Goal: Use online tool/utility: Use online tool/utility

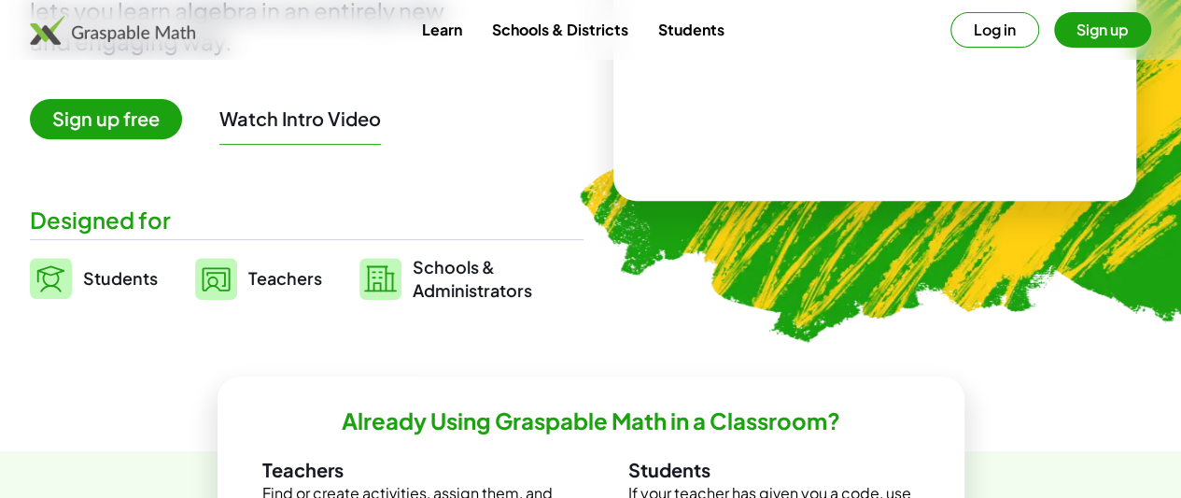
scroll to position [309, 0]
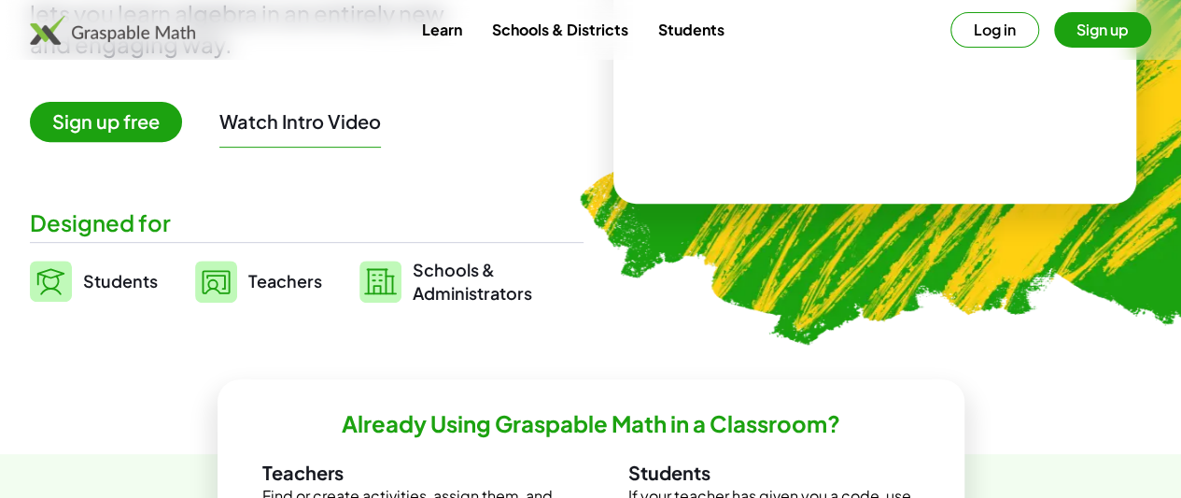
click at [182, 126] on span "Sign up free" at bounding box center [106, 122] width 152 height 40
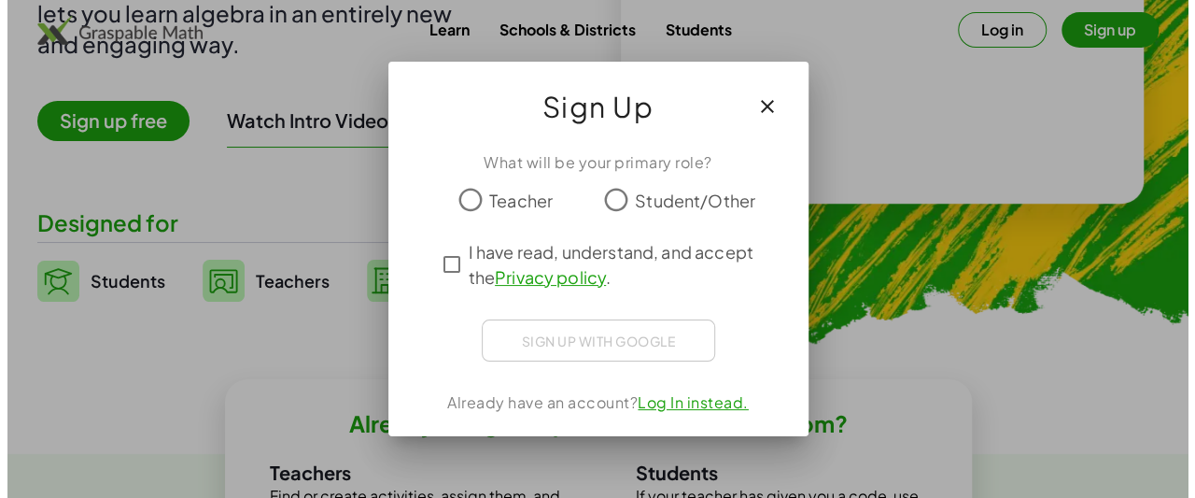
scroll to position [0, 0]
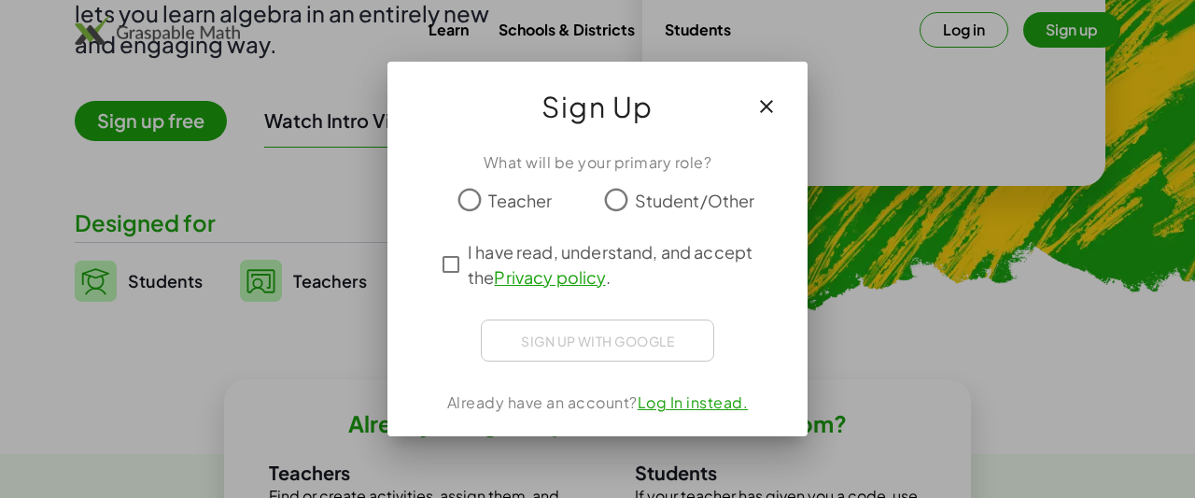
click at [642, 184] on label "Student/Other" at bounding box center [695, 199] width 120 height 37
click at [702, 401] on link "Log In instead." at bounding box center [693, 402] width 111 height 20
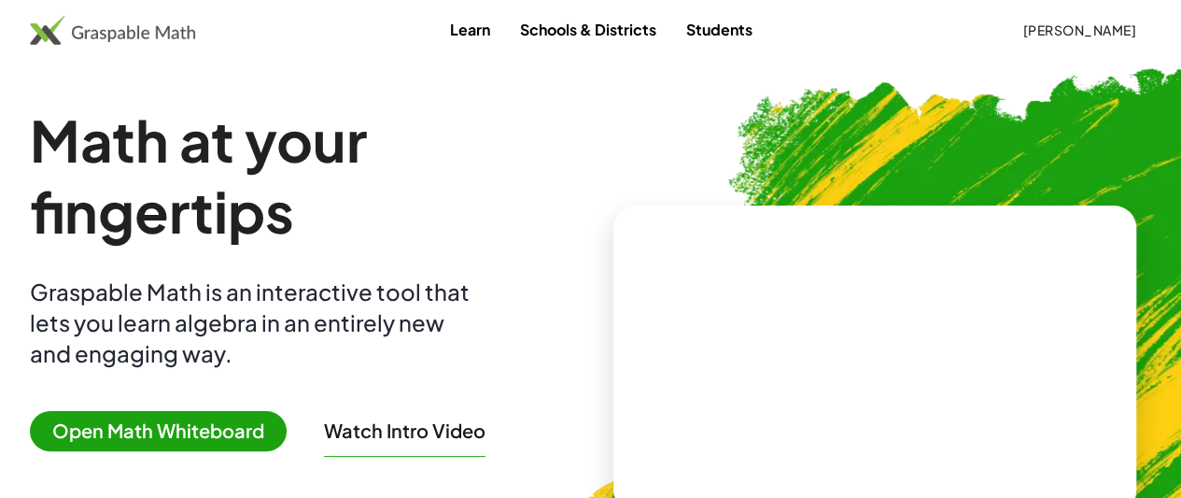
click at [287, 438] on span "Open Math Whiteboard" at bounding box center [158, 431] width 257 height 40
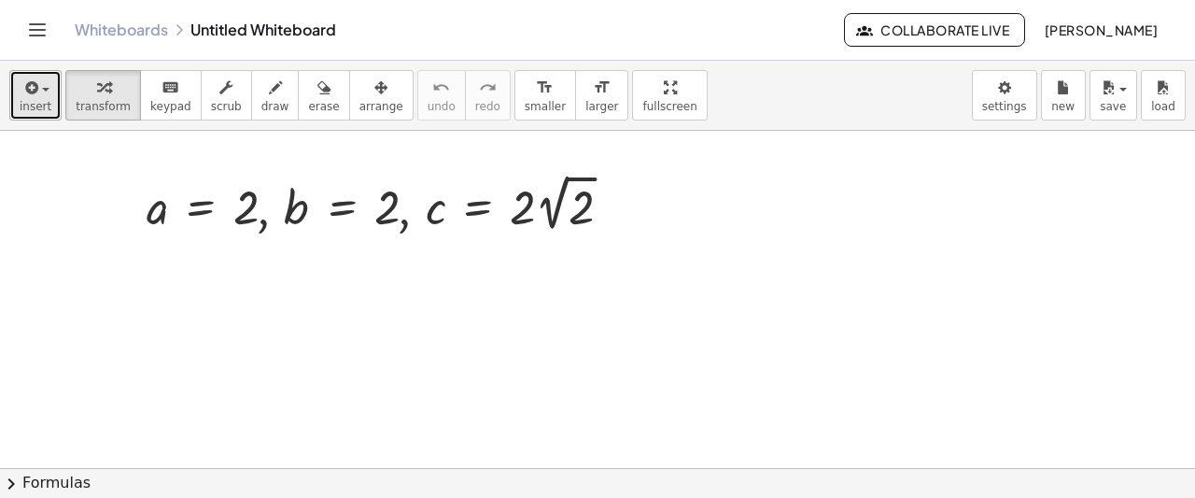
click at [47, 93] on button "insert" at bounding box center [35, 95] width 52 height 50
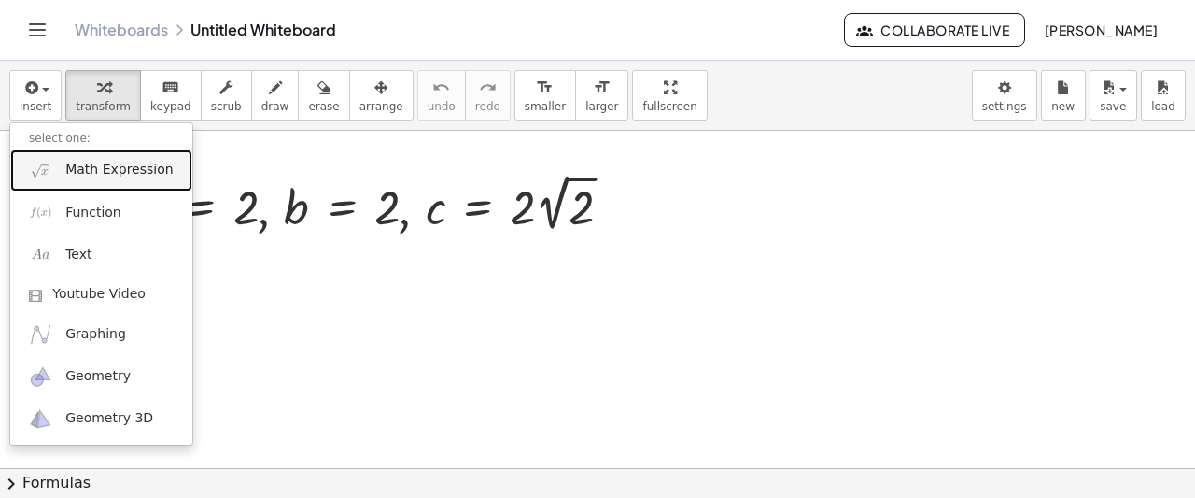
click at [107, 169] on span "Math Expression" at bounding box center [118, 170] width 107 height 19
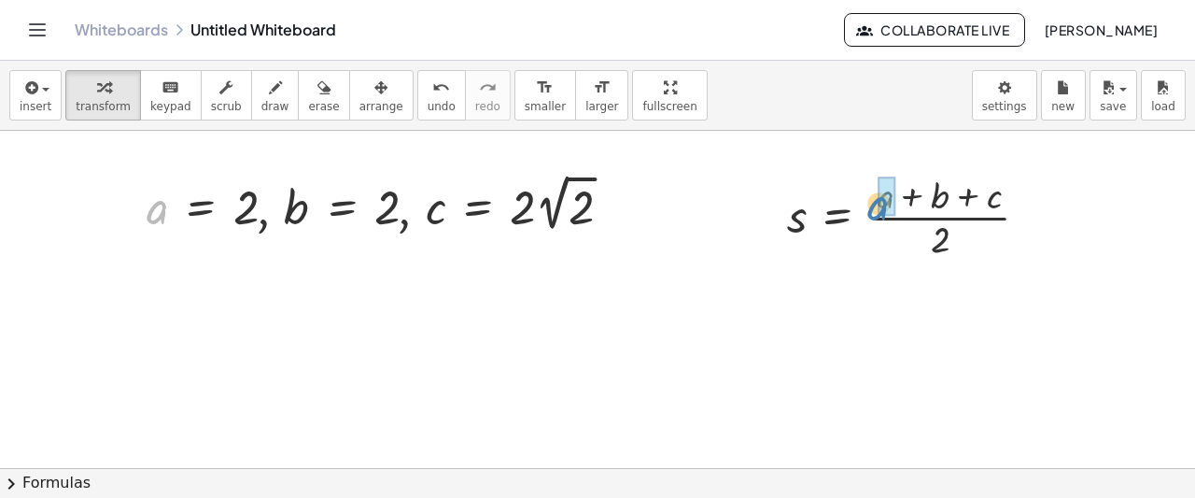
drag, startPoint x: 148, startPoint y: 223, endPoint x: 867, endPoint y: 219, distance: 719.9
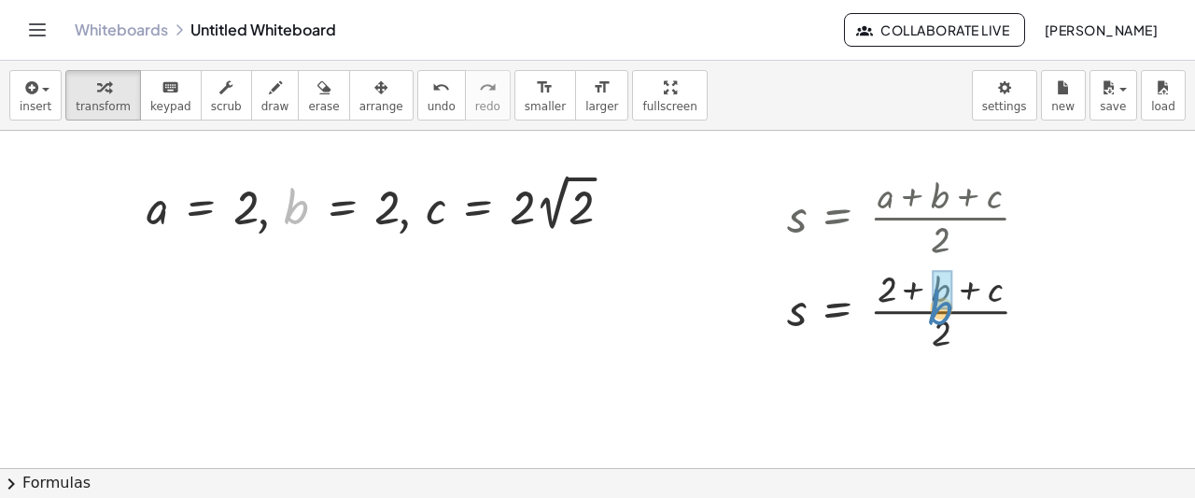
drag, startPoint x: 299, startPoint y: 201, endPoint x: 942, endPoint y: 302, distance: 651.1
drag, startPoint x: 441, startPoint y: 212, endPoint x: 1002, endPoint y: 292, distance: 566.8
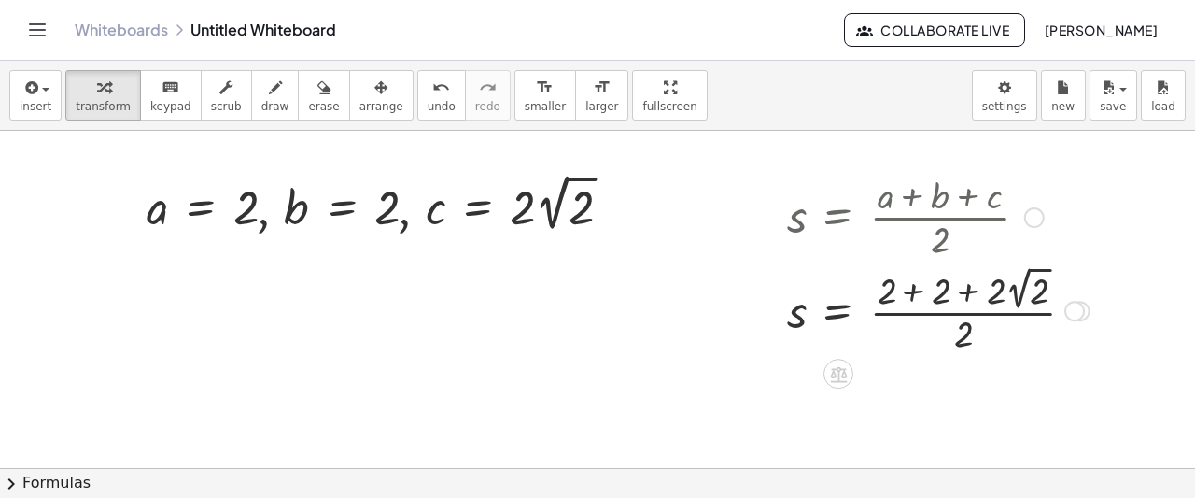
click at [930, 295] on div at bounding box center [938, 308] width 321 height 97
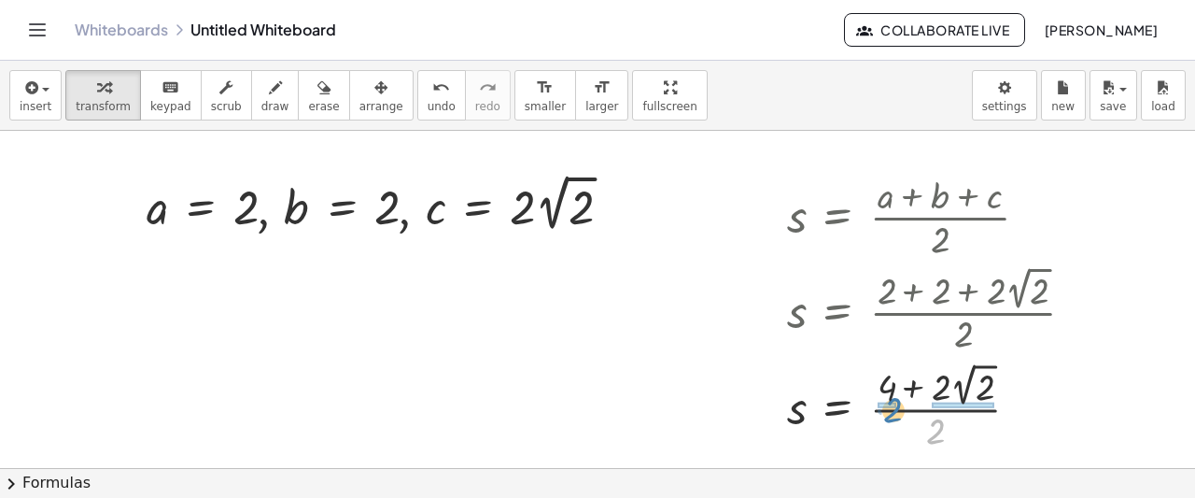
drag, startPoint x: 935, startPoint y: 431, endPoint x: 889, endPoint y: 406, distance: 52.2
click at [889, 406] on div at bounding box center [938, 406] width 321 height 97
click at [962, 404] on div at bounding box center [938, 406] width 321 height 97
click at [958, 417] on div at bounding box center [938, 406] width 321 height 97
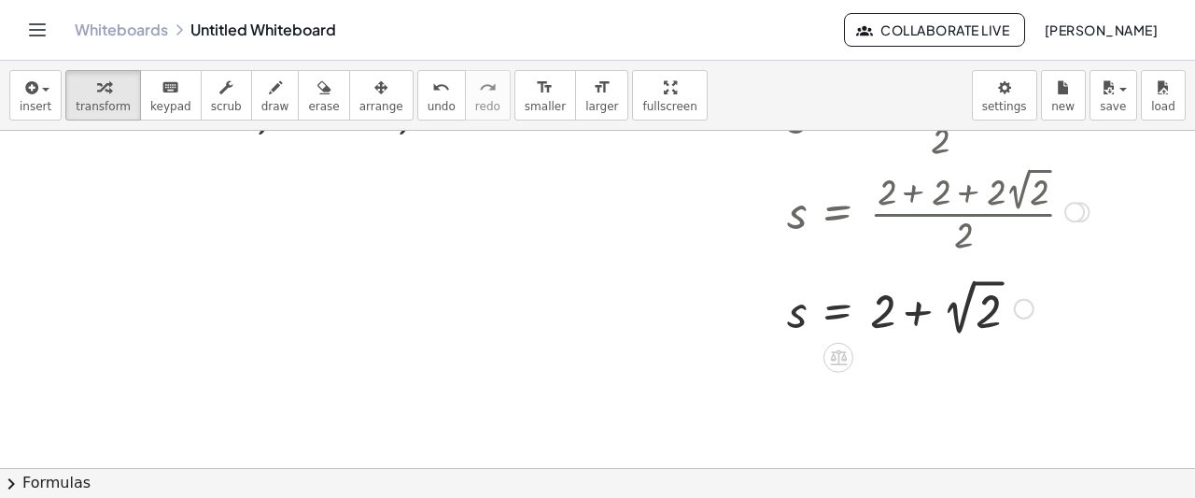
scroll to position [120, 0]
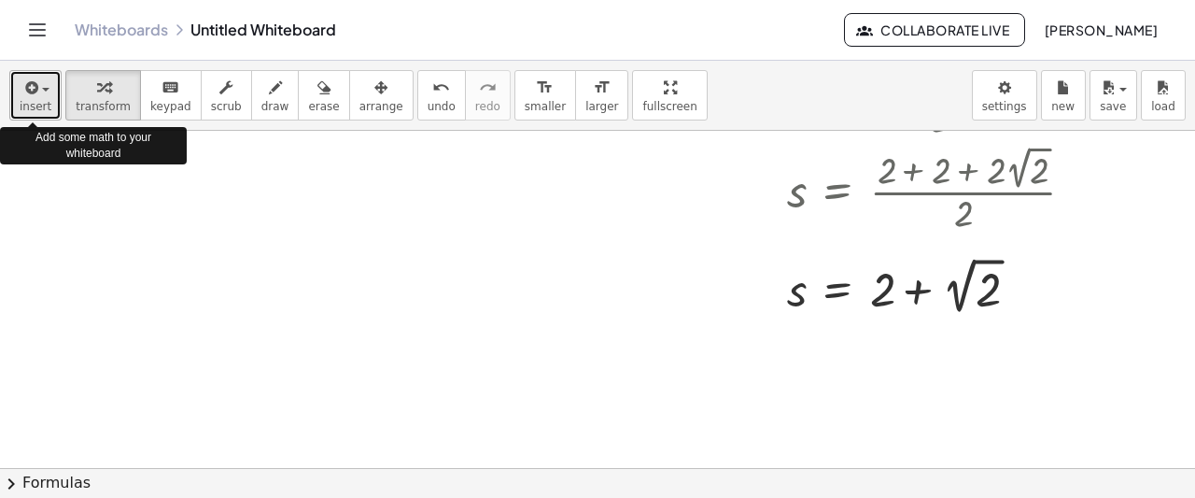
click at [25, 106] on span "insert" at bounding box center [36, 106] width 32 height 13
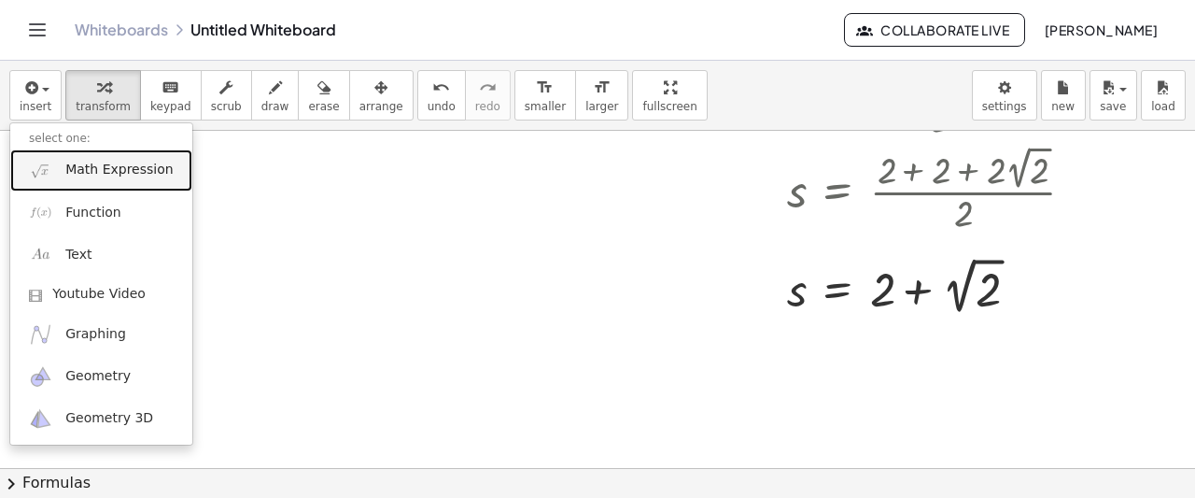
click at [72, 159] on link "Math Expression" at bounding box center [101, 170] width 182 height 42
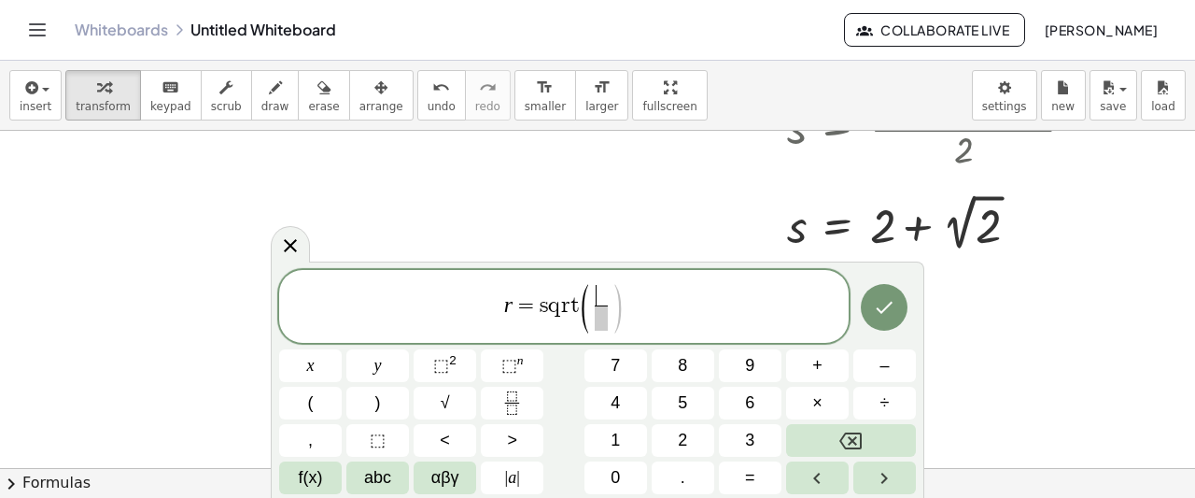
scroll to position [185, 0]
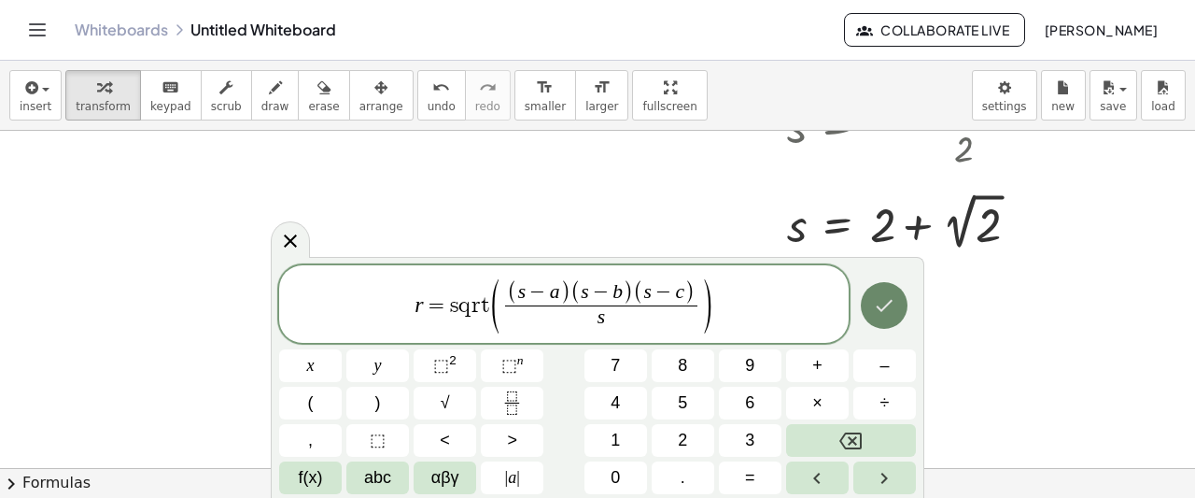
click at [887, 303] on icon "Done" at bounding box center [884, 305] width 22 height 22
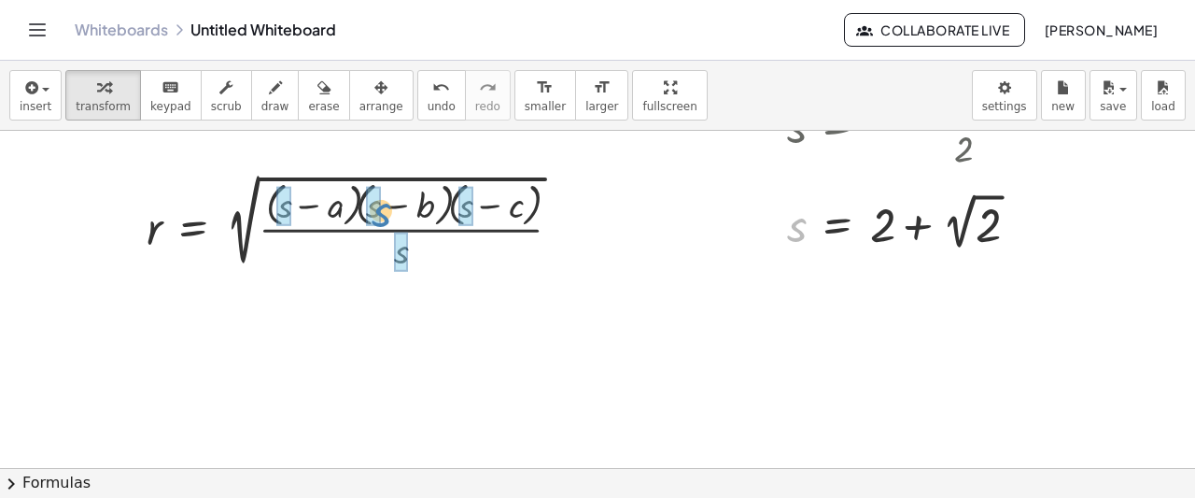
drag, startPoint x: 796, startPoint y: 238, endPoint x: 377, endPoint y: 223, distance: 419.5
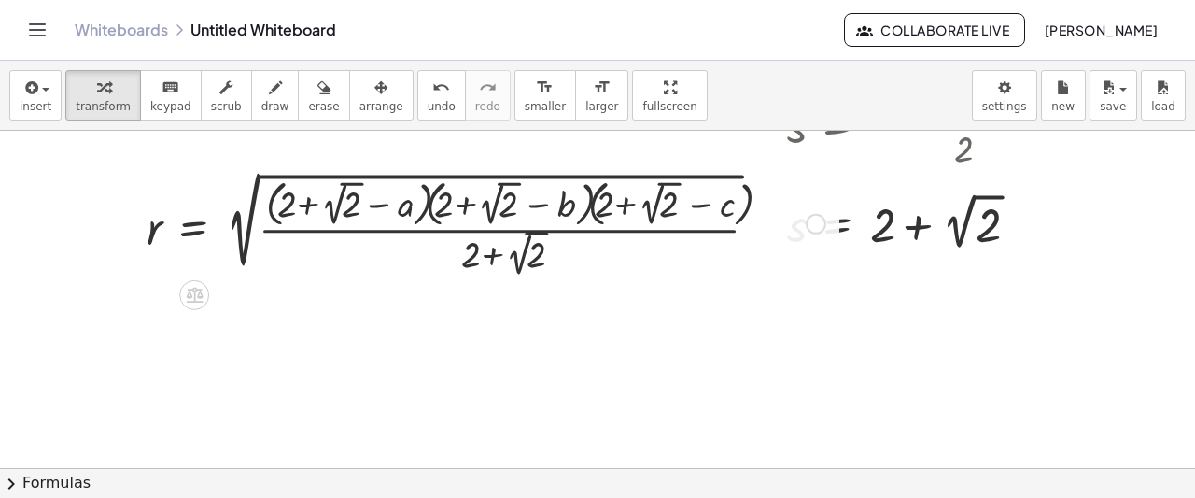
click at [377, 223] on div at bounding box center [485, 222] width 697 height 112
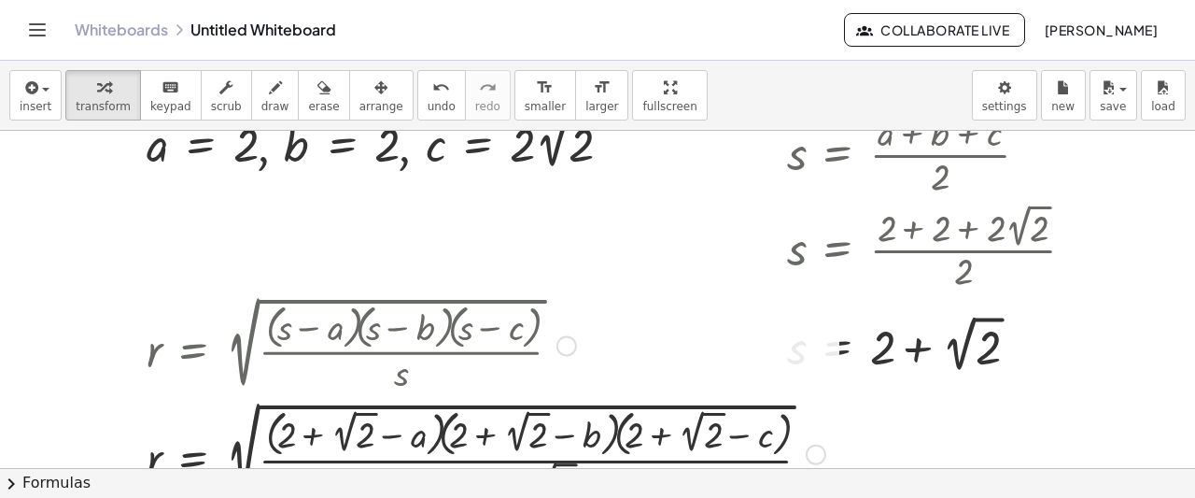
scroll to position [64, 0]
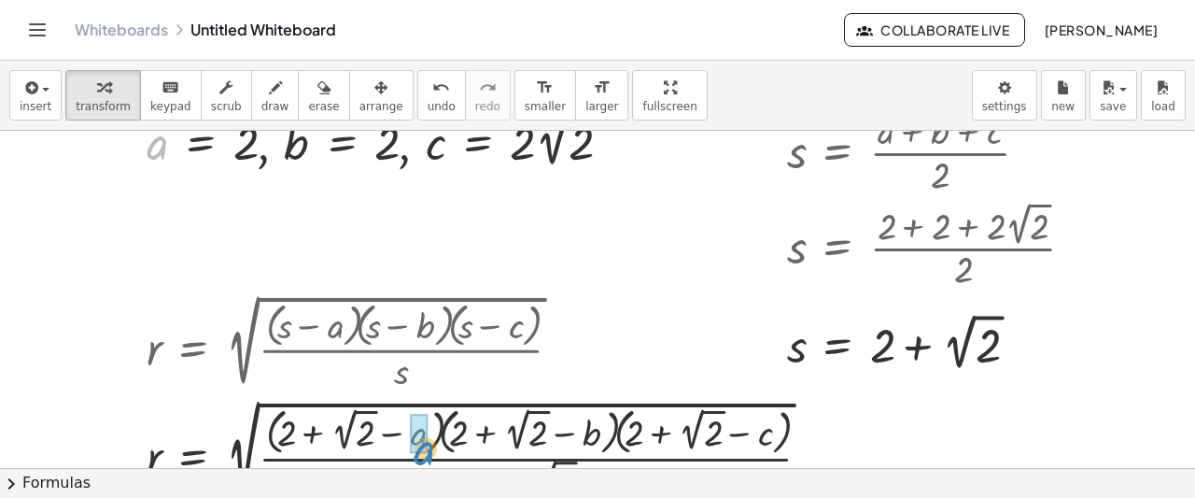
drag, startPoint x: 147, startPoint y: 147, endPoint x: 414, endPoint y: 452, distance: 405.6
drag, startPoint x: 303, startPoint y: 150, endPoint x: 616, endPoint y: 436, distance: 424.3
drag, startPoint x: 301, startPoint y: 147, endPoint x: 601, endPoint y: 437, distance: 418.0
drag, startPoint x: 437, startPoint y: 147, endPoint x: 772, endPoint y: 447, distance: 450.3
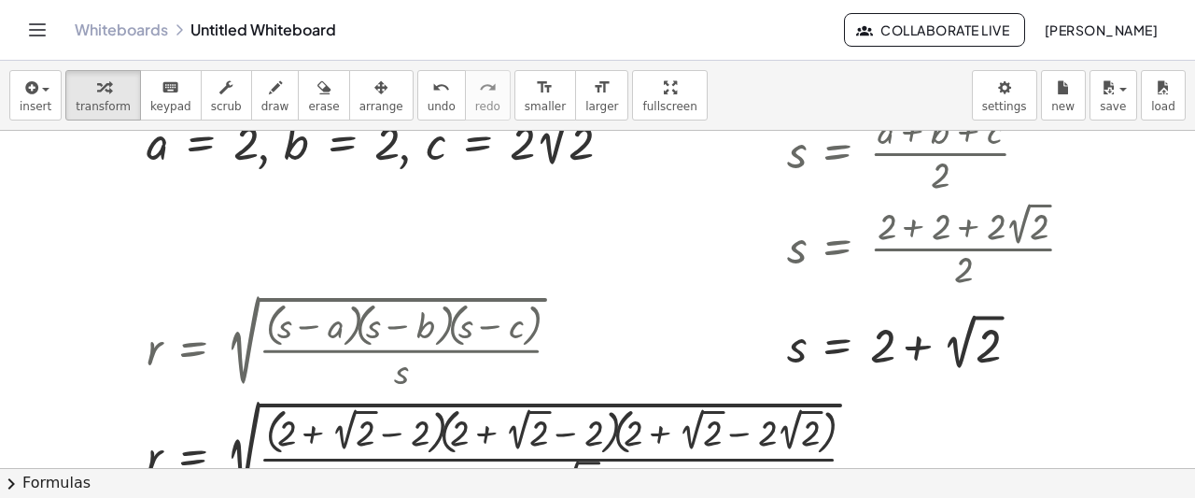
scroll to position [208, 0]
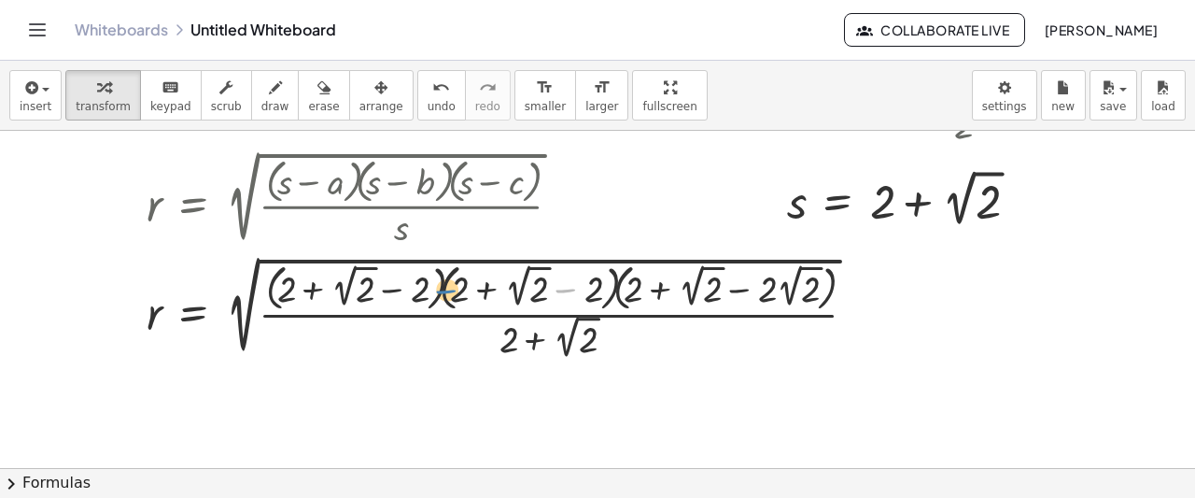
drag, startPoint x: 573, startPoint y: 290, endPoint x: 522, endPoint y: 294, distance: 51.5
click at [522, 294] on div at bounding box center [508, 307] width 743 height 112
drag, startPoint x: 593, startPoint y: 288, endPoint x: 469, endPoint y: 289, distance: 124.2
click at [469, 289] on div at bounding box center [508, 307] width 743 height 112
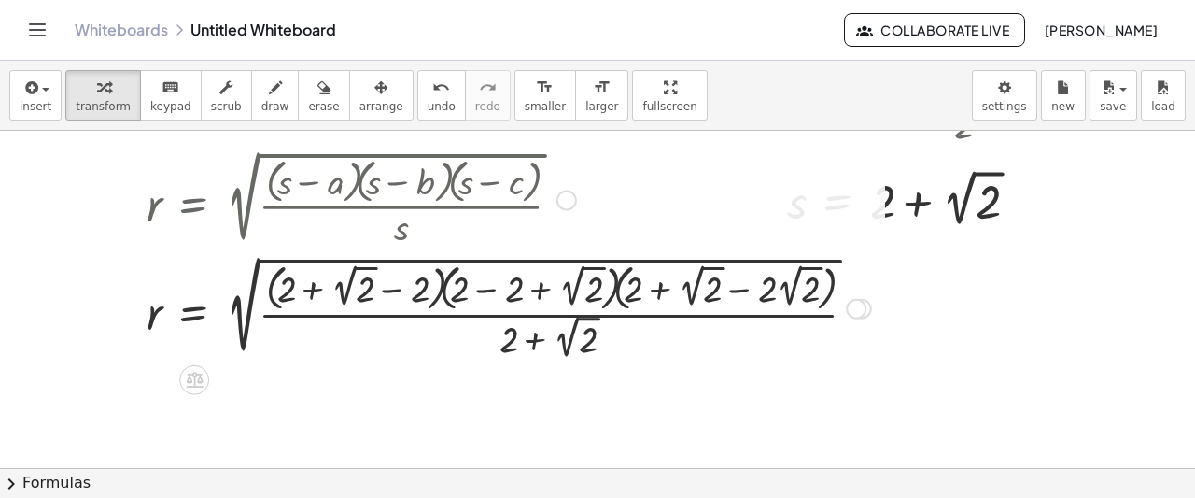
click at [486, 289] on div at bounding box center [508, 307] width 743 height 112
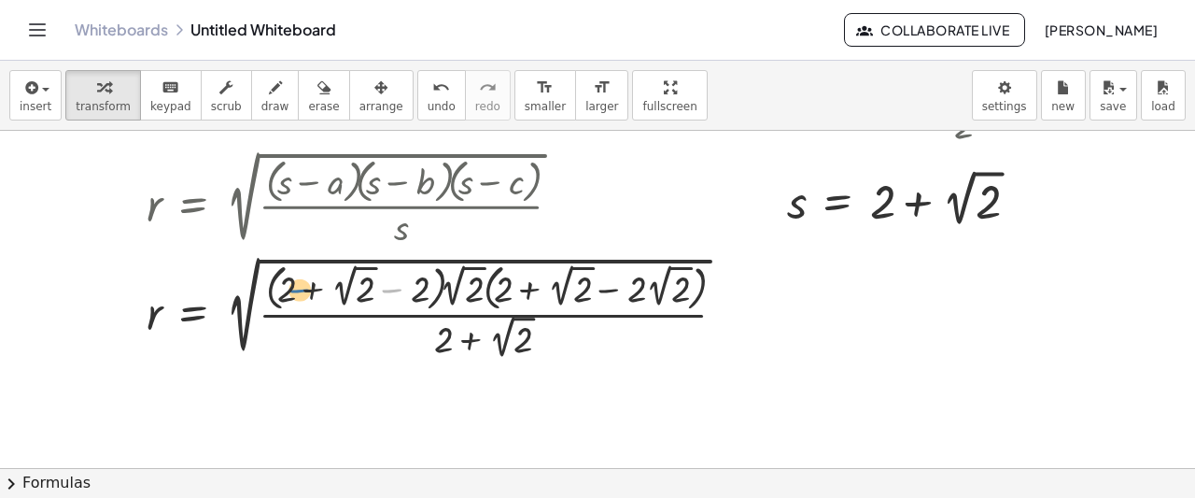
drag, startPoint x: 392, startPoint y: 286, endPoint x: 426, endPoint y: 305, distance: 38.9
click at [426, 305] on div at bounding box center [443, 307] width 612 height 112
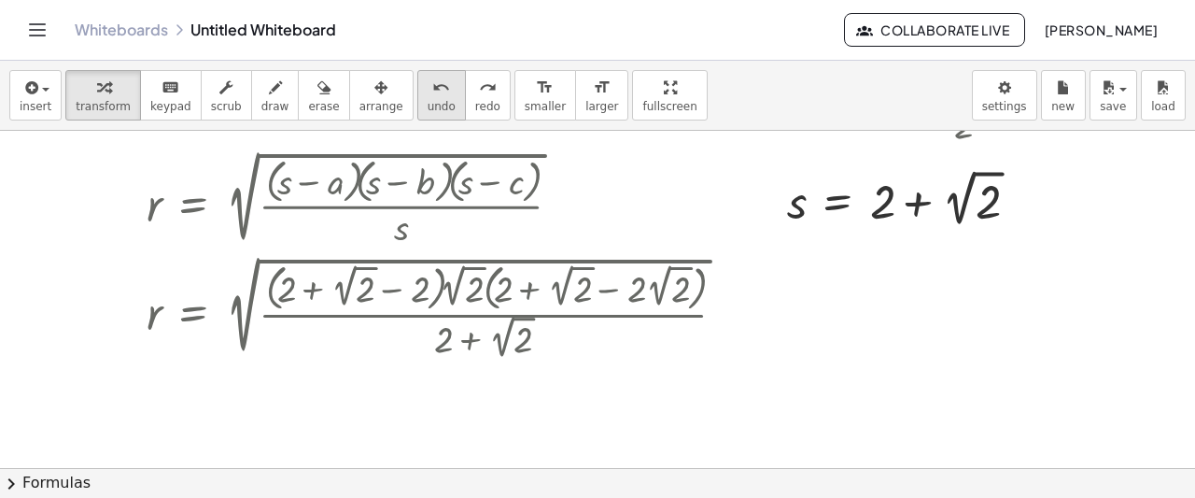
click at [432, 92] on icon "undo" at bounding box center [441, 88] width 18 height 22
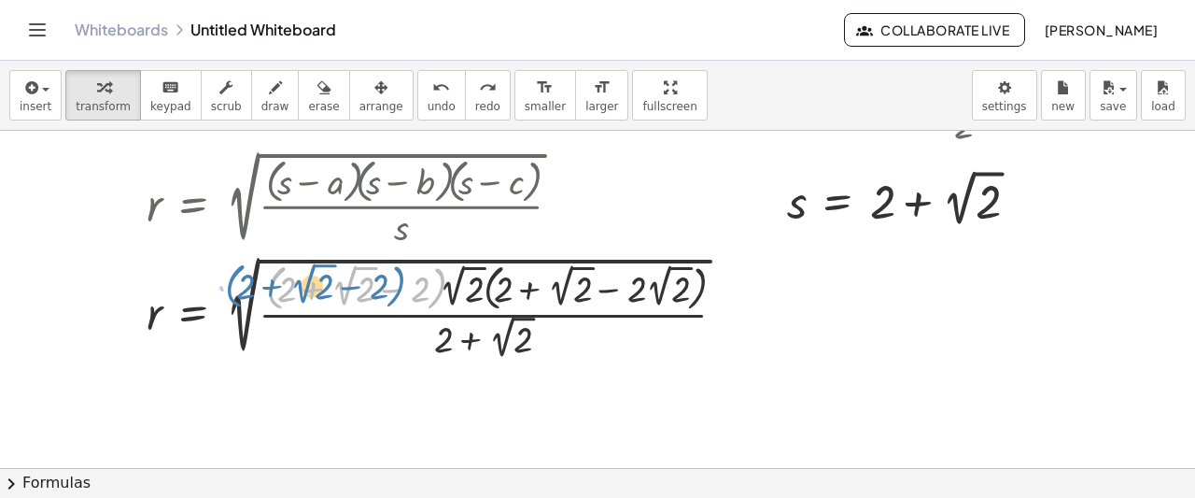
click at [426, 291] on div at bounding box center [443, 307] width 612 height 112
drag, startPoint x: 415, startPoint y: 291, endPoint x: 329, endPoint y: 289, distance: 85.9
click at [329, 289] on div at bounding box center [443, 307] width 612 height 112
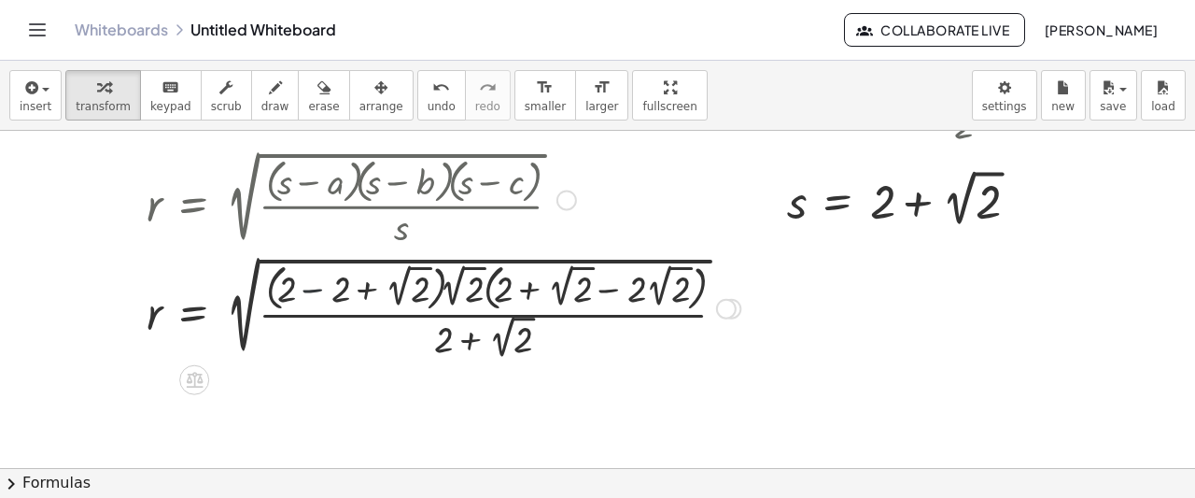
click at [314, 288] on div at bounding box center [443, 307] width 612 height 112
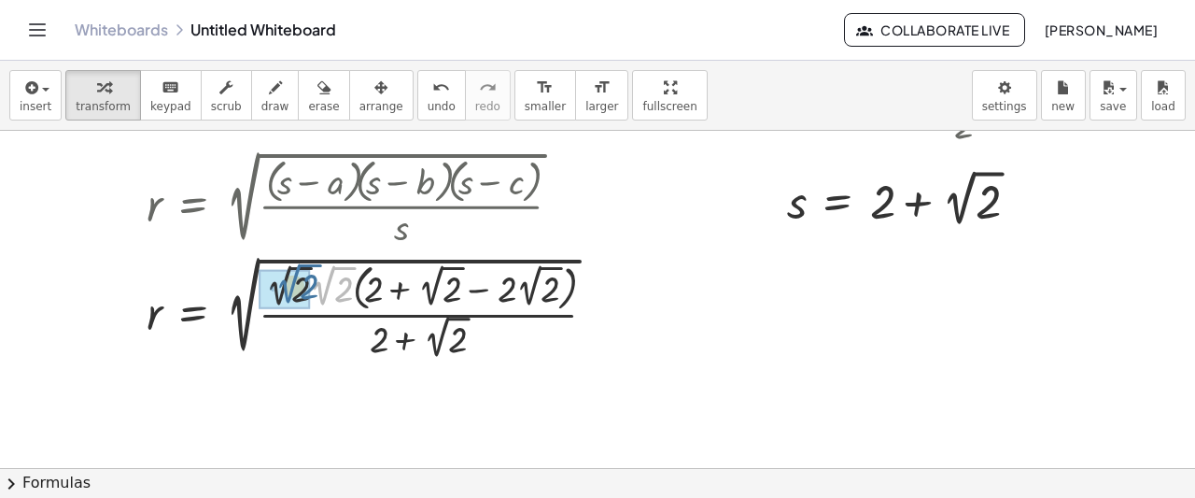
drag, startPoint x: 325, startPoint y: 293, endPoint x: 289, endPoint y: 290, distance: 35.6
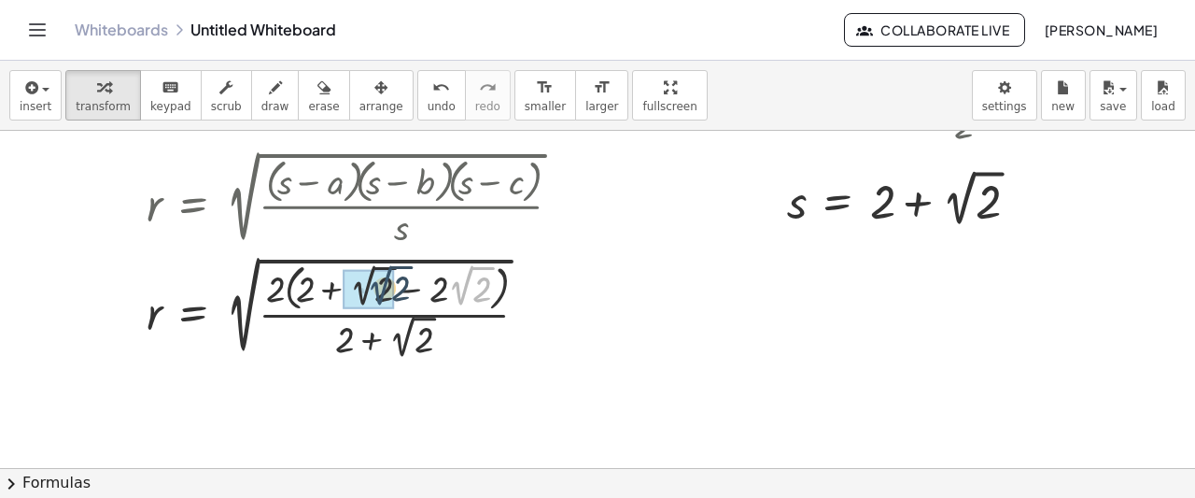
drag, startPoint x: 458, startPoint y: 283, endPoint x: 372, endPoint y: 282, distance: 86.8
click at [445, 290] on div at bounding box center [361, 306] width 448 height 114
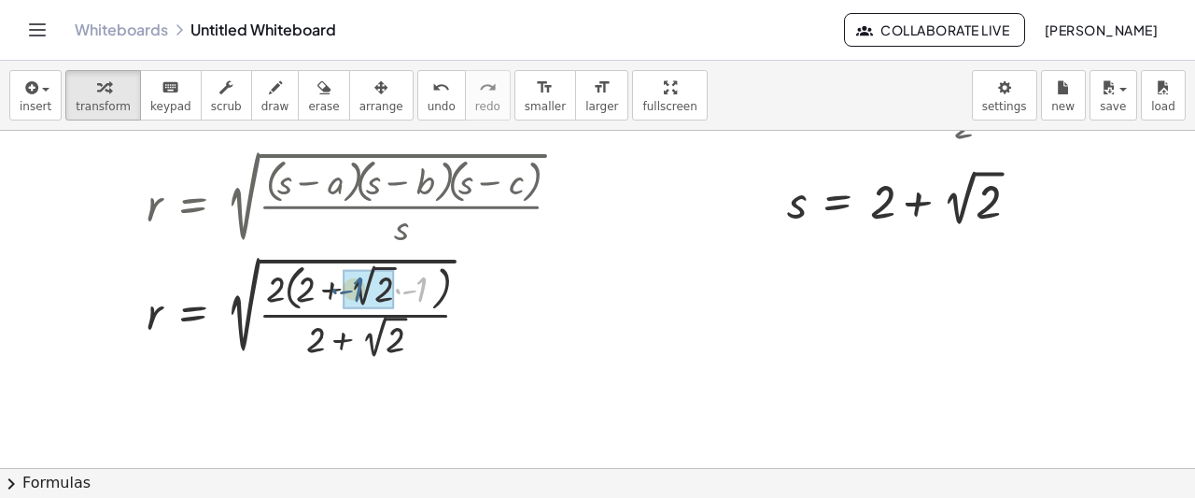
drag, startPoint x: 423, startPoint y: 290, endPoint x: 359, endPoint y: 290, distance: 64.4
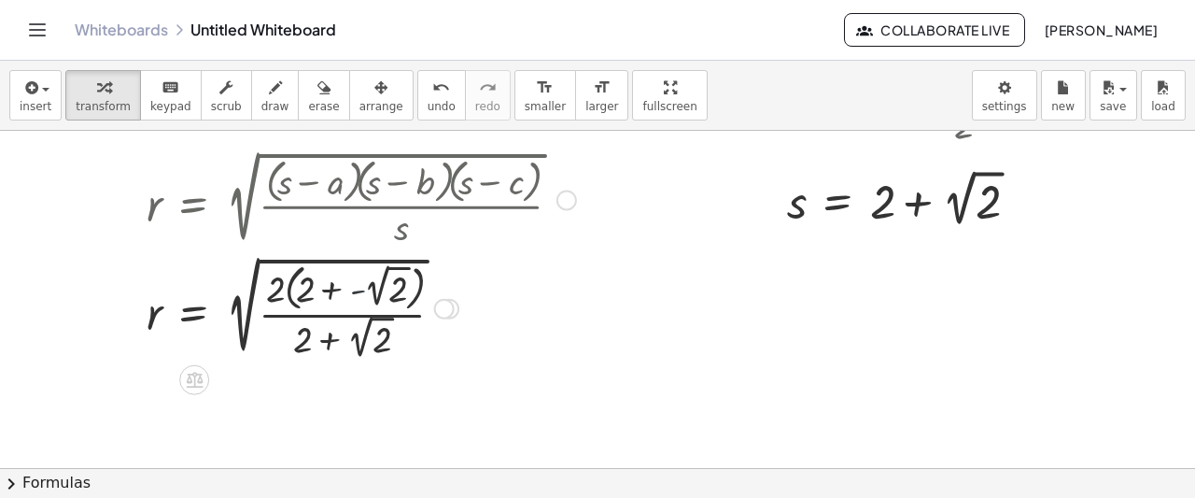
click at [351, 290] on div at bounding box center [361, 307] width 448 height 112
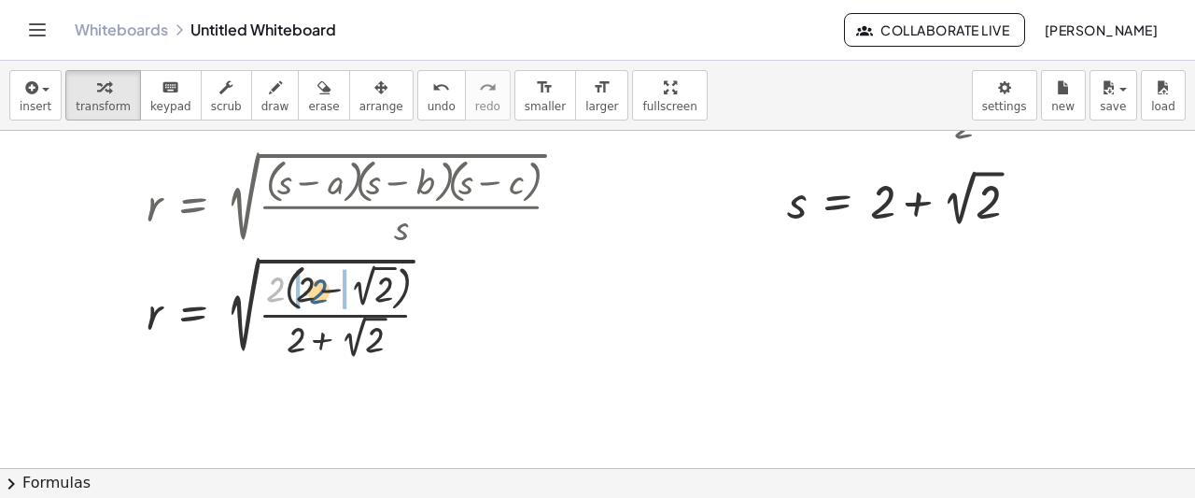
drag, startPoint x: 276, startPoint y: 286, endPoint x: 319, endPoint y: 288, distance: 43.0
click at [319, 288] on div at bounding box center [361, 307] width 448 height 112
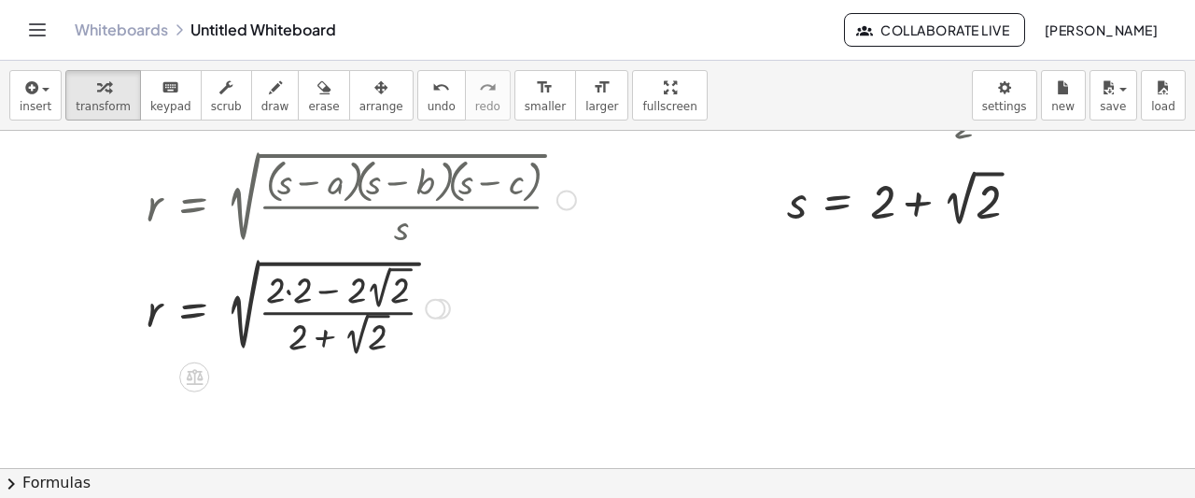
click at [291, 291] on div at bounding box center [361, 306] width 448 height 106
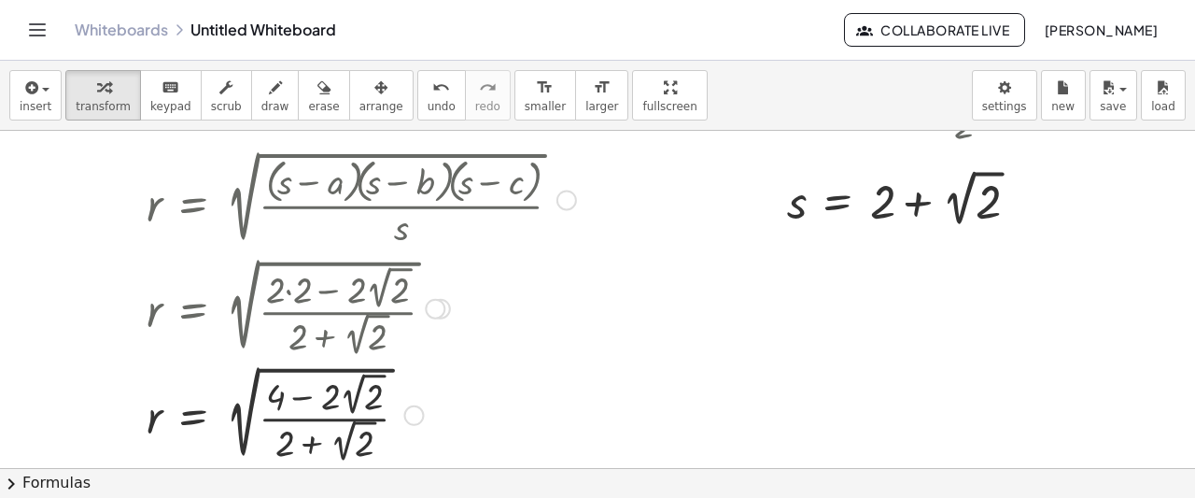
click at [415, 413] on div at bounding box center [413, 414] width 21 height 21
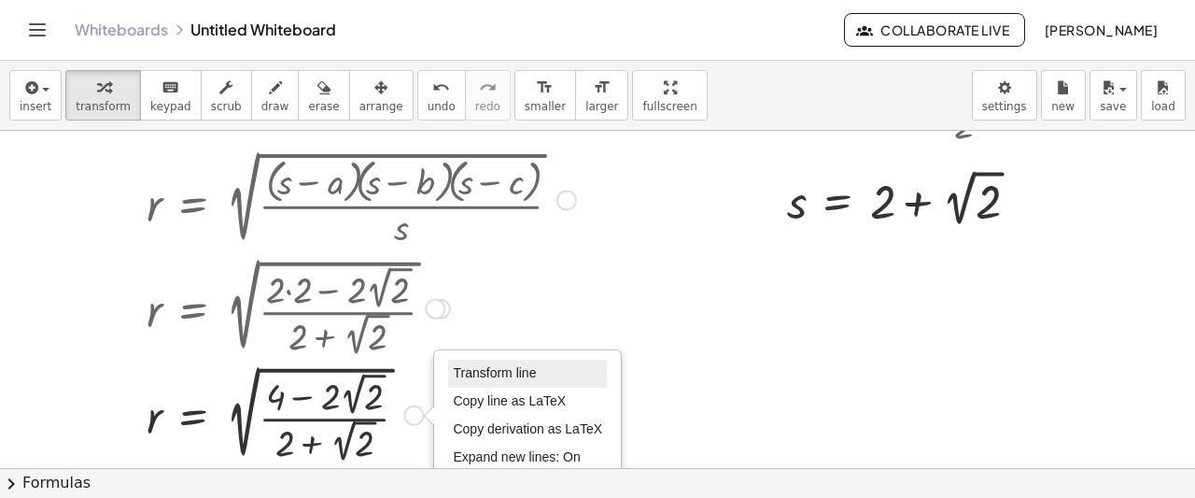
click at [484, 379] on li "Transform line" at bounding box center [527, 373] width 159 height 28
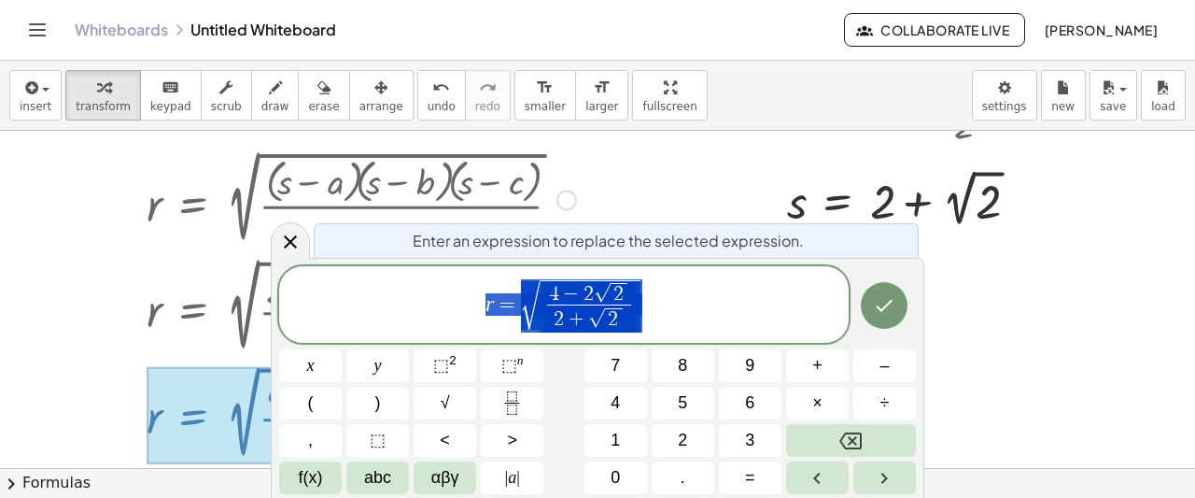
scroll to position [209, 0]
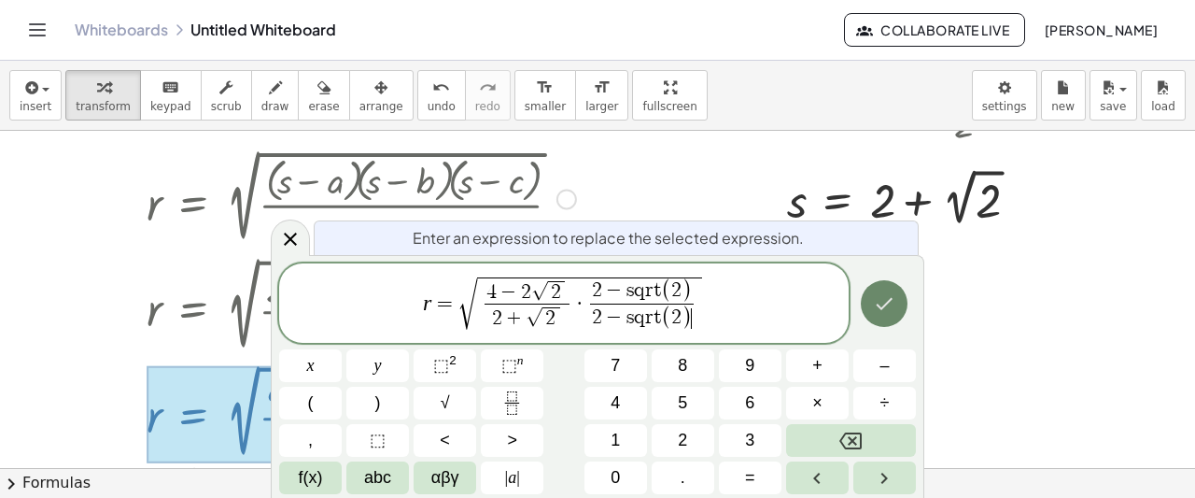
click at [893, 315] on icon "Done" at bounding box center [884, 303] width 22 height 22
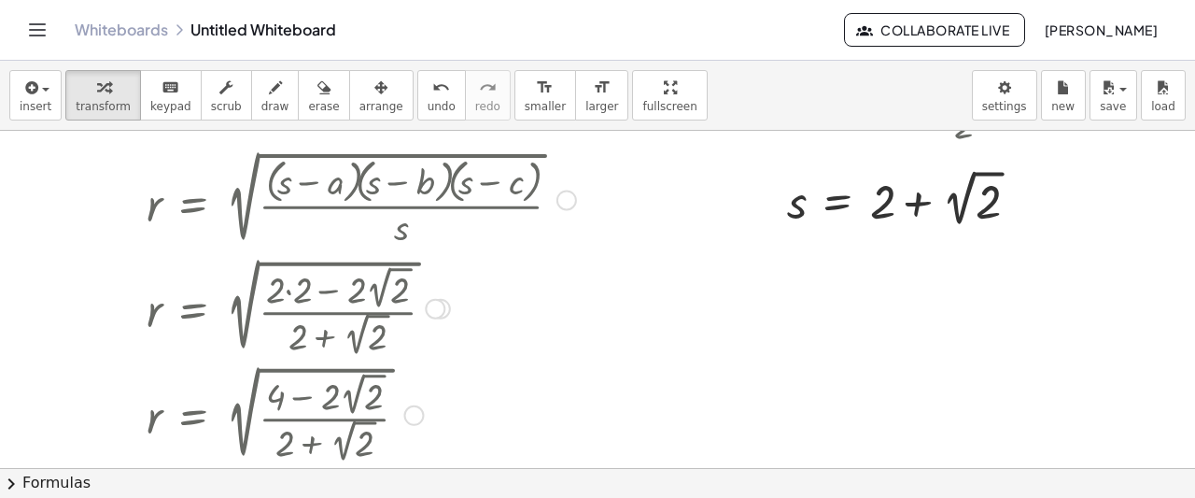
scroll to position [490, 0]
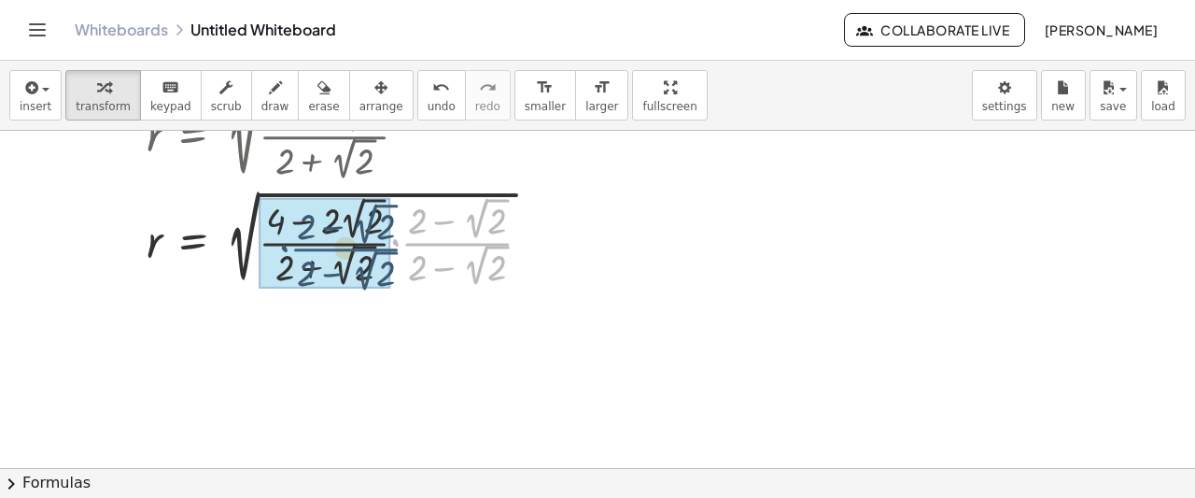
drag, startPoint x: 438, startPoint y: 244, endPoint x: 323, endPoint y: 249, distance: 115.0
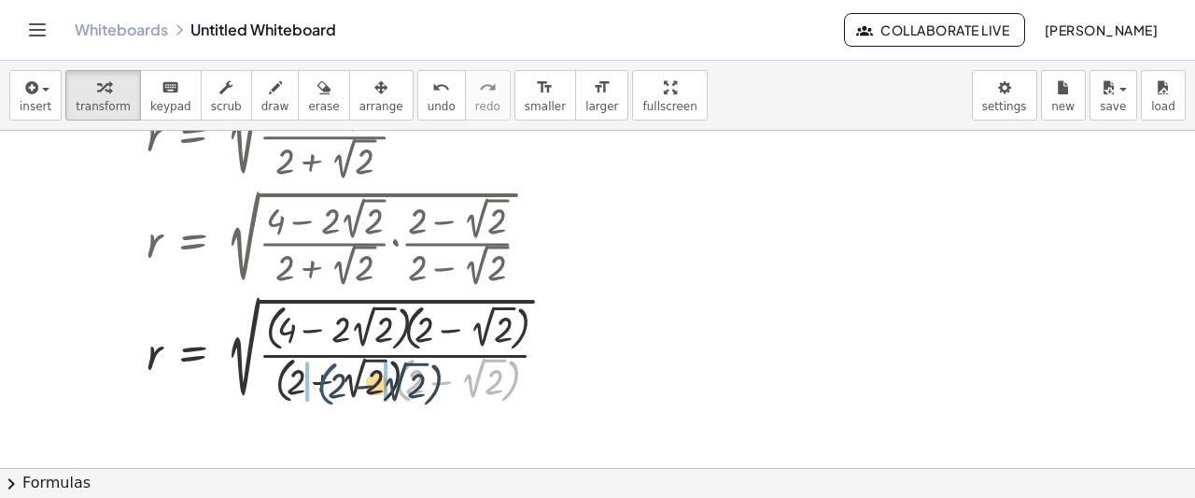
drag, startPoint x: 397, startPoint y: 376, endPoint x: 309, endPoint y: 380, distance: 87.8
click at [309, 380] on div at bounding box center [361, 349] width 448 height 117
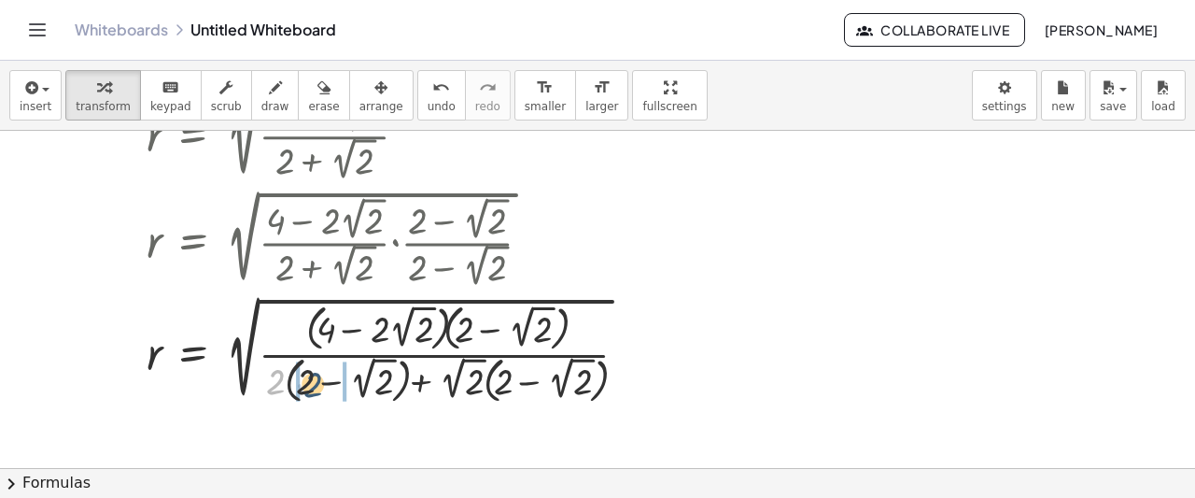
drag, startPoint x: 269, startPoint y: 381, endPoint x: 308, endPoint y: 384, distance: 39.3
click at [308, 384] on div at bounding box center [394, 349] width 514 height 117
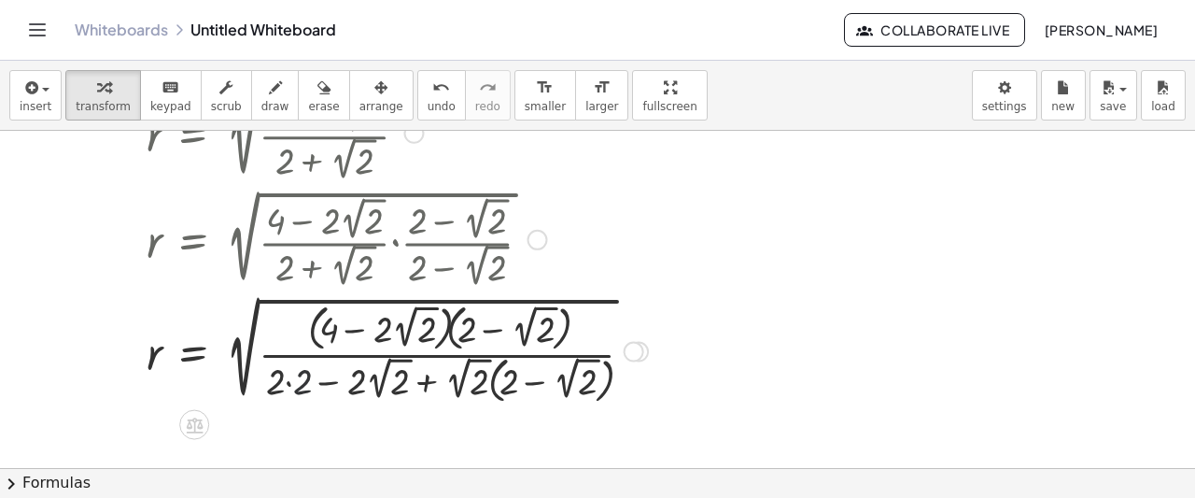
click at [293, 387] on div at bounding box center [397, 349] width 520 height 117
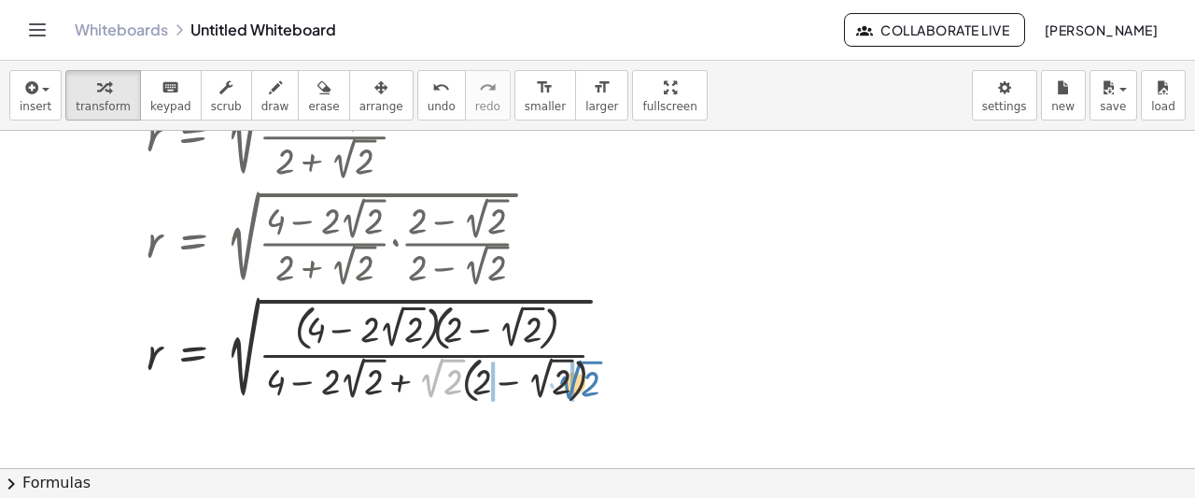
drag, startPoint x: 431, startPoint y: 384, endPoint x: 569, endPoint y: 386, distance: 137.3
click at [569, 386] on div at bounding box center [384, 349] width 494 height 117
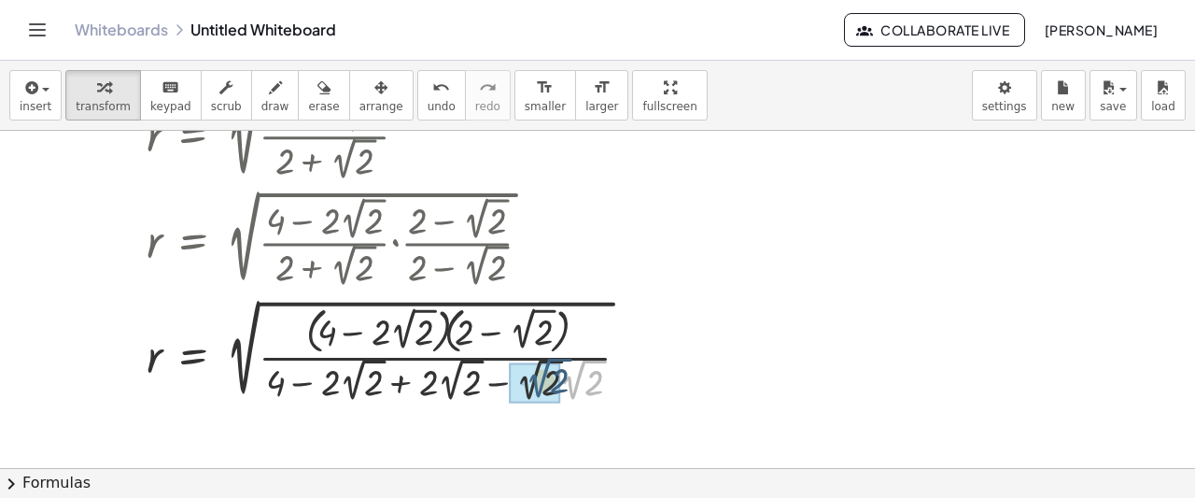
drag, startPoint x: 573, startPoint y: 397, endPoint x: 538, endPoint y: 395, distance: 35.5
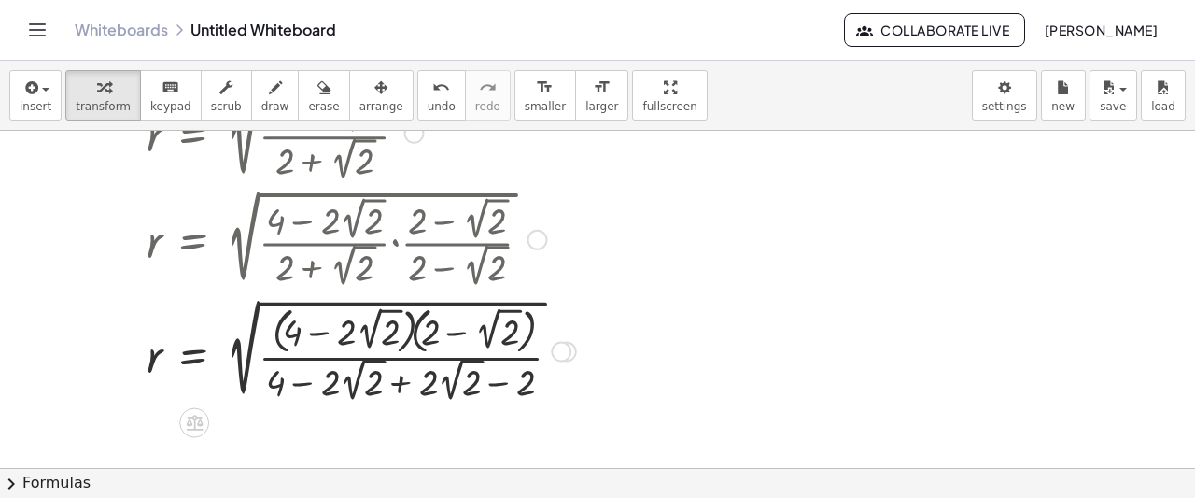
click at [403, 391] on div at bounding box center [361, 349] width 448 height 112
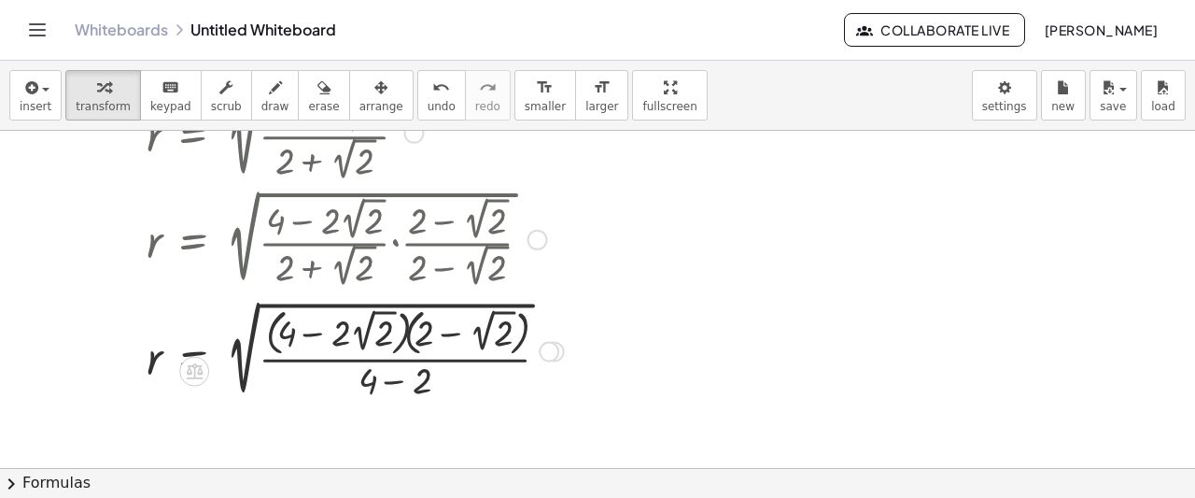
click at [403, 391] on div at bounding box center [361, 349] width 448 height 108
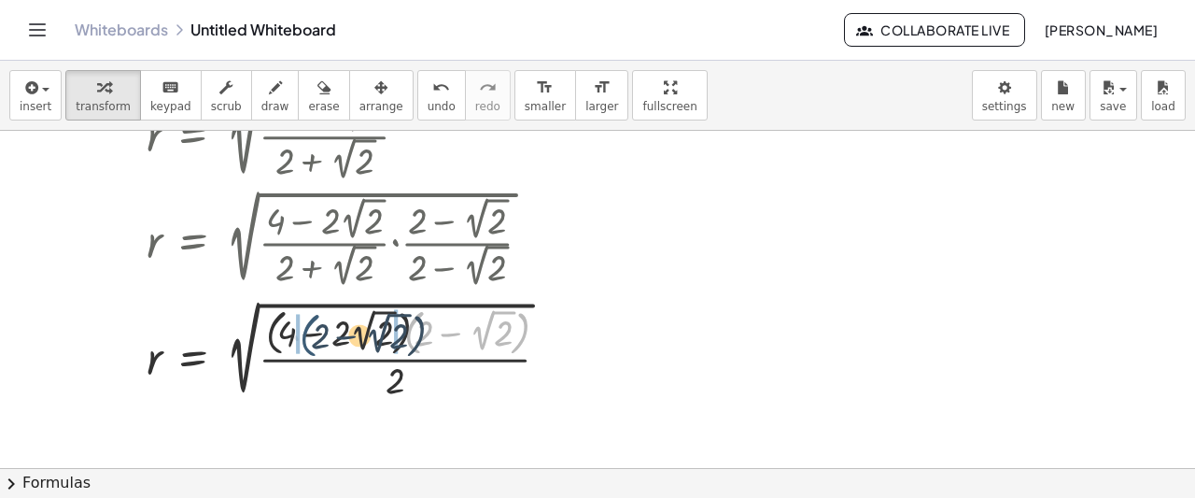
drag, startPoint x: 409, startPoint y: 328, endPoint x: 303, endPoint y: 330, distance: 105.5
click at [303, 330] on div at bounding box center [361, 349] width 448 height 108
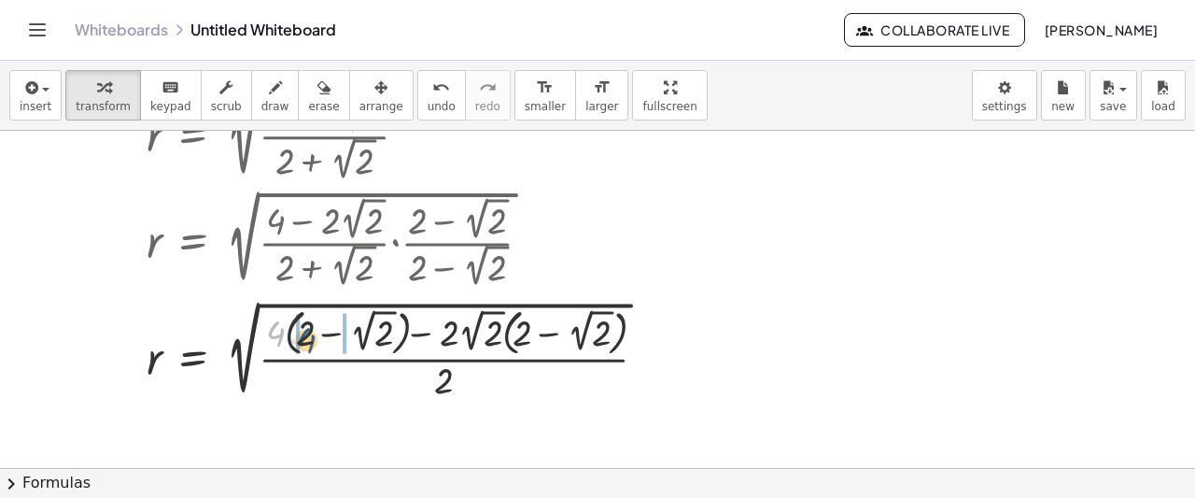
drag, startPoint x: 271, startPoint y: 330, endPoint x: 303, endPoint y: 336, distance: 32.4
click at [303, 336] on div at bounding box center [404, 349] width 534 height 108
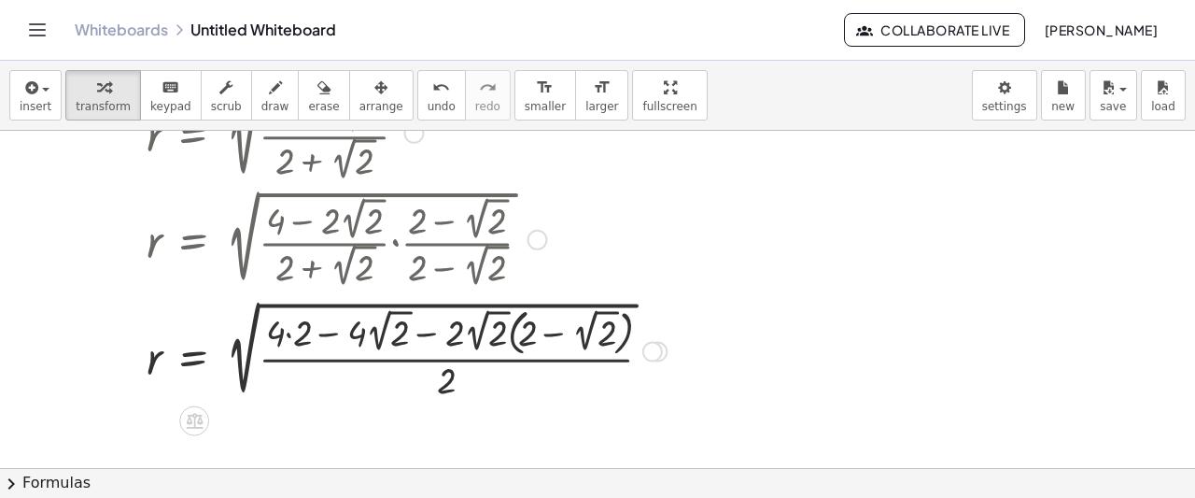
click at [303, 336] on div at bounding box center [406, 349] width 539 height 108
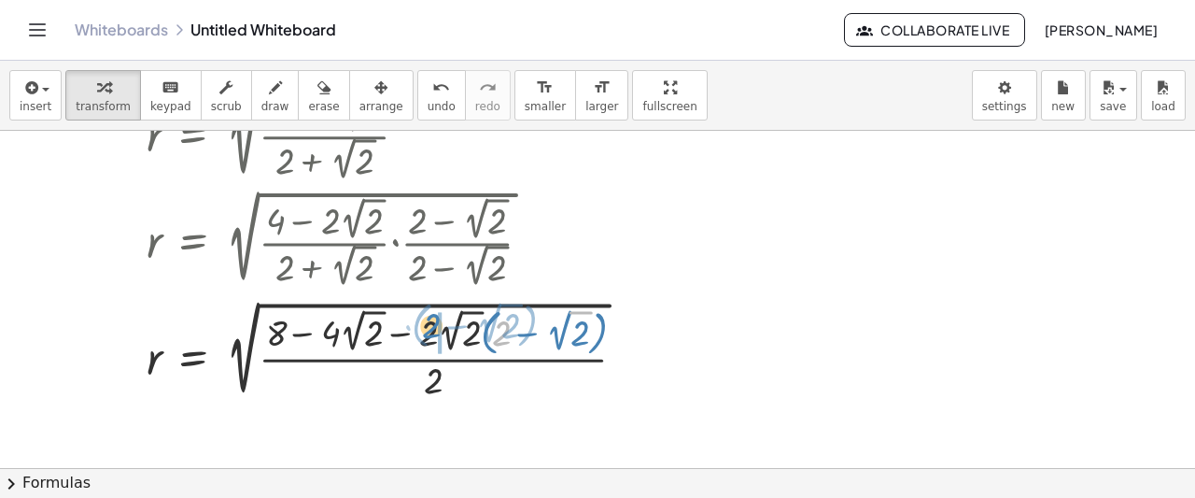
drag, startPoint x: 492, startPoint y: 332, endPoint x: 420, endPoint y: 327, distance: 72.1
click at [420, 327] on div at bounding box center [393, 349] width 513 height 108
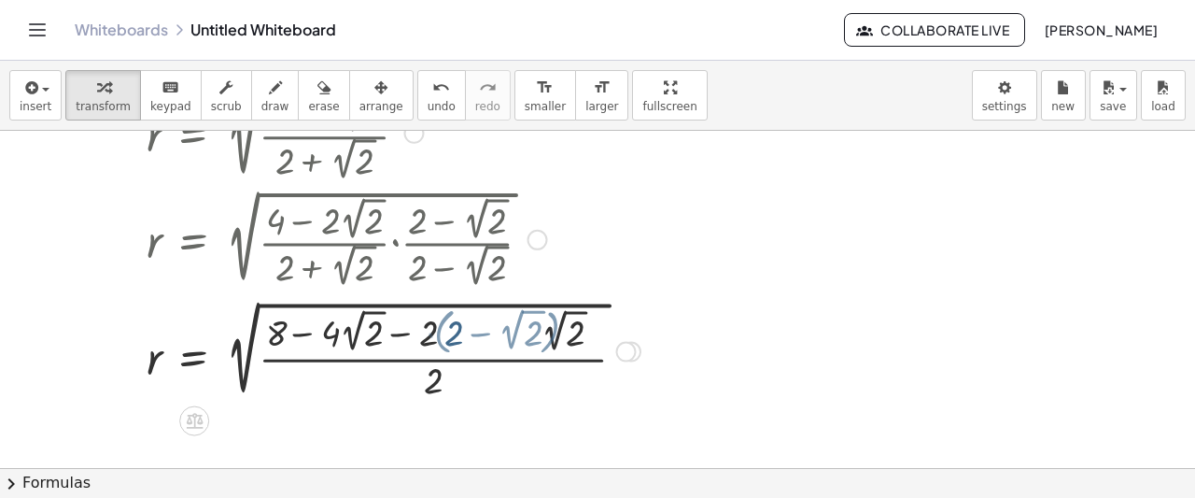
click at [420, 327] on div at bounding box center [393, 349] width 513 height 108
drag, startPoint x: 431, startPoint y: 329, endPoint x: 465, endPoint y: 333, distance: 33.9
click at [465, 333] on div at bounding box center [393, 349] width 513 height 108
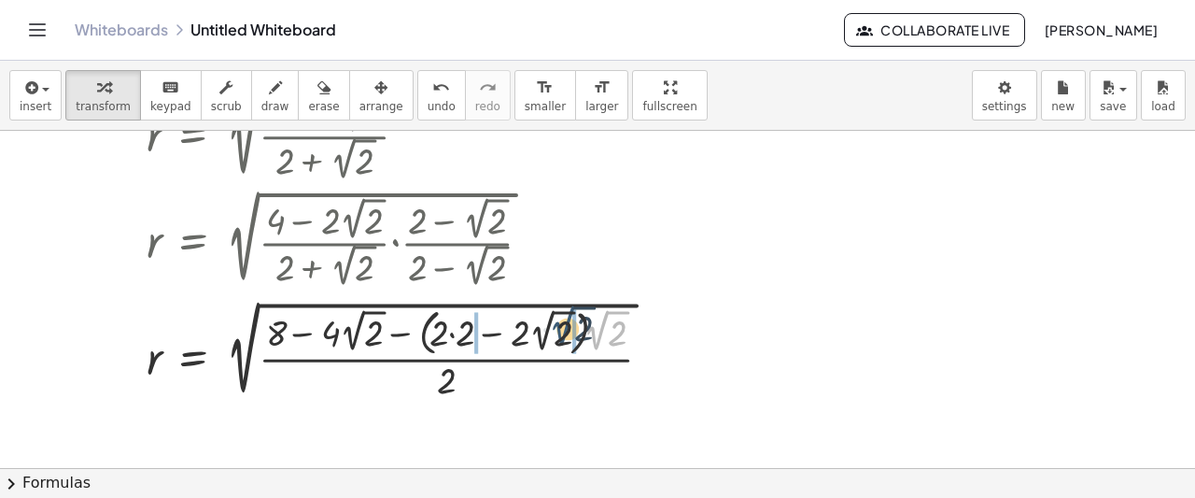
drag, startPoint x: 594, startPoint y: 339, endPoint x: 560, endPoint y: 334, distance: 33.9
click at [560, 334] on div at bounding box center [406, 349] width 539 height 108
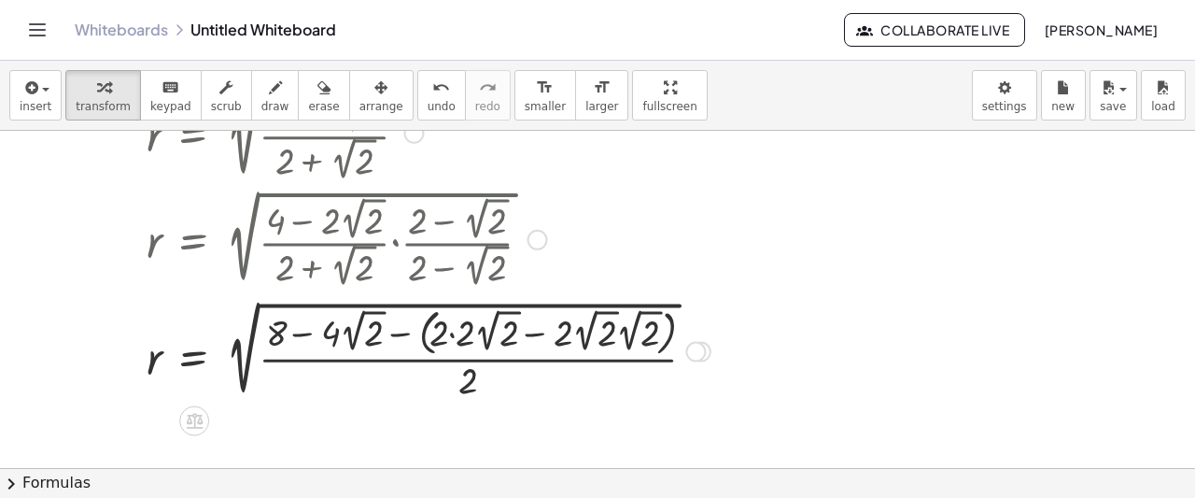
click at [457, 333] on div at bounding box center [428, 349] width 583 height 108
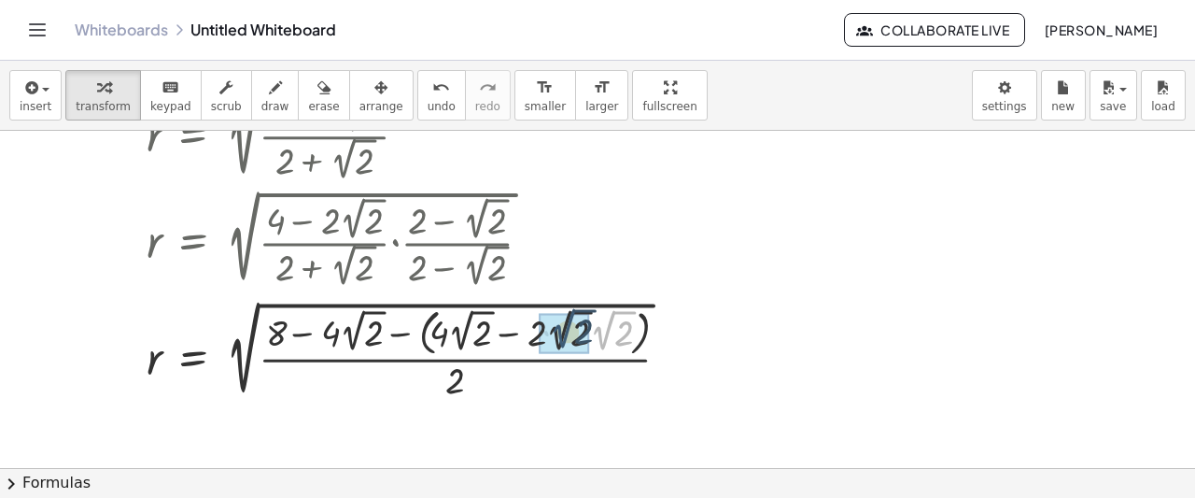
drag, startPoint x: 605, startPoint y: 339, endPoint x: 565, endPoint y: 337, distance: 40.2
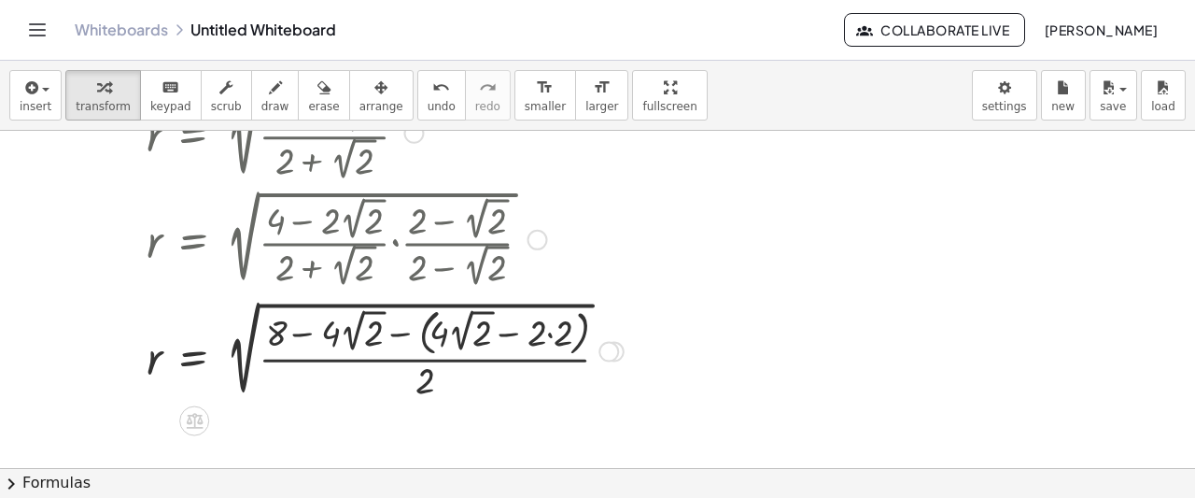
click at [565, 337] on div at bounding box center [385, 349] width 496 height 108
click at [419, 330] on div at bounding box center [371, 349] width 469 height 108
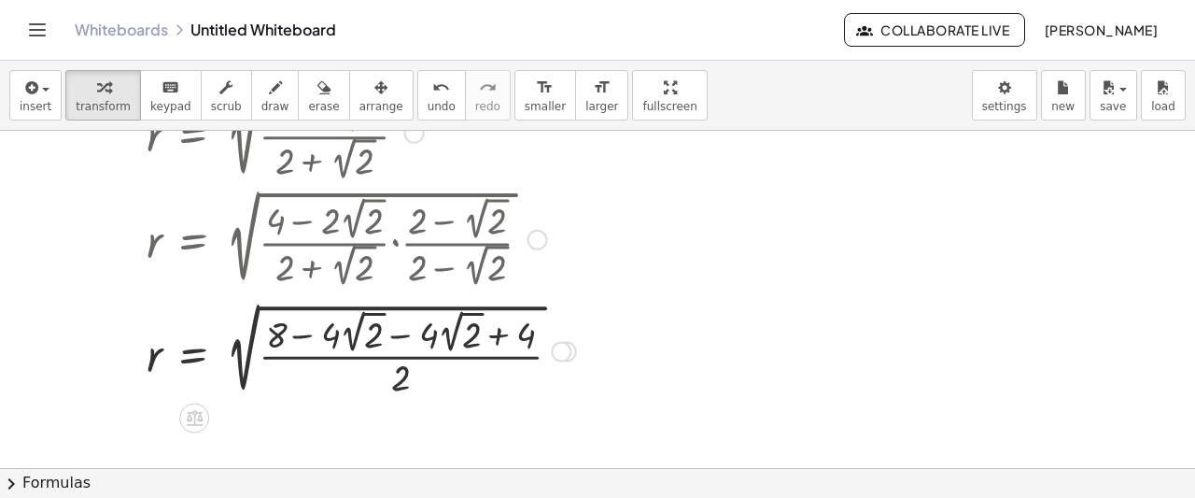
click at [419, 330] on div at bounding box center [361, 350] width 448 height 104
click at [401, 333] on div at bounding box center [361, 350] width 448 height 104
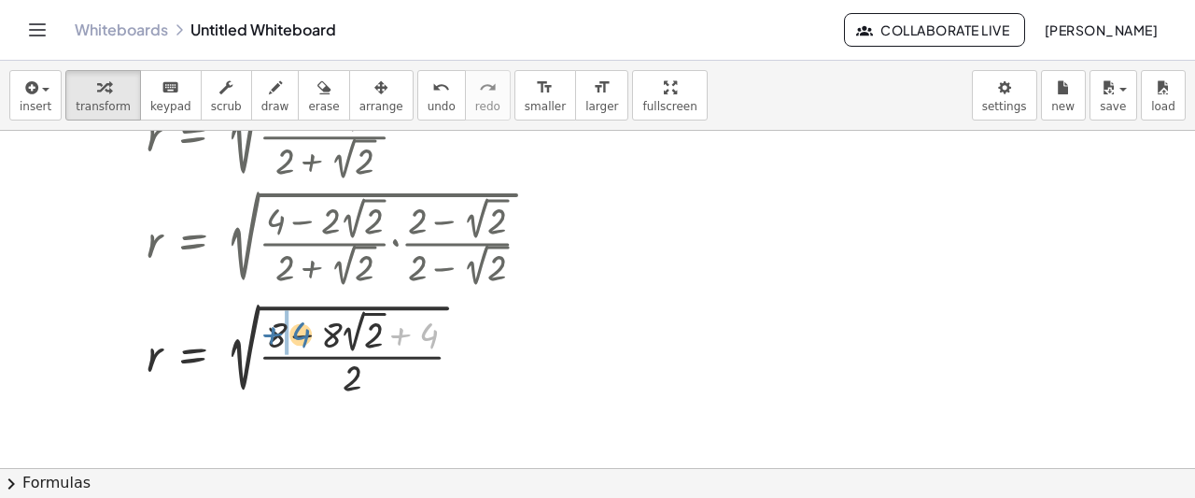
drag, startPoint x: 398, startPoint y: 324, endPoint x: 269, endPoint y: 323, distance: 128.8
click at [269, 323] on div at bounding box center [361, 350] width 448 height 104
click at [296, 328] on div at bounding box center [361, 350] width 448 height 104
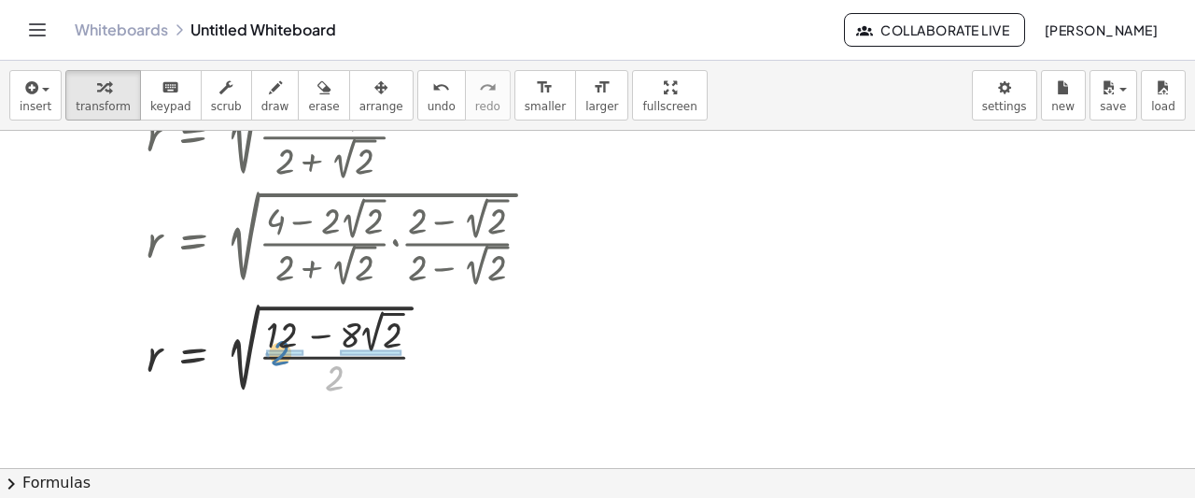
drag, startPoint x: 329, startPoint y: 376, endPoint x: 275, endPoint y: 349, distance: 59.7
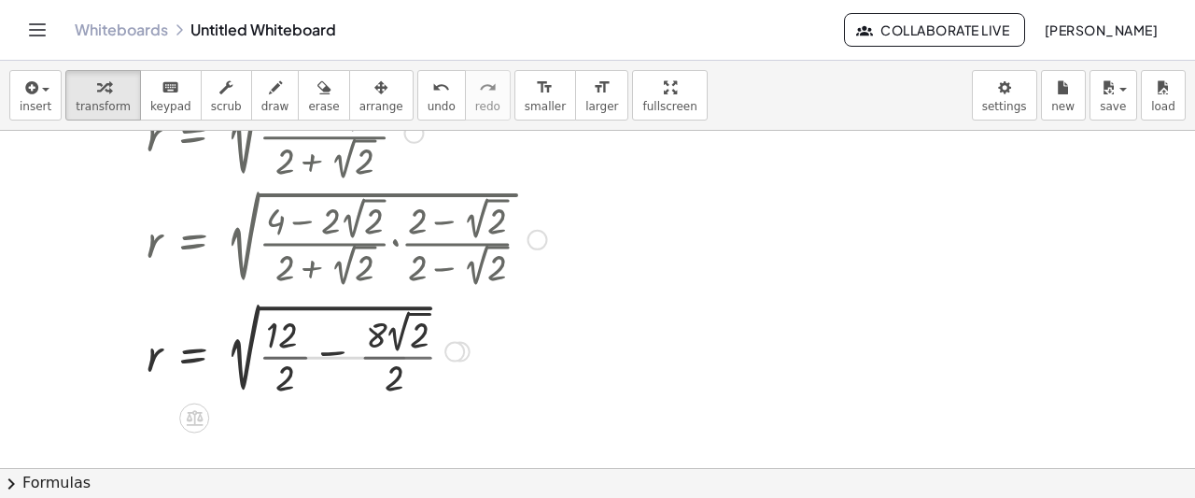
click at [275, 349] on div at bounding box center [361, 350] width 448 height 104
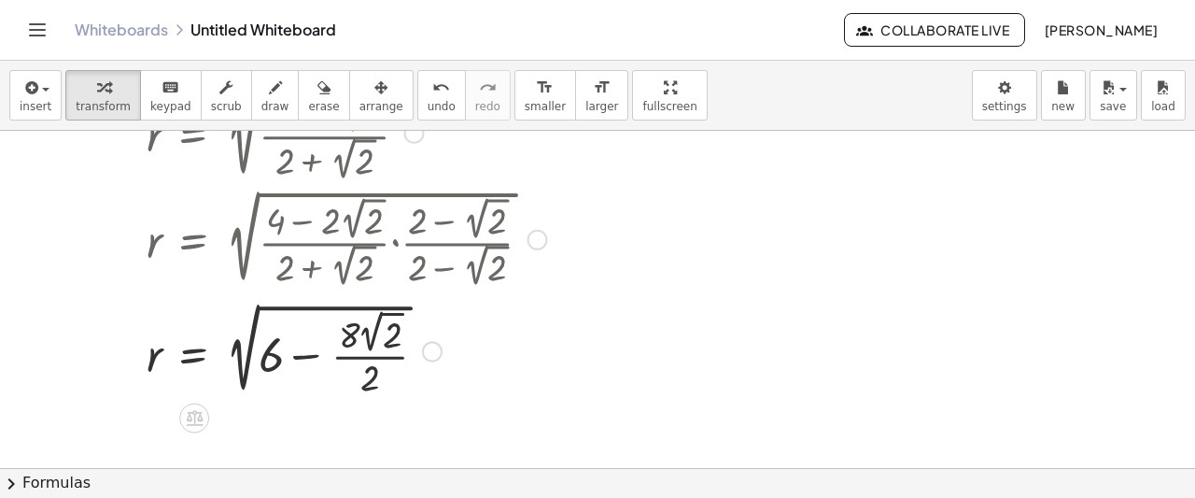
click at [362, 347] on div at bounding box center [361, 350] width 448 height 104
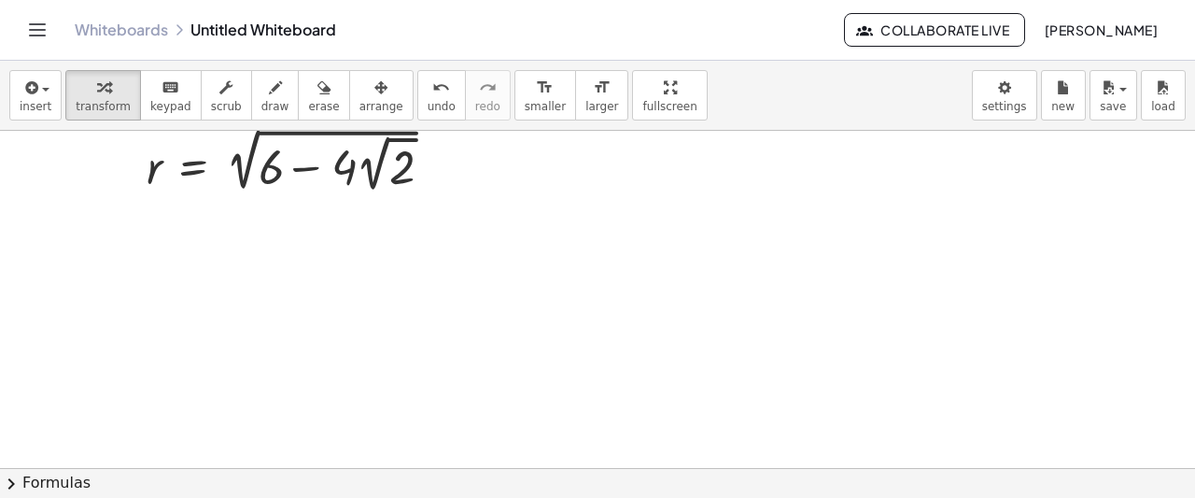
scroll to position [681, 0]
click at [24, 105] on span "insert" at bounding box center [36, 106] width 32 height 13
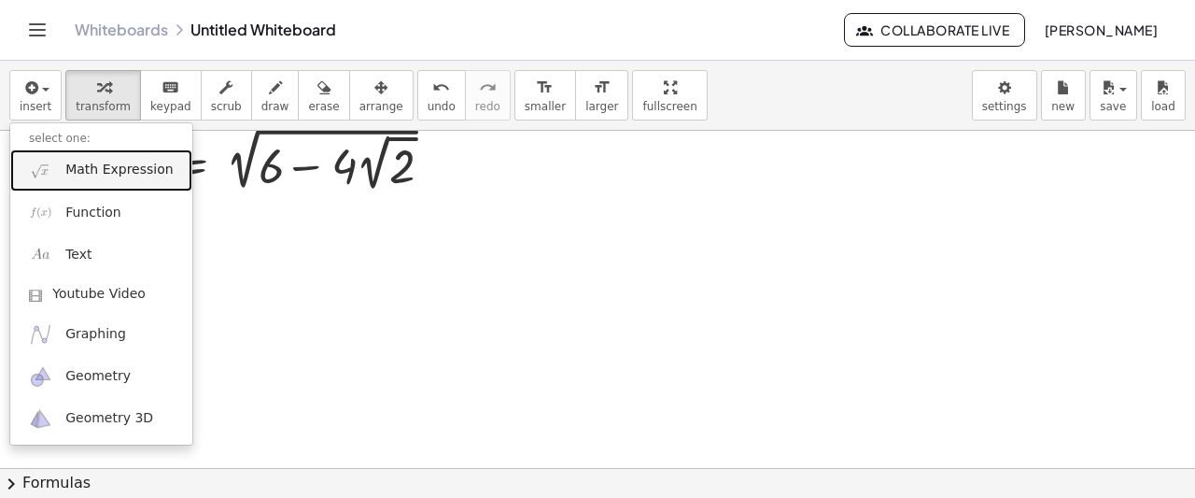
click at [101, 166] on span "Math Expression" at bounding box center [118, 170] width 107 height 19
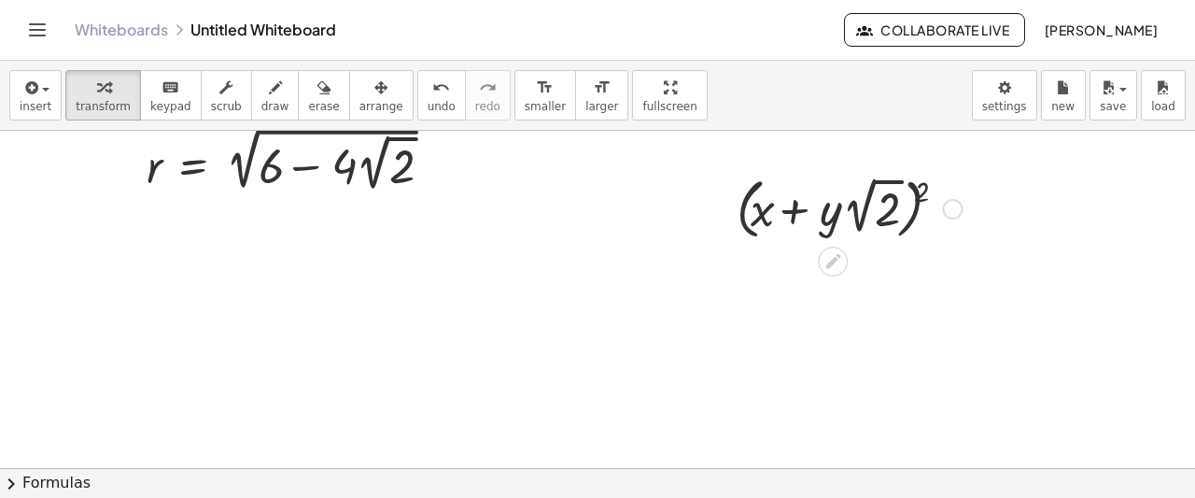
click at [917, 189] on div at bounding box center [849, 207] width 244 height 75
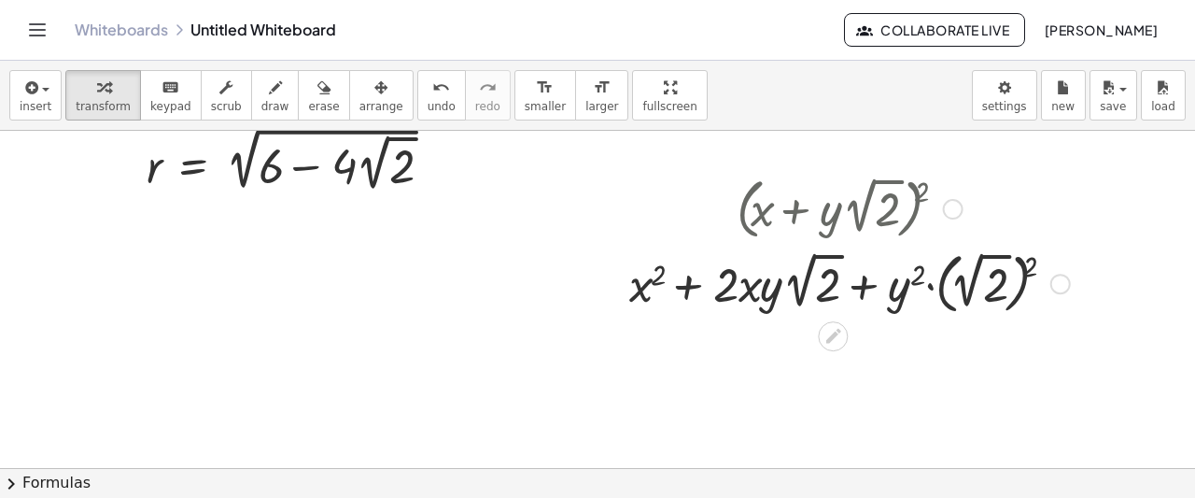
click at [1032, 256] on div at bounding box center [849, 282] width 459 height 75
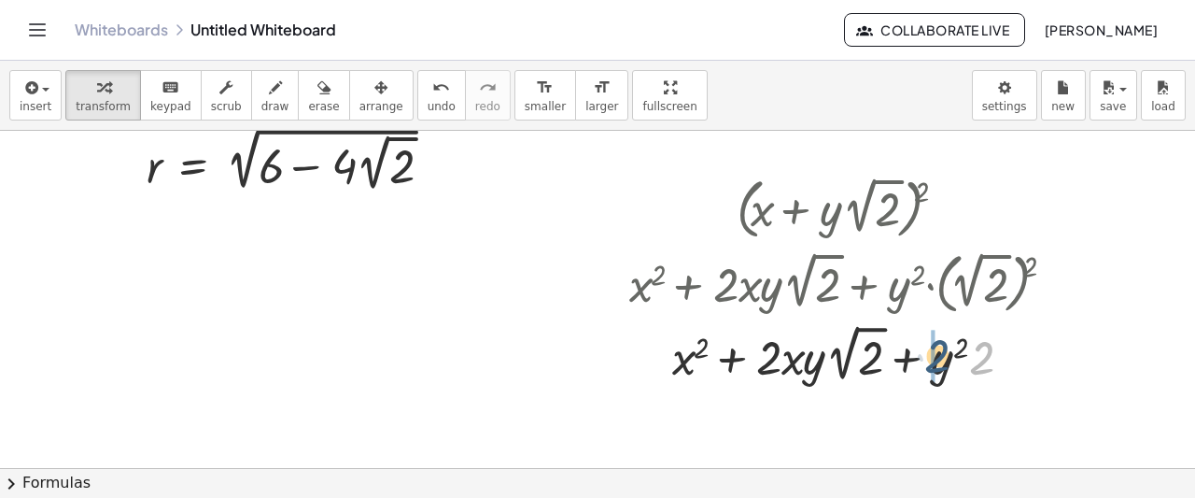
drag, startPoint x: 980, startPoint y: 360, endPoint x: 930, endPoint y: 372, distance: 51.6
click at [930, 372] on div at bounding box center [849, 353] width 459 height 68
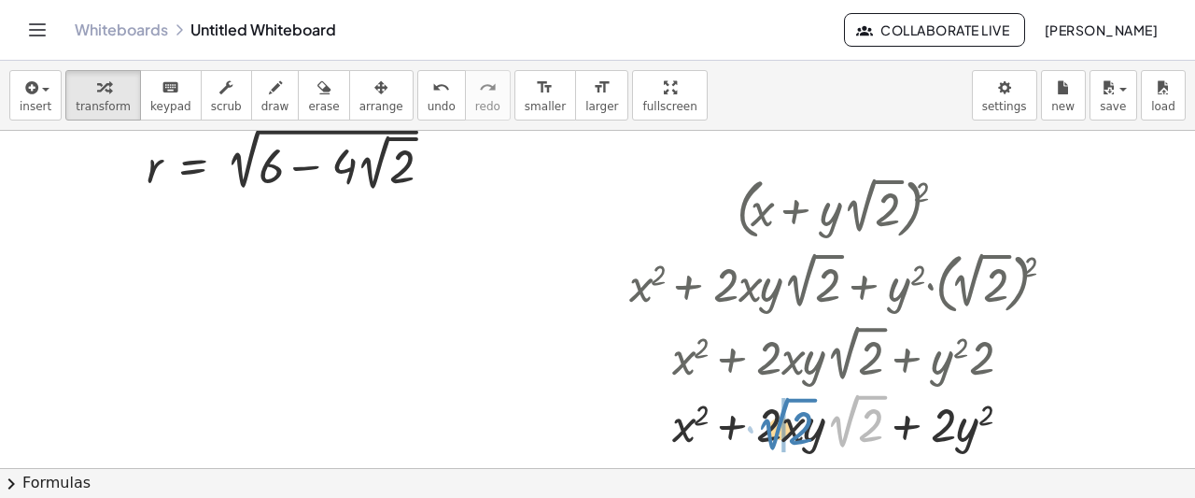
drag, startPoint x: 847, startPoint y: 421, endPoint x: 777, endPoint y: 424, distance: 70.1
click at [777, 424] on div at bounding box center [849, 421] width 459 height 68
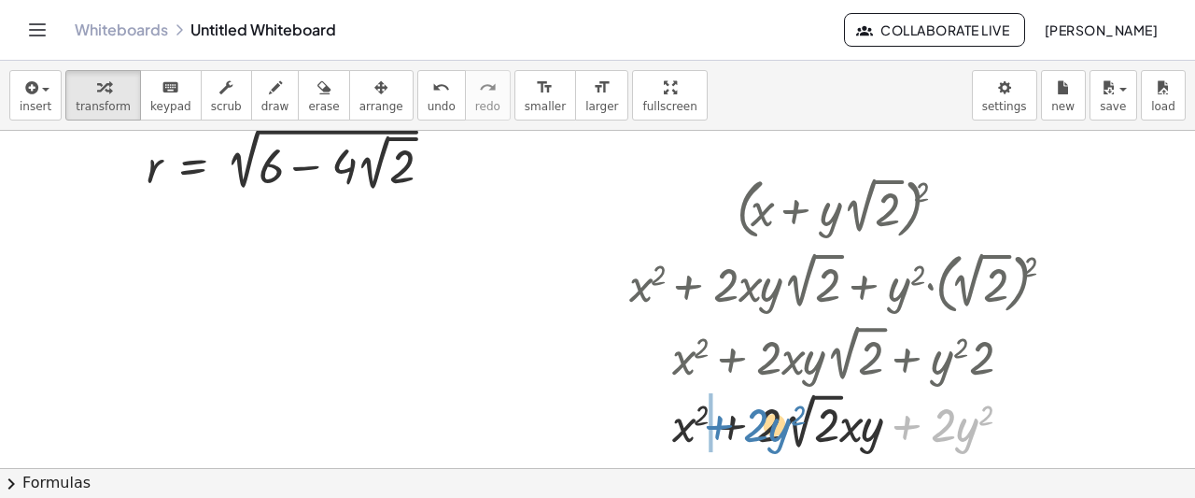
drag, startPoint x: 909, startPoint y: 425, endPoint x: 725, endPoint y: 425, distance: 184.9
click at [725, 425] on div at bounding box center [849, 421] width 459 height 68
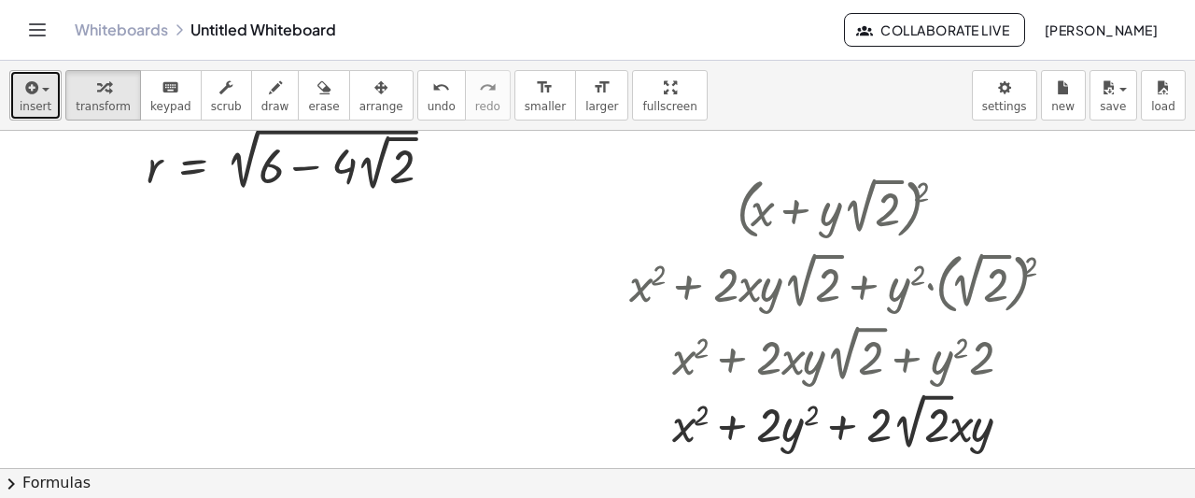
click at [34, 108] on span "insert" at bounding box center [36, 106] width 32 height 13
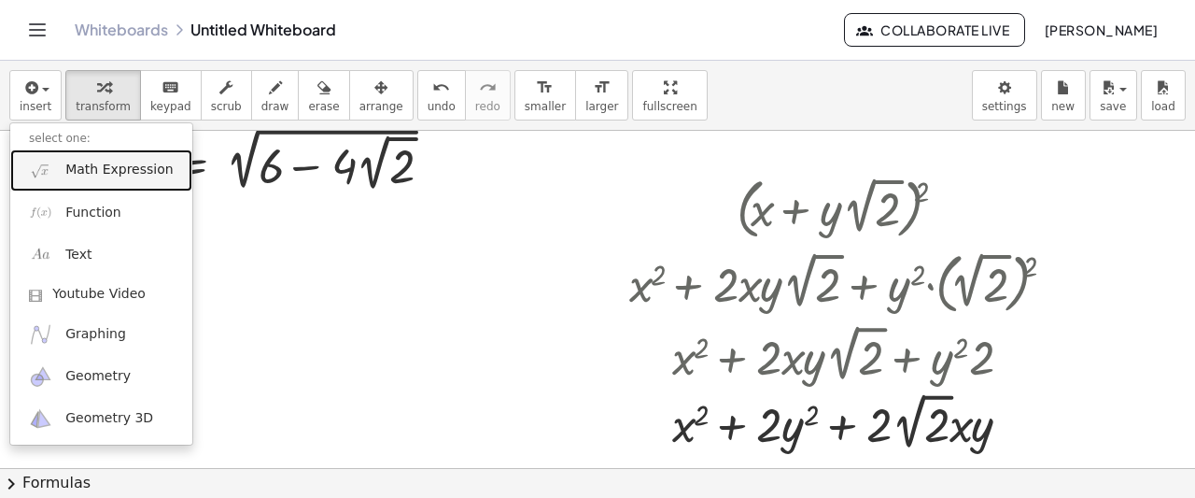
click at [85, 173] on span "Math Expression" at bounding box center [118, 170] width 107 height 19
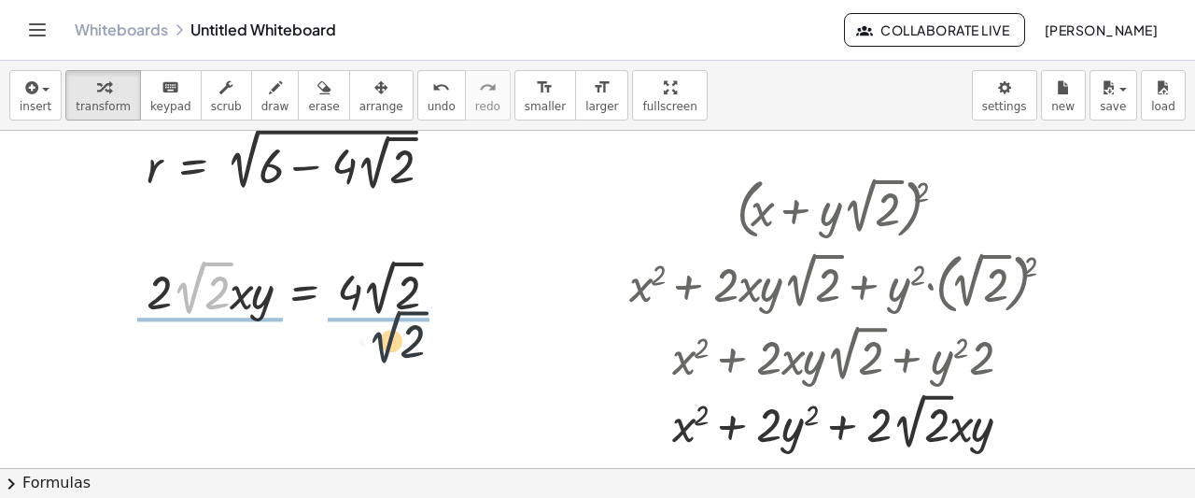
drag, startPoint x: 198, startPoint y: 278, endPoint x: 411, endPoint y: 335, distance: 220.4
click at [411, 335] on div ", a = 2 , b = 2 , c = · 2 · 2 √ 2 s = · ( + a + b + c ) · 2 s = · ( + 2 + b + c…" at bounding box center [597, 127] width 1195 height 1355
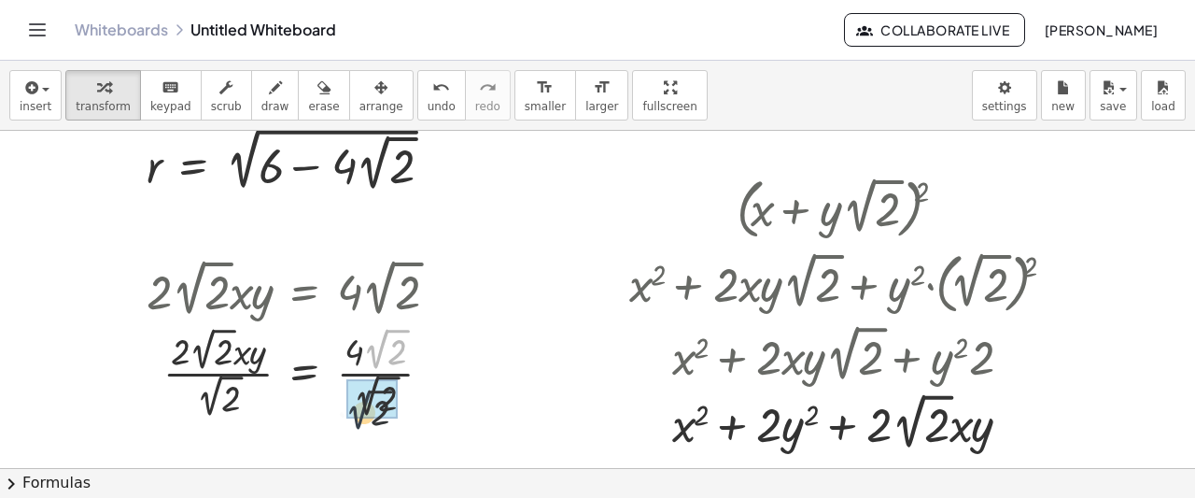
drag, startPoint x: 380, startPoint y: 353, endPoint x: 361, endPoint y: 416, distance: 66.2
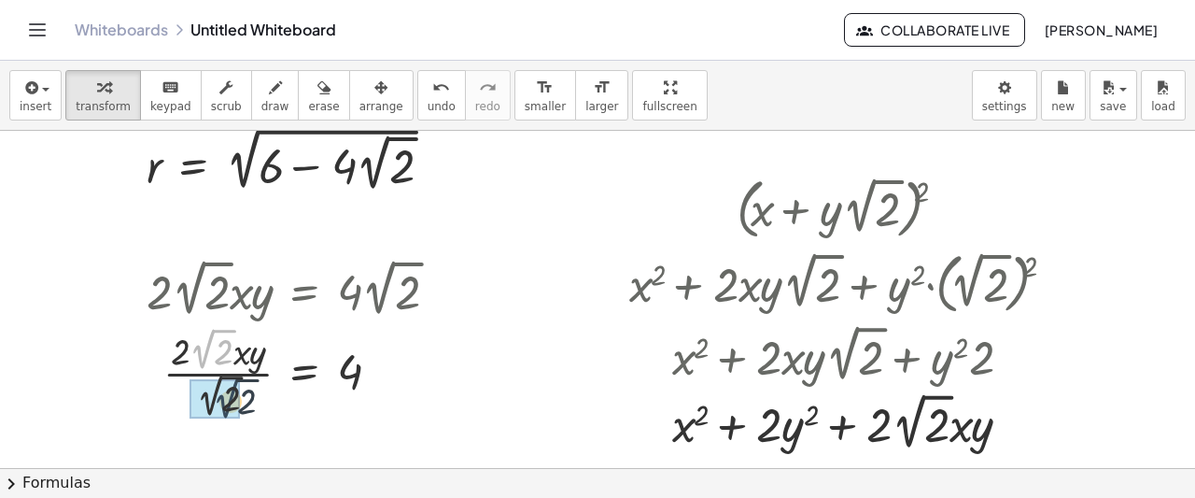
drag, startPoint x: 206, startPoint y: 356, endPoint x: 230, endPoint y: 406, distance: 55.6
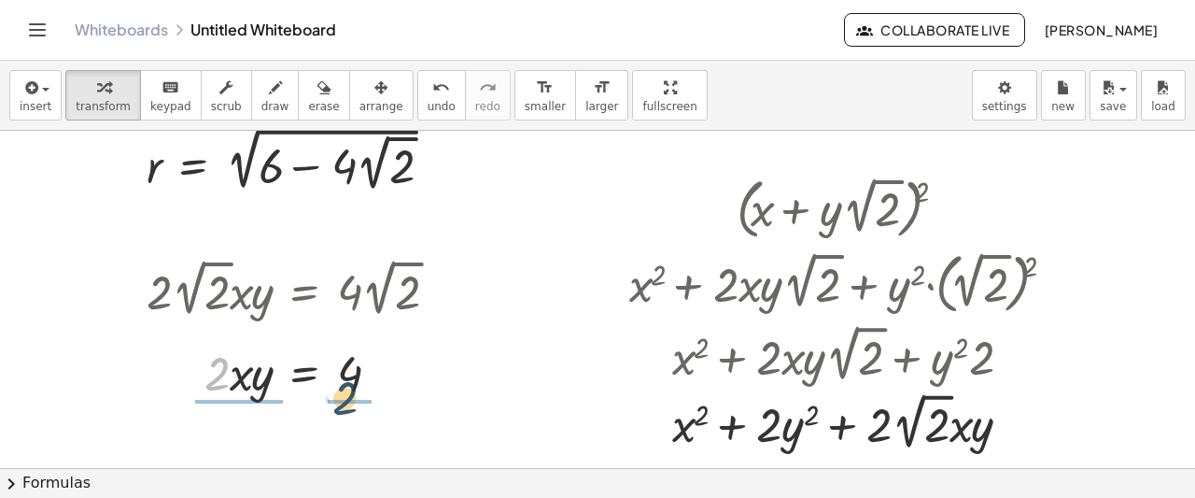
drag, startPoint x: 213, startPoint y: 380, endPoint x: 341, endPoint y: 404, distance: 130.2
drag, startPoint x: 220, startPoint y: 357, endPoint x: 240, endPoint y: 388, distance: 37.3
click at [346, 376] on div at bounding box center [299, 371] width 325 height 93
click at [24, 83] on icon "button" at bounding box center [29, 88] width 17 height 22
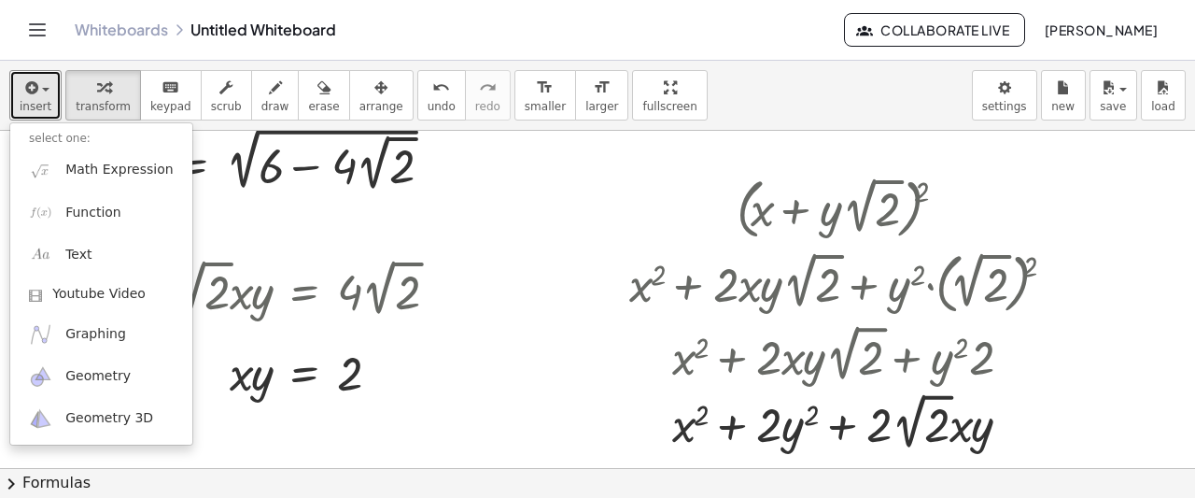
click at [480, 263] on div at bounding box center [597, 127] width 1195 height 1355
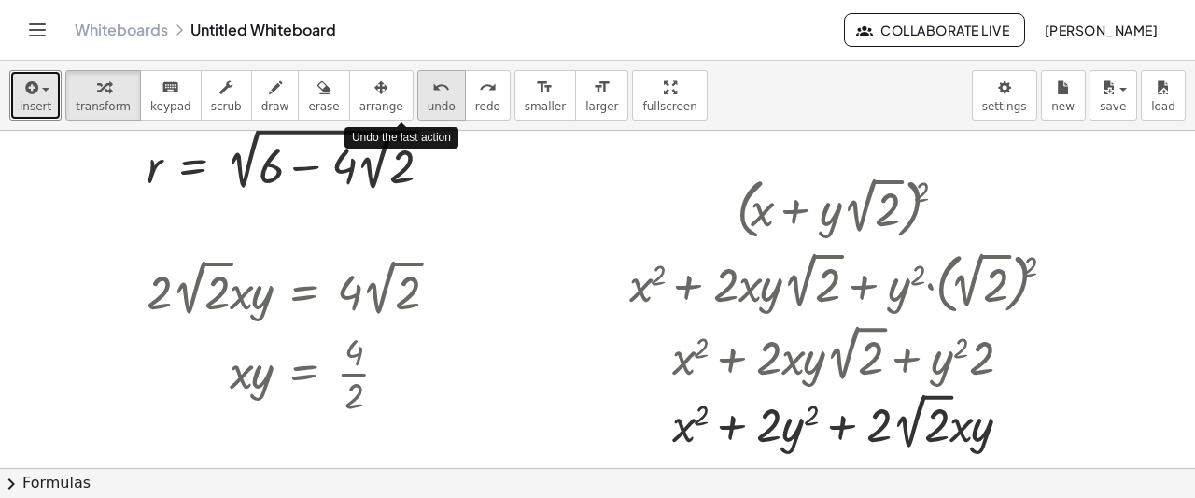
click at [417, 109] on button "undo undo" at bounding box center [441, 95] width 49 height 50
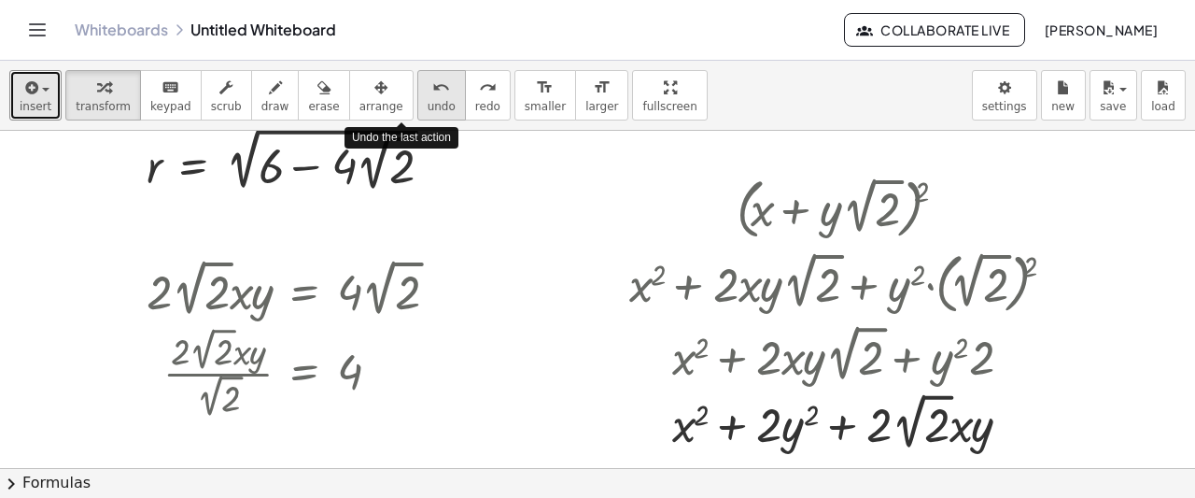
click at [417, 109] on button "undo undo" at bounding box center [441, 95] width 49 height 50
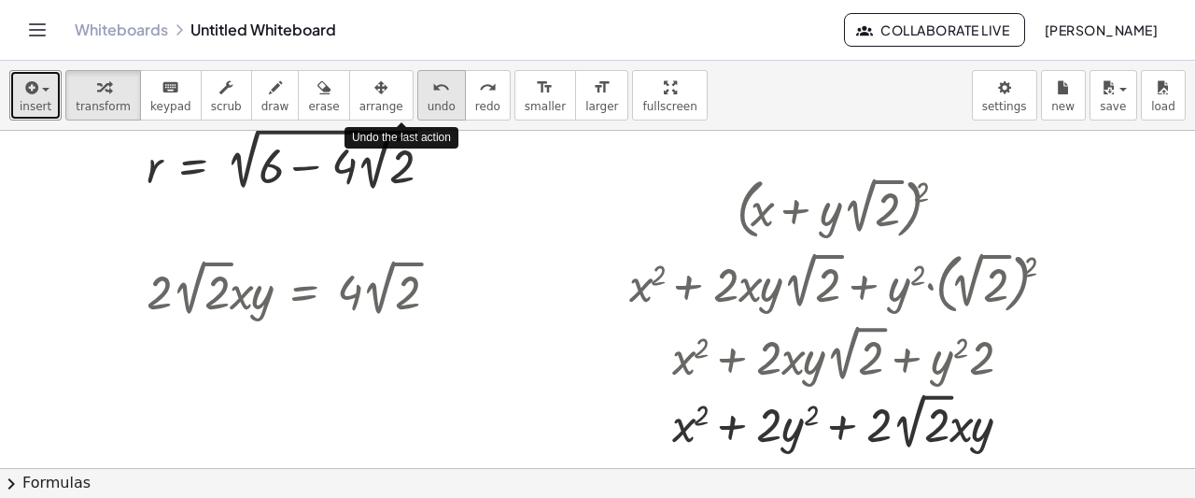
click at [417, 109] on button "undo undo" at bounding box center [441, 95] width 49 height 50
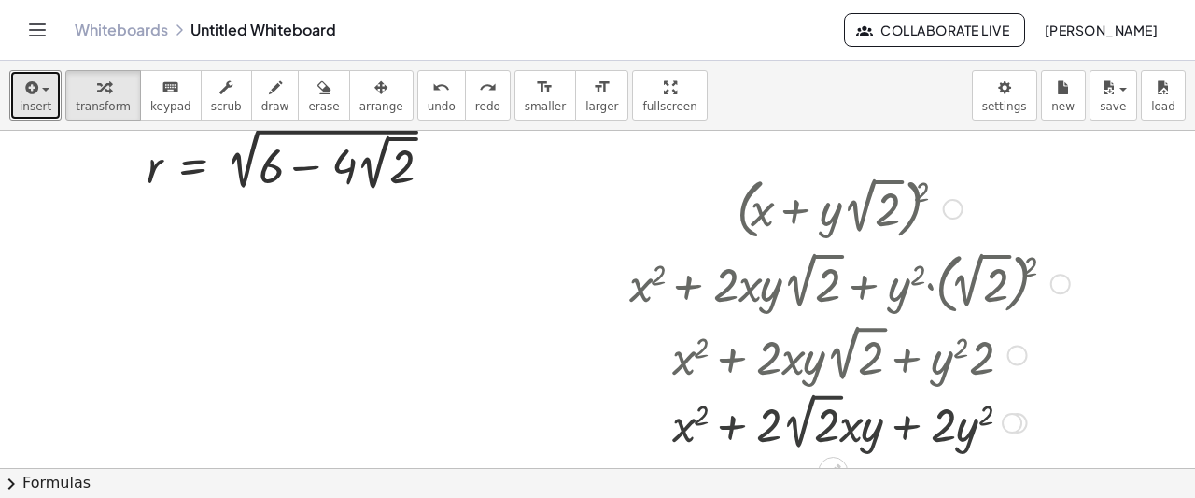
click at [948, 212] on div at bounding box center [953, 209] width 21 height 21
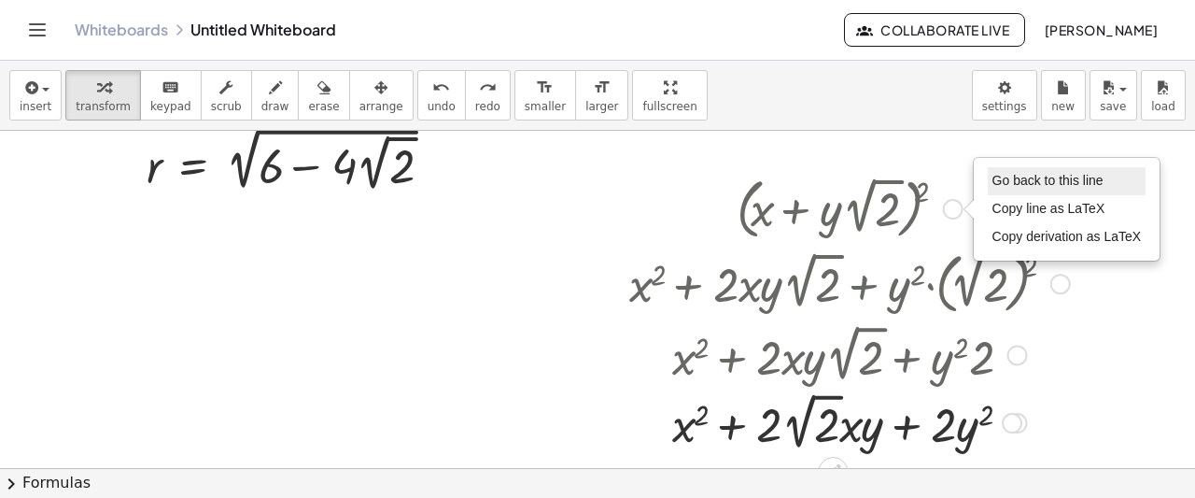
click at [1047, 176] on span "Go back to this line" at bounding box center [1047, 180] width 111 height 15
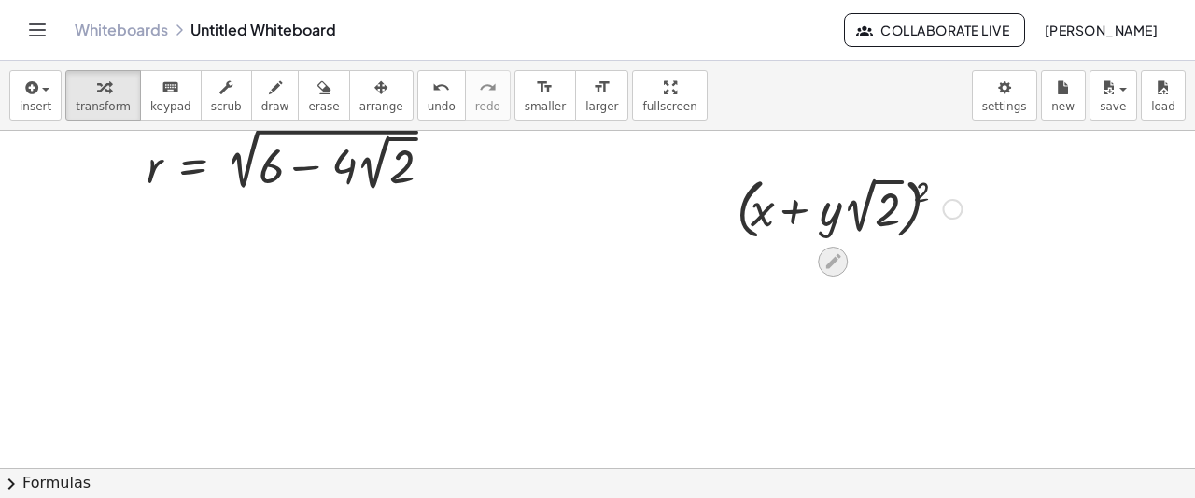
click at [831, 259] on icon at bounding box center [832, 261] width 15 height 15
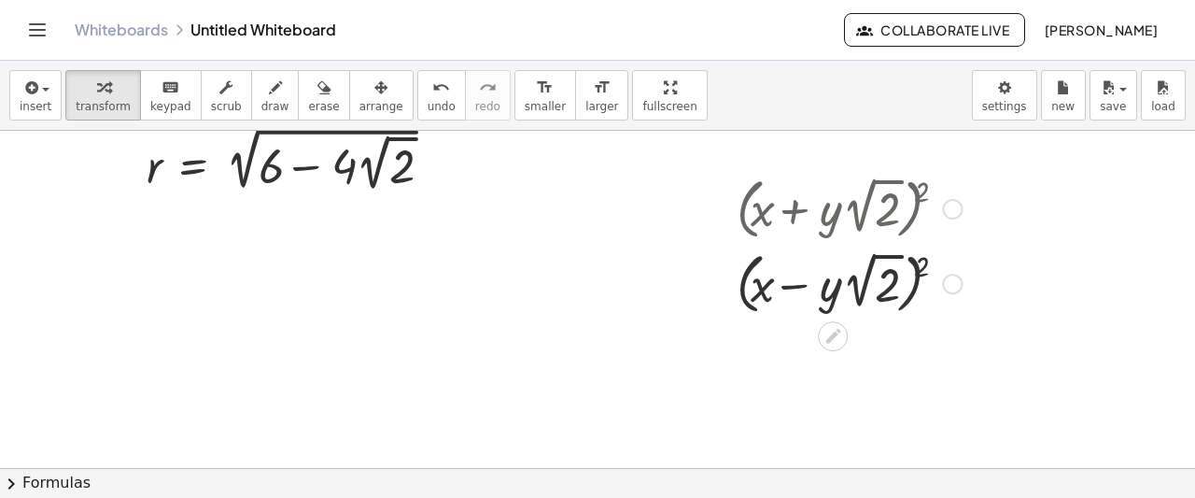
click at [920, 264] on div at bounding box center [849, 282] width 244 height 75
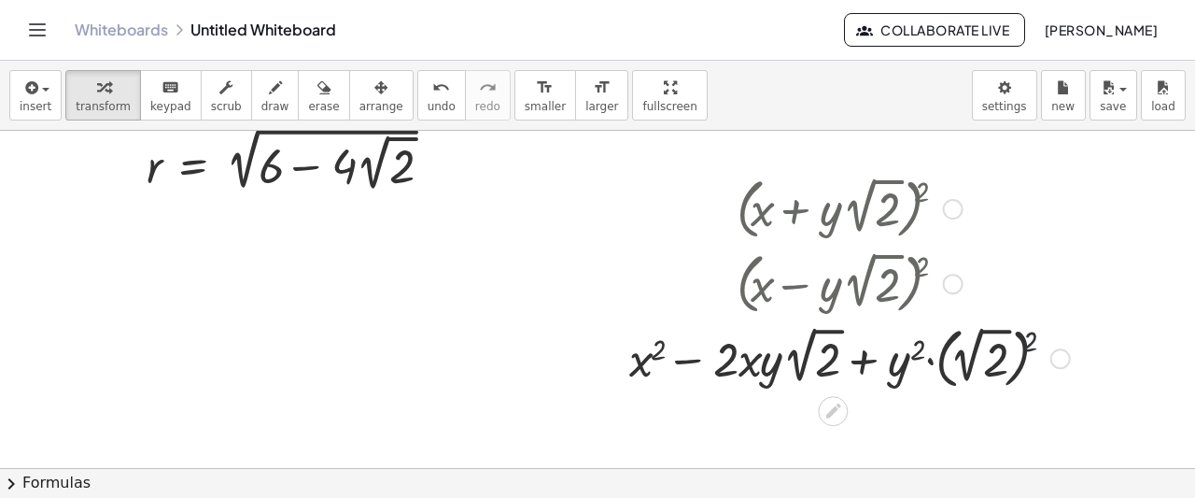
click at [1038, 348] on div at bounding box center [849, 356] width 459 height 75
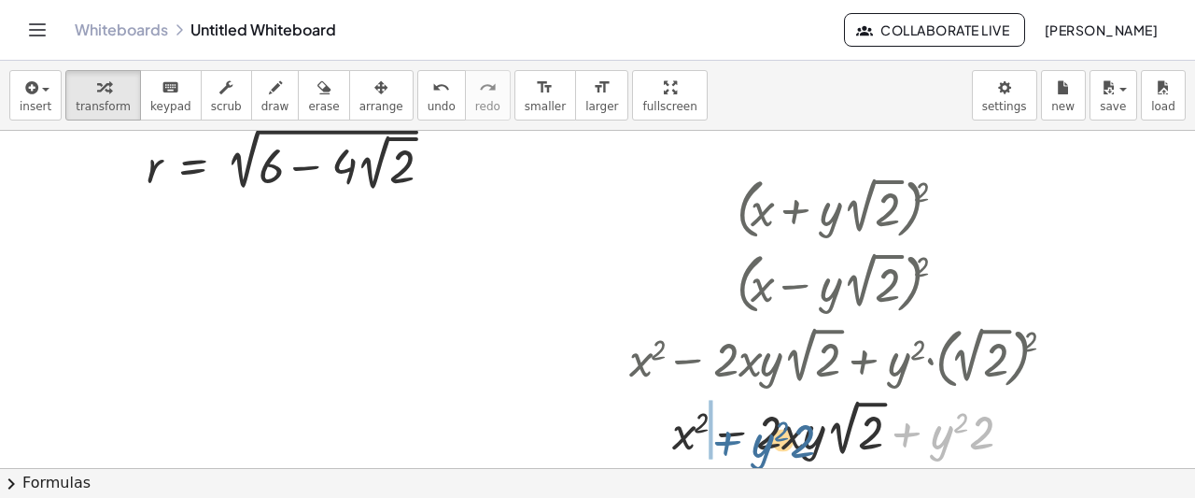
drag, startPoint x: 912, startPoint y: 430, endPoint x: 726, endPoint y: 438, distance: 185.9
click at [726, 438] on div at bounding box center [849, 428] width 459 height 68
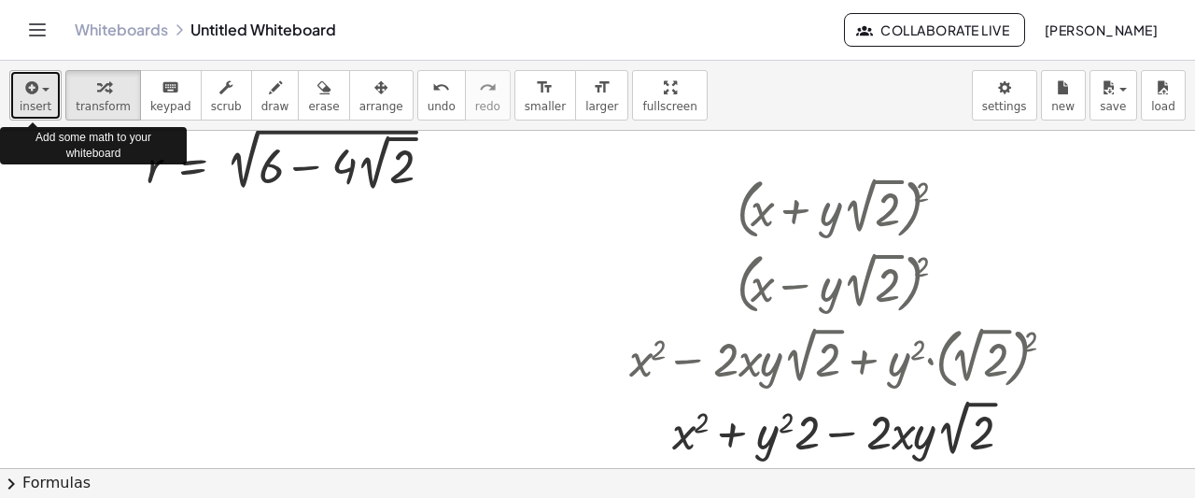
click at [24, 78] on icon "button" at bounding box center [29, 88] width 17 height 22
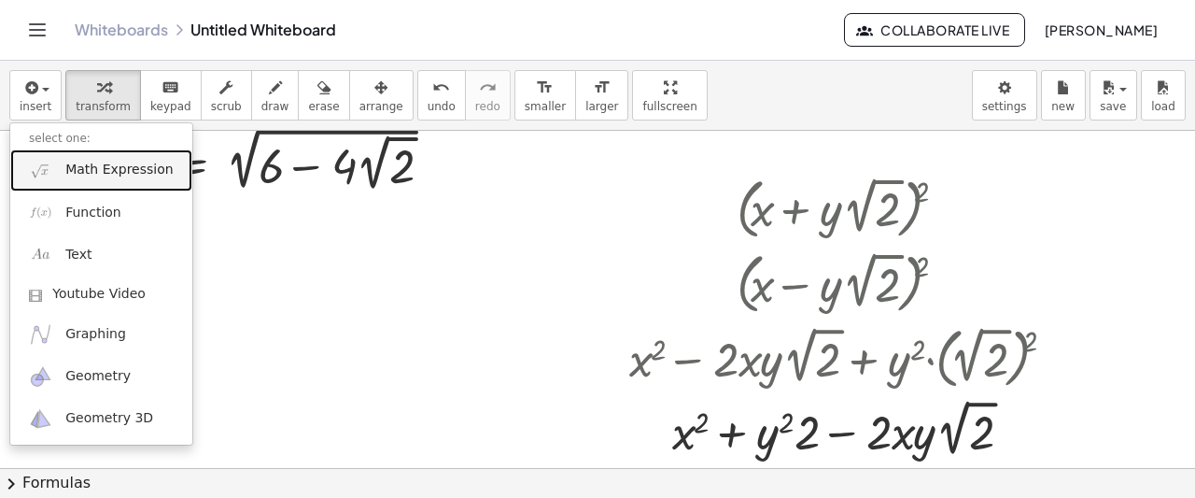
click at [58, 162] on link "Math Expression" at bounding box center [101, 170] width 182 height 42
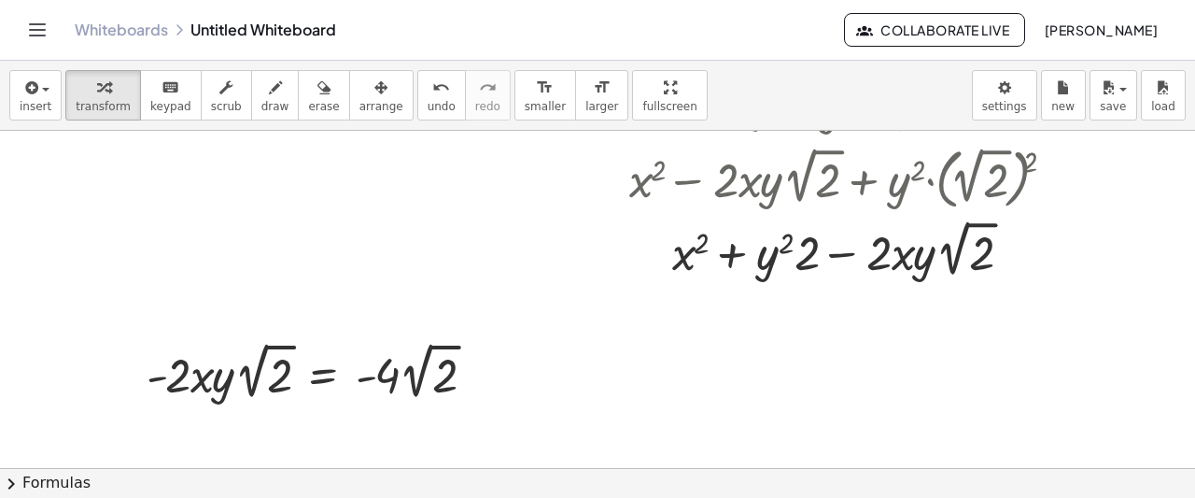
scroll to position [859, 0]
drag, startPoint x: 180, startPoint y: 373, endPoint x: 416, endPoint y: 406, distance: 238.5
click at [416, 406] on div "· - 2 · - 2 · x · y · 2 √ 2 = · - 4 · 2 √ 2" at bounding box center [312, 371] width 386 height 77
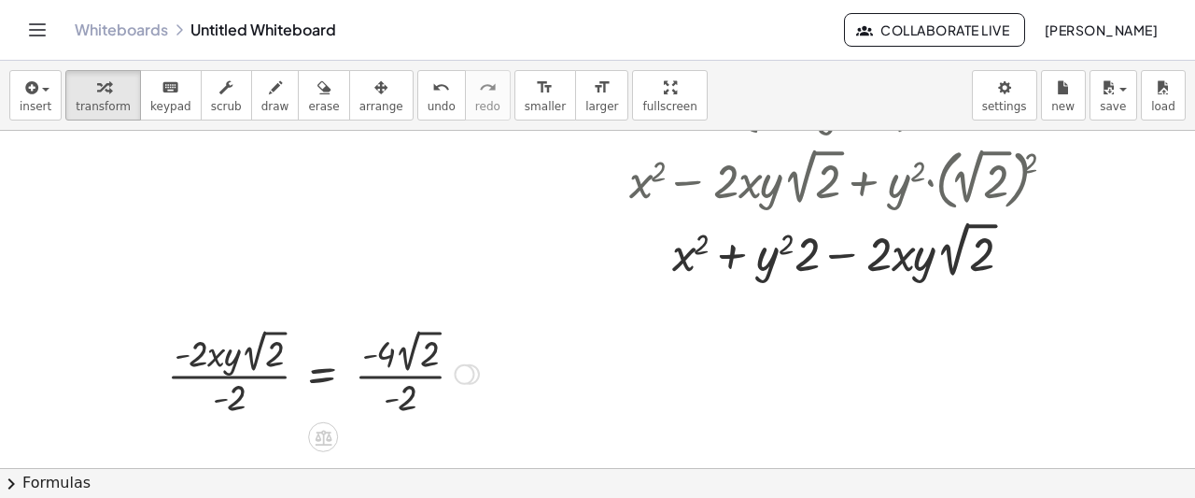
click at [388, 382] on div at bounding box center [323, 372] width 331 height 97
click at [203, 380] on div at bounding box center [319, 372] width 322 height 97
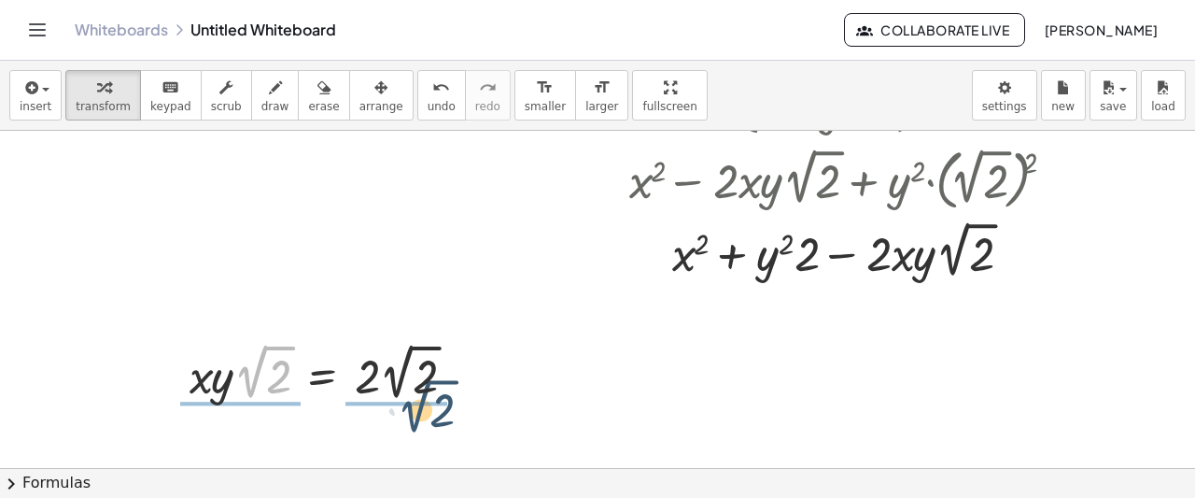
drag, startPoint x: 250, startPoint y: 372, endPoint x: 415, endPoint y: 406, distance: 167.9
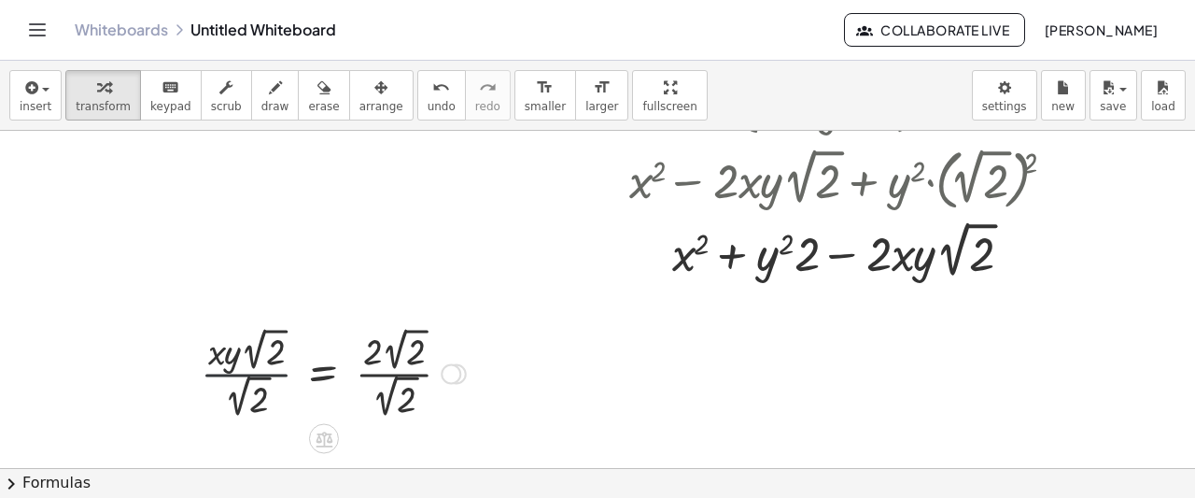
click at [271, 379] on div at bounding box center [333, 372] width 284 height 100
click at [282, 370] on div at bounding box center [333, 372] width 284 height 100
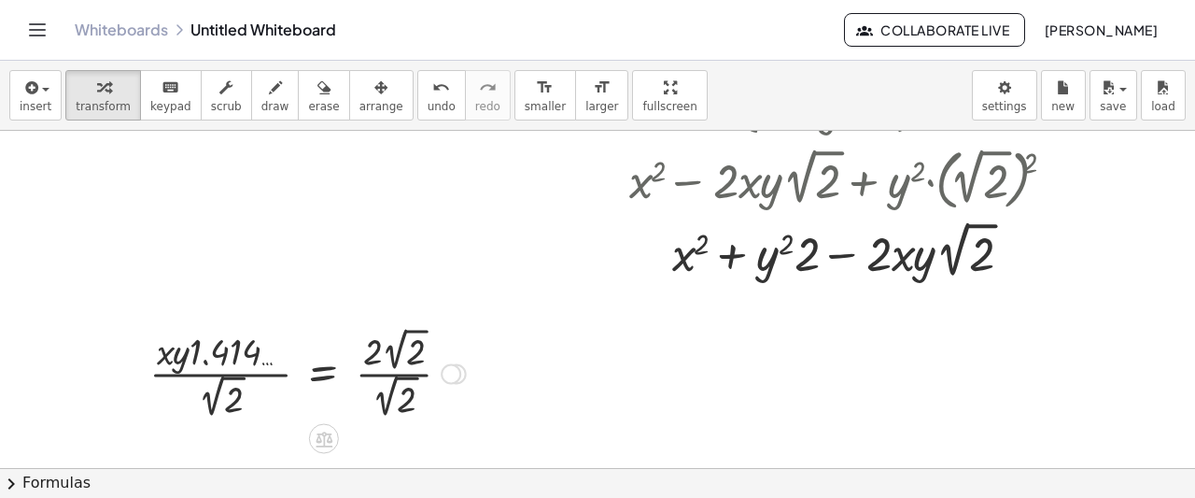
click at [222, 397] on div at bounding box center [307, 372] width 335 height 100
click at [242, 370] on div at bounding box center [307, 372] width 335 height 100
click at [258, 372] on div at bounding box center [307, 372] width 335 height 100
click at [263, 372] on div at bounding box center [307, 372] width 335 height 100
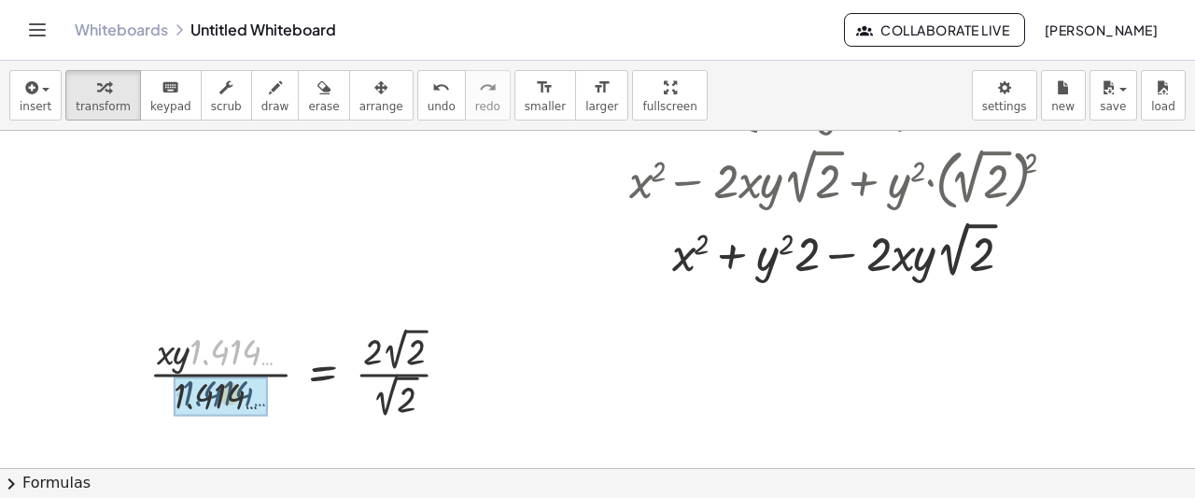
drag, startPoint x: 232, startPoint y: 355, endPoint x: 223, endPoint y: 401, distance: 46.5
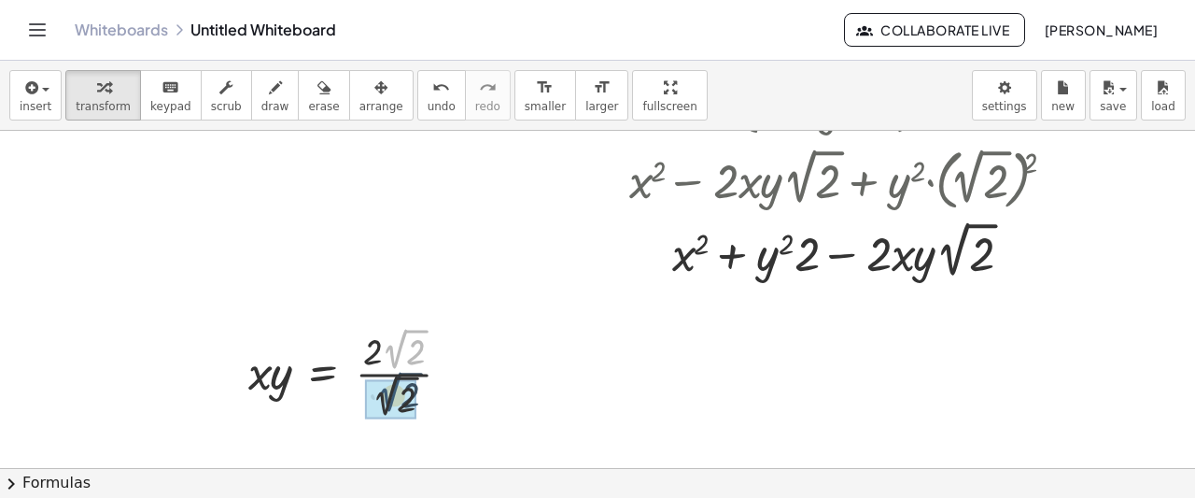
drag, startPoint x: 405, startPoint y: 343, endPoint x: 400, endPoint y: 387, distance: 45.2
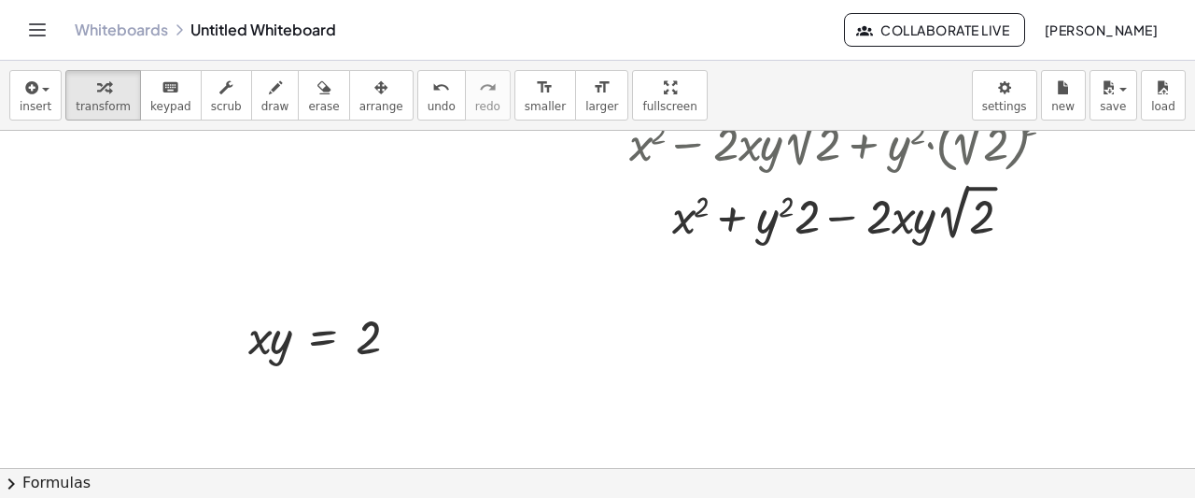
scroll to position [597, 0]
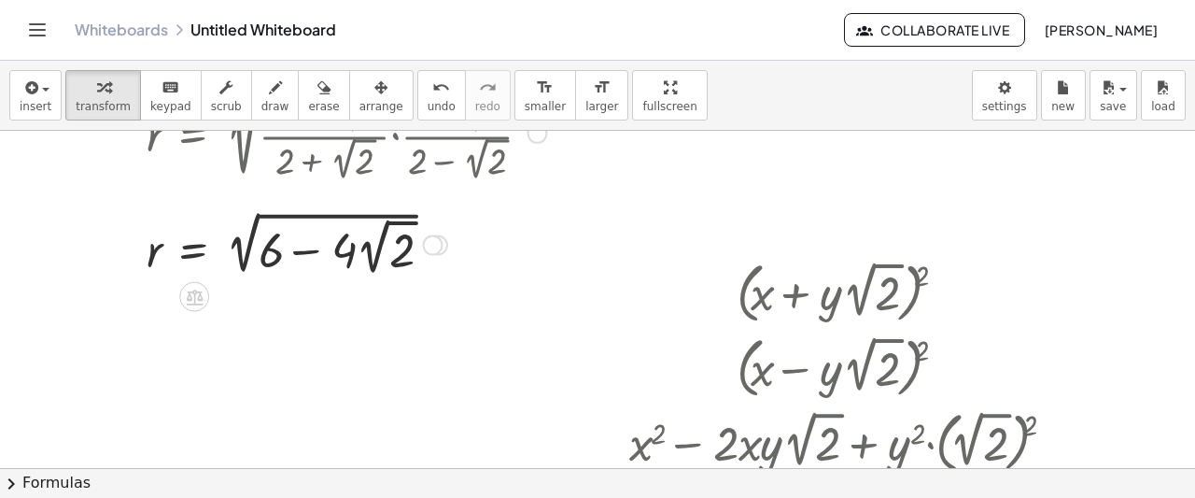
click at [434, 238] on div at bounding box center [432, 244] width 21 height 21
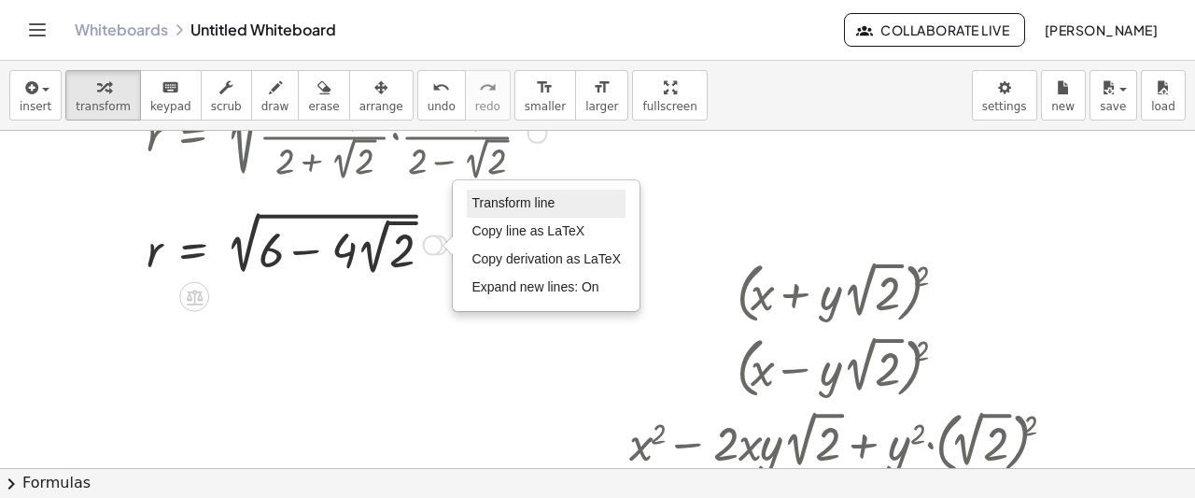
click at [498, 215] on li "Transform line" at bounding box center [546, 204] width 159 height 28
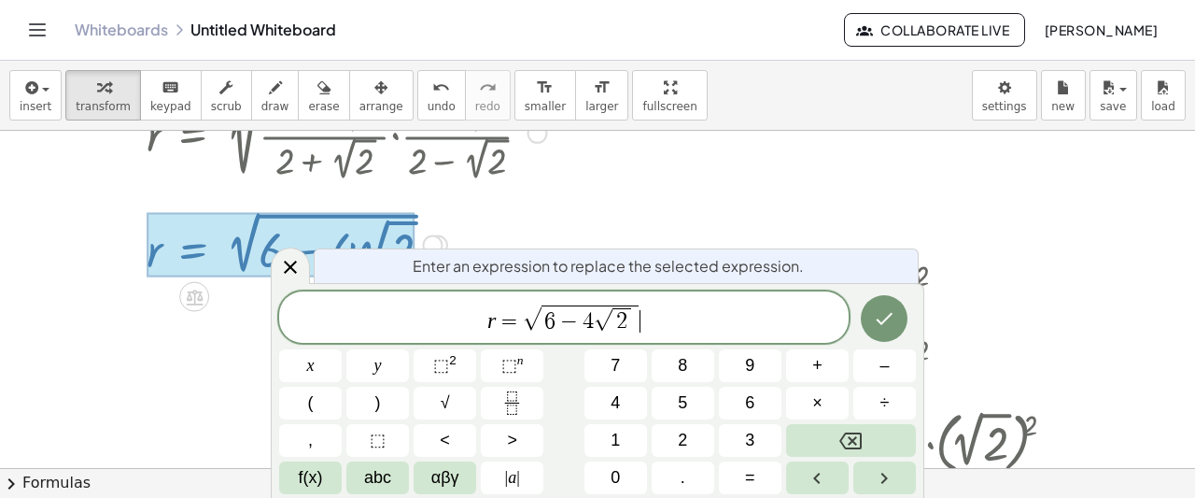
click at [655, 318] on span "r = √ 6 − 4 √ 2 ​" at bounding box center [564, 319] width 570 height 32
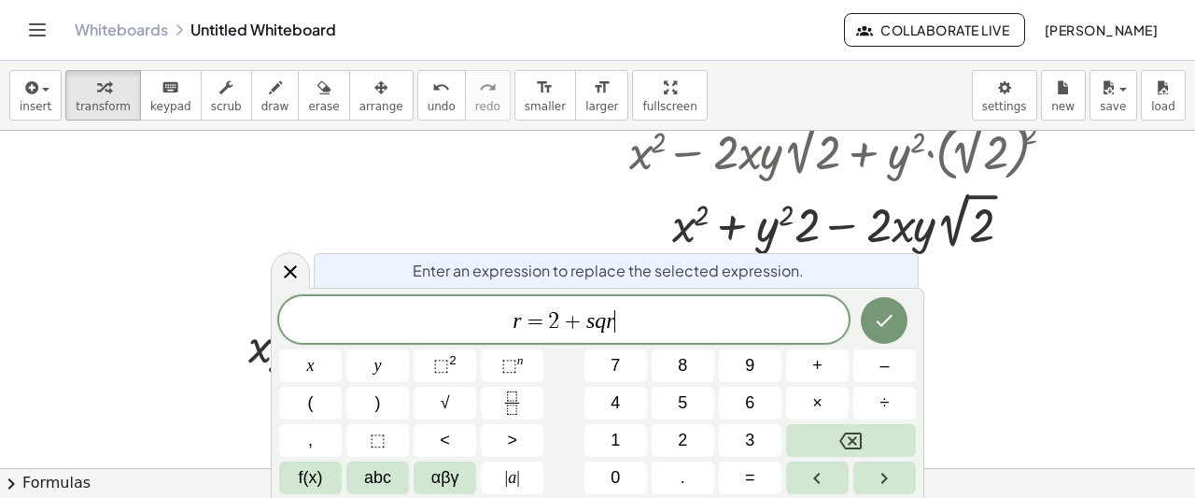
scroll to position [889, 0]
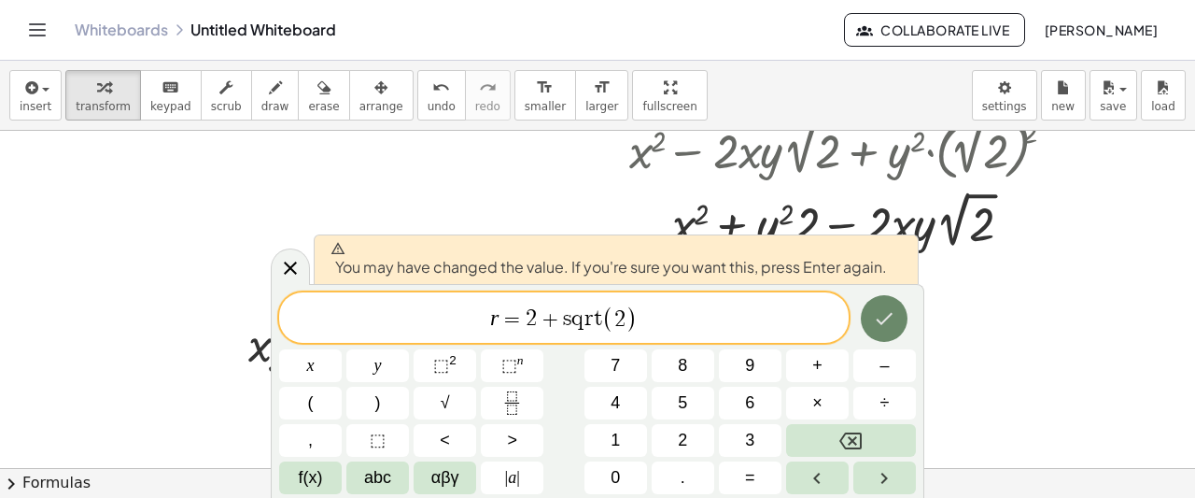
click at [879, 314] on icon "Done" at bounding box center [884, 318] width 22 height 22
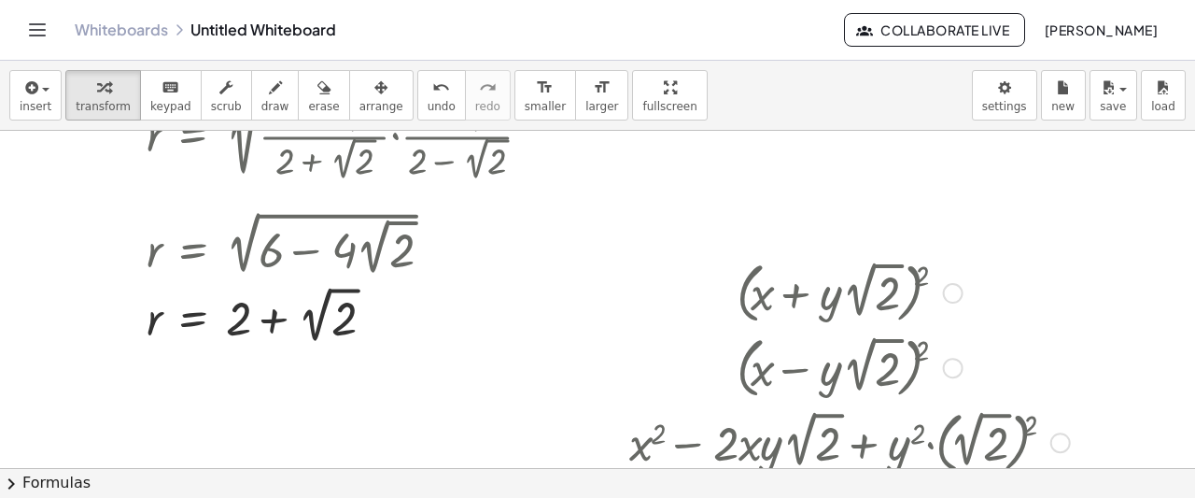
scroll to position [603, 0]
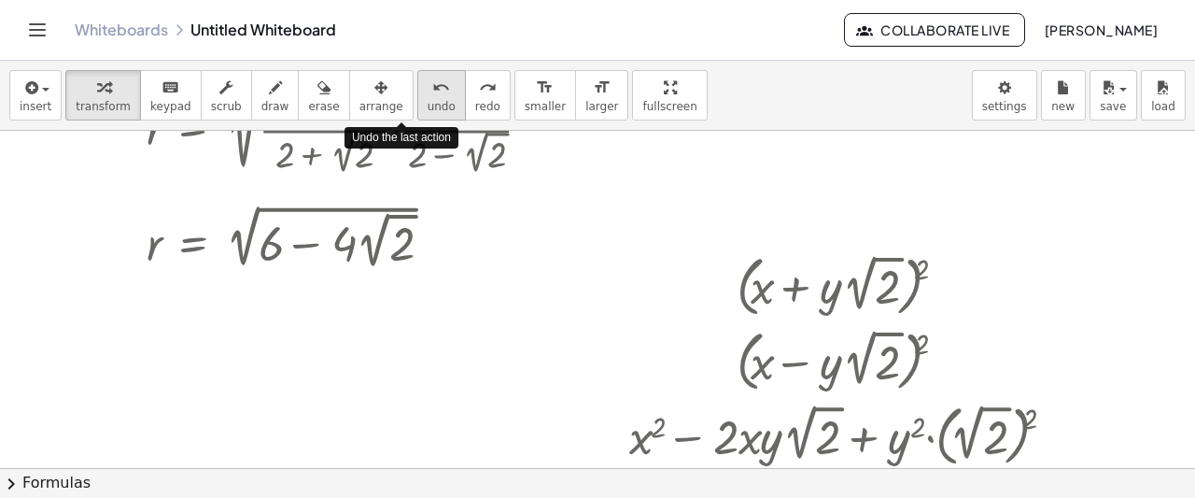
click at [428, 112] on span "undo" at bounding box center [442, 106] width 28 height 13
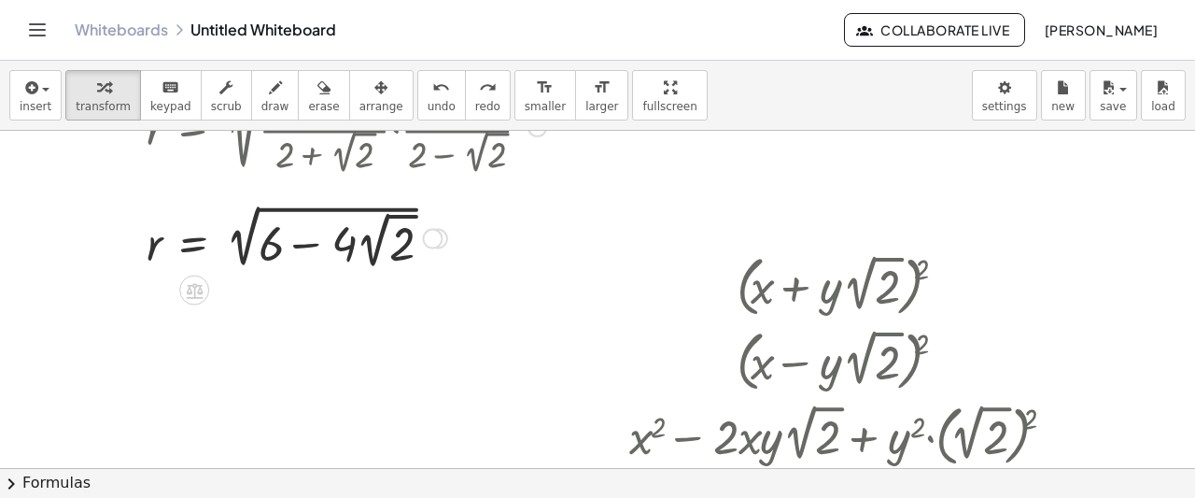
click at [439, 231] on div at bounding box center [432, 238] width 21 height 21
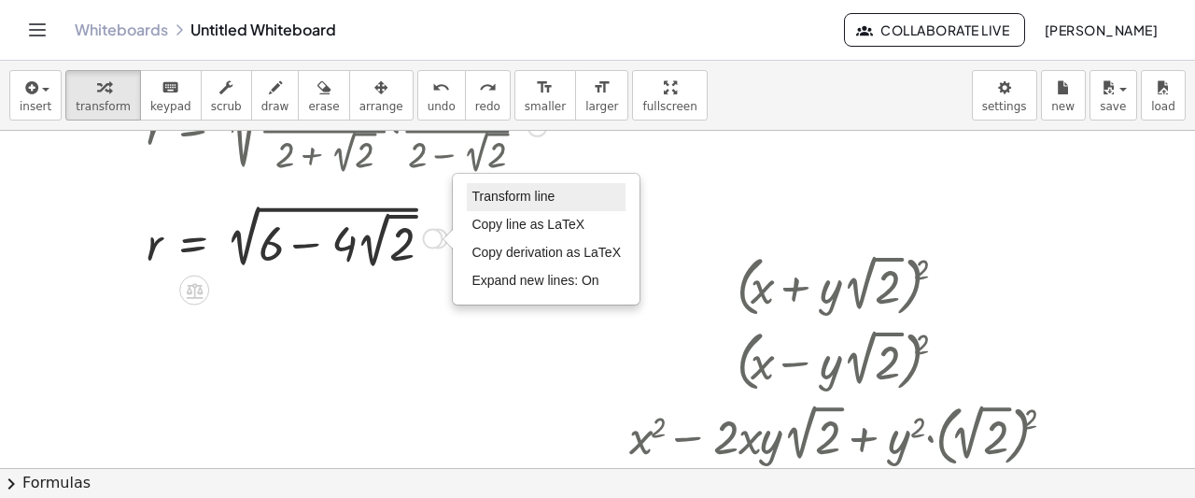
click at [538, 189] on span "Transform line" at bounding box center [512, 196] width 83 height 15
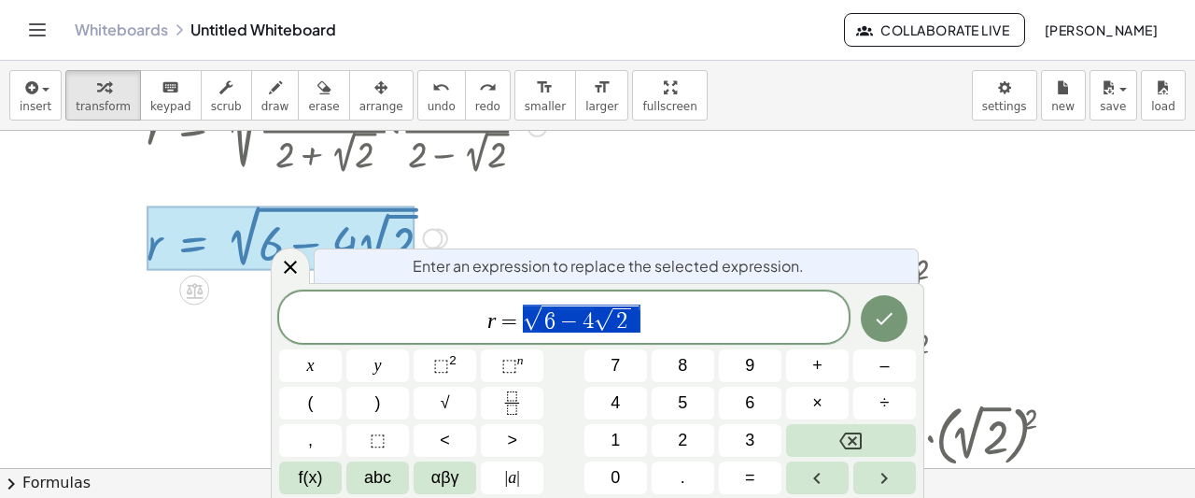
drag, startPoint x: 525, startPoint y: 317, endPoint x: 690, endPoint y: 317, distance: 165.3
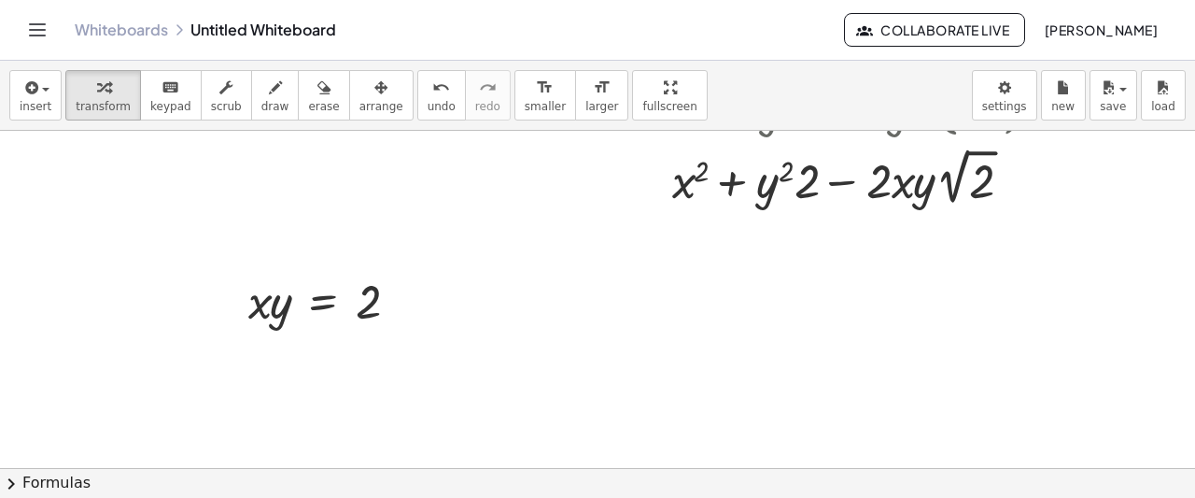
scroll to position [931, 0]
click at [359, 106] on span "arrange" at bounding box center [381, 106] width 44 height 13
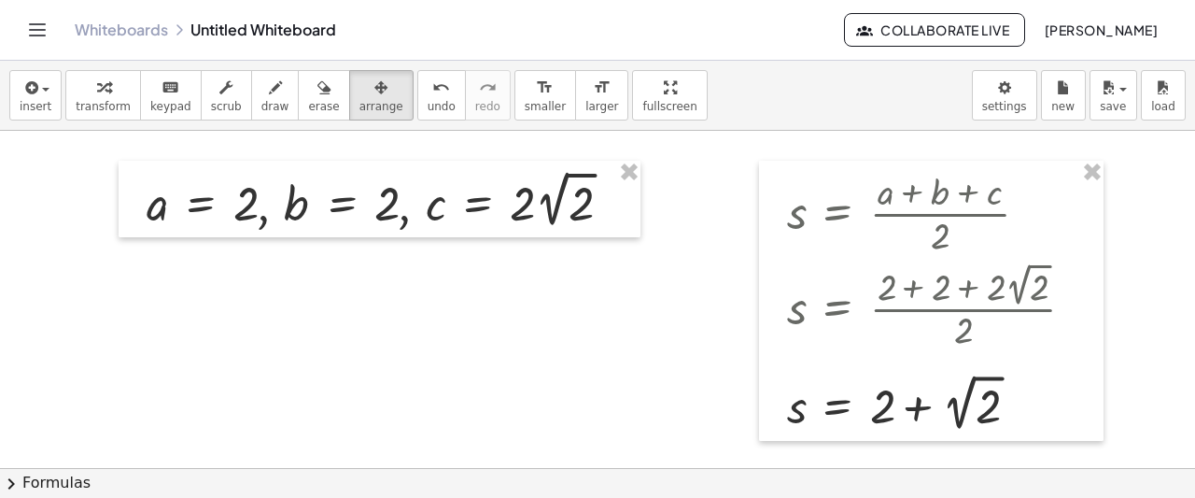
scroll to position [0, 0]
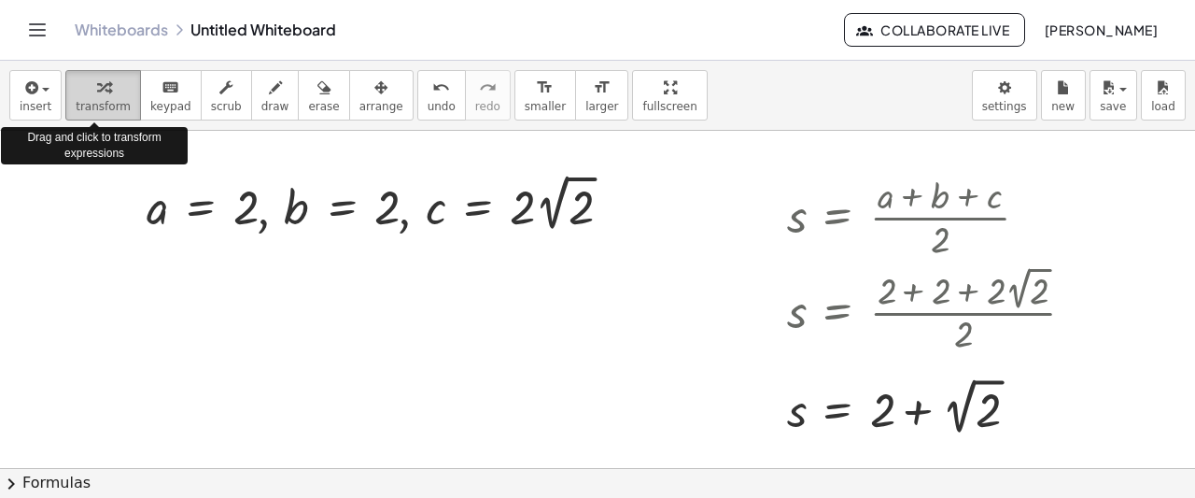
click at [101, 91] on div "button" at bounding box center [103, 87] width 55 height 22
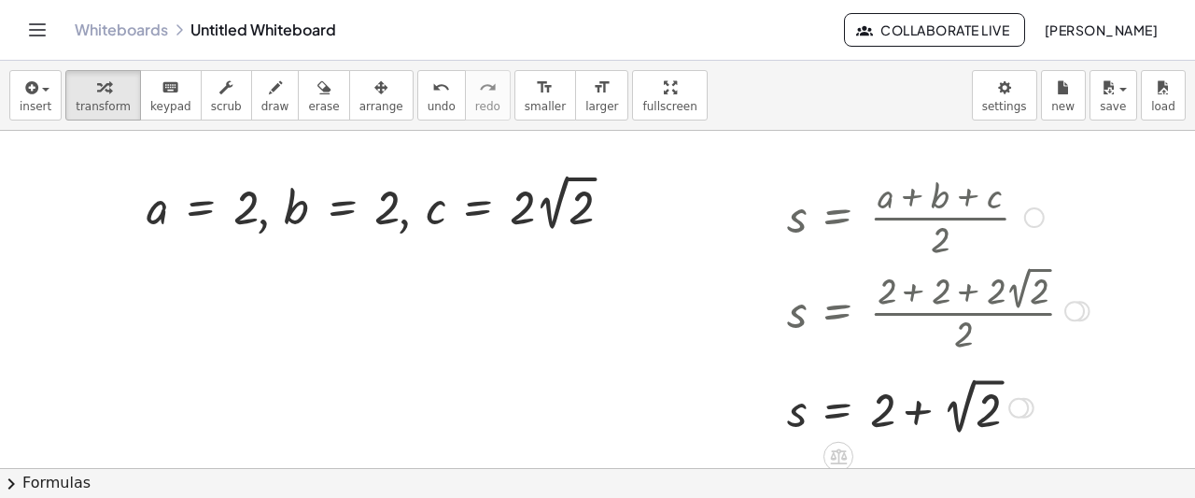
click at [1039, 220] on div at bounding box center [1034, 217] width 21 height 21
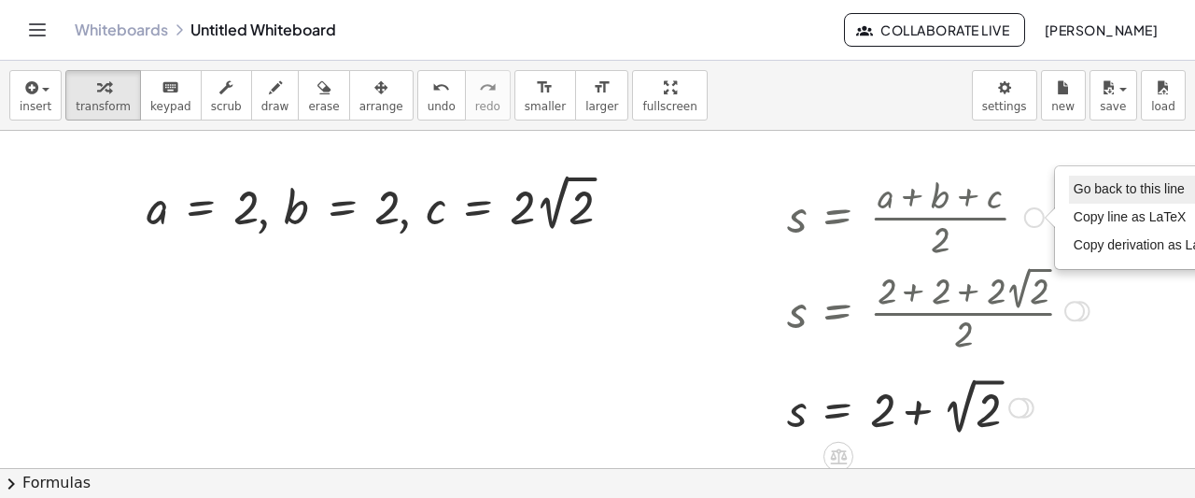
click at [1091, 190] on span "Go back to this line" at bounding box center [1129, 188] width 111 height 15
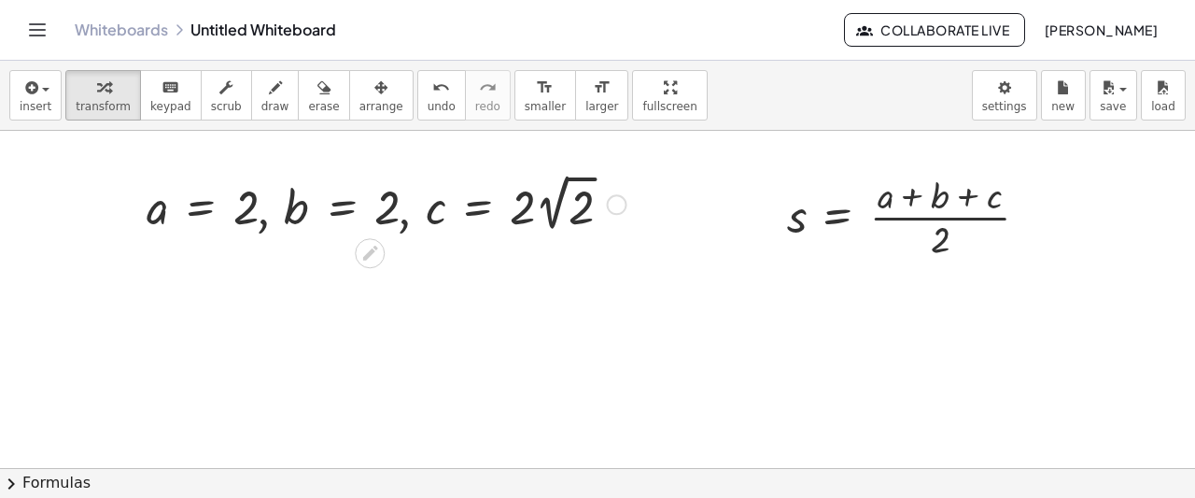
click at [616, 204] on div at bounding box center [617, 204] width 21 height 21
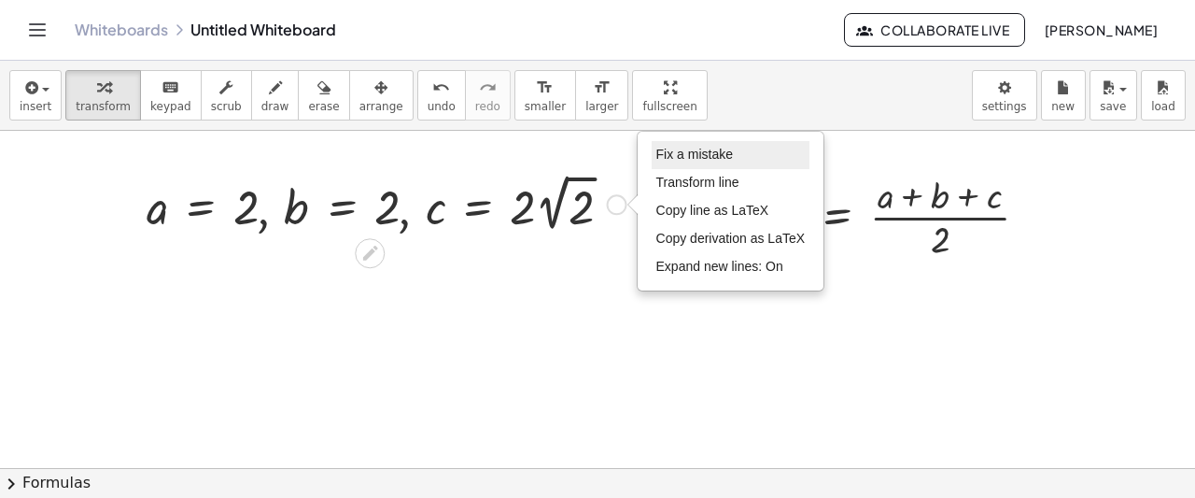
click at [698, 156] on span "Fix a mistake" at bounding box center [694, 154] width 77 height 15
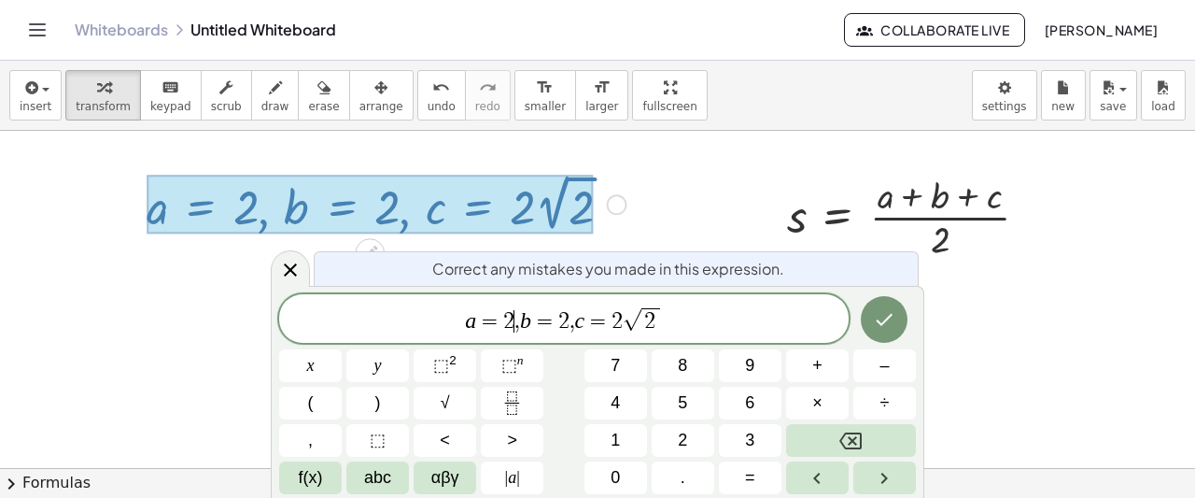
click at [512, 314] on span "2" at bounding box center [508, 321] width 11 height 22
click at [709, 320] on span "a = 9 . 9 , b = 2 ​ , c = 2 √ 2" at bounding box center [564, 319] width 570 height 29
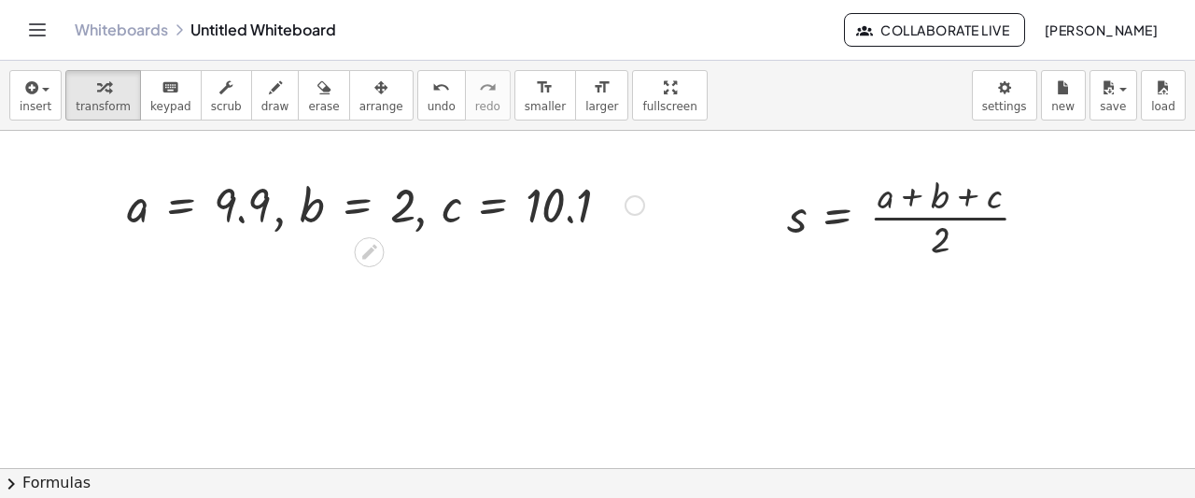
click at [134, 225] on div at bounding box center [386, 203] width 536 height 63
click at [134, 217] on div at bounding box center [386, 203] width 536 height 63
drag, startPoint x: 146, startPoint y: 206, endPoint x: 899, endPoint y: 201, distance: 753.5
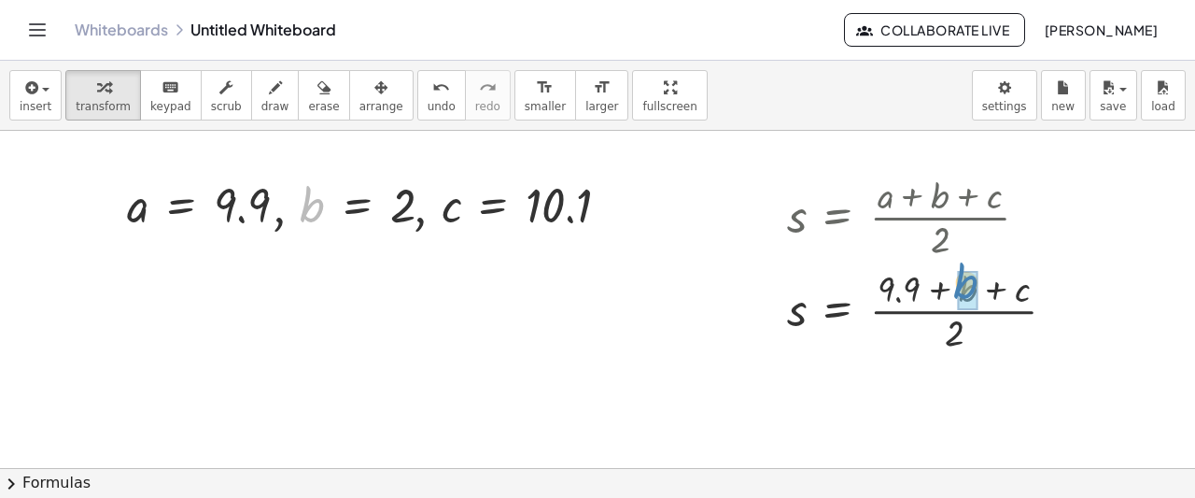
drag, startPoint x: 312, startPoint y: 206, endPoint x: 965, endPoint y: 283, distance: 658.0
drag, startPoint x: 446, startPoint y: 202, endPoint x: 1015, endPoint y: 286, distance: 574.8
click at [996, 286] on div at bounding box center [952, 308] width 349 height 93
click at [996, 286] on div at bounding box center [925, 308] width 295 height 93
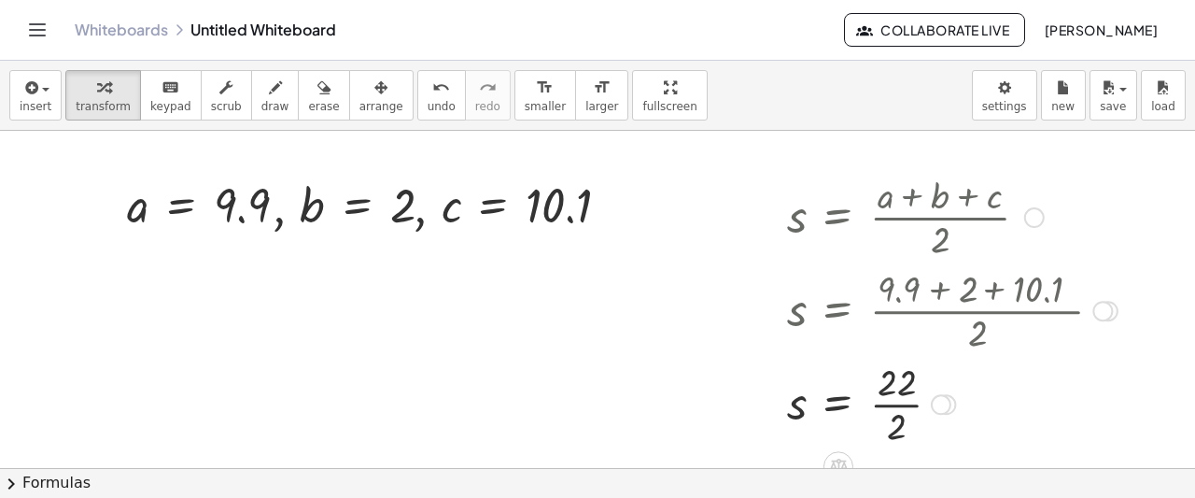
click at [898, 404] on div at bounding box center [952, 402] width 349 height 93
click at [66, 98] on button "transform" at bounding box center [103, 95] width 76 height 50
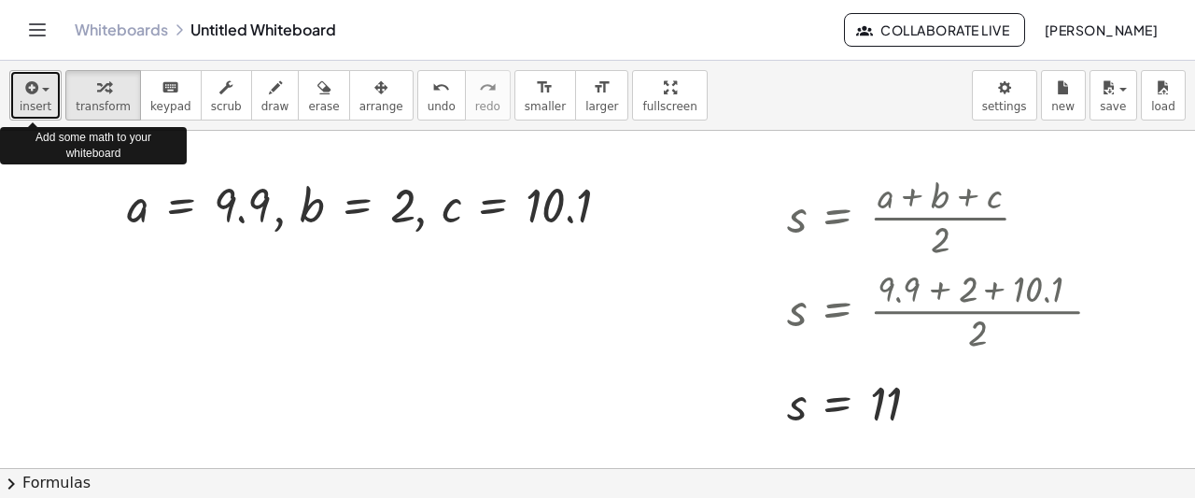
click at [43, 105] on span "insert" at bounding box center [36, 106] width 32 height 13
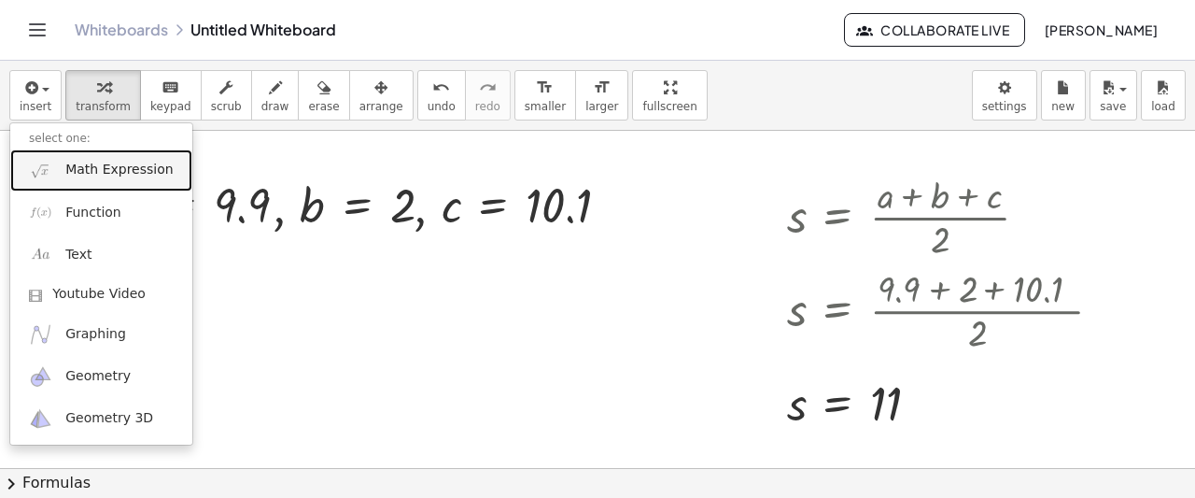
click at [118, 172] on span "Math Expression" at bounding box center [118, 170] width 107 height 19
click at [118, 172] on div at bounding box center [113, 203] width 28 height 73
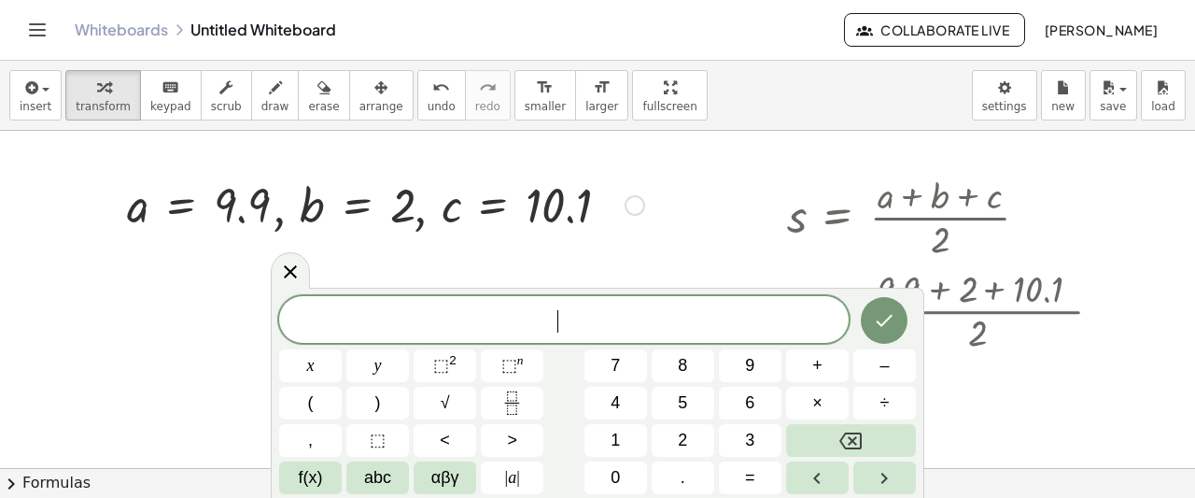
click at [450, 378] on span "⬚ 2" at bounding box center [444, 365] width 23 height 25
click at [474, 310] on span "​" at bounding box center [564, 321] width 570 height 26
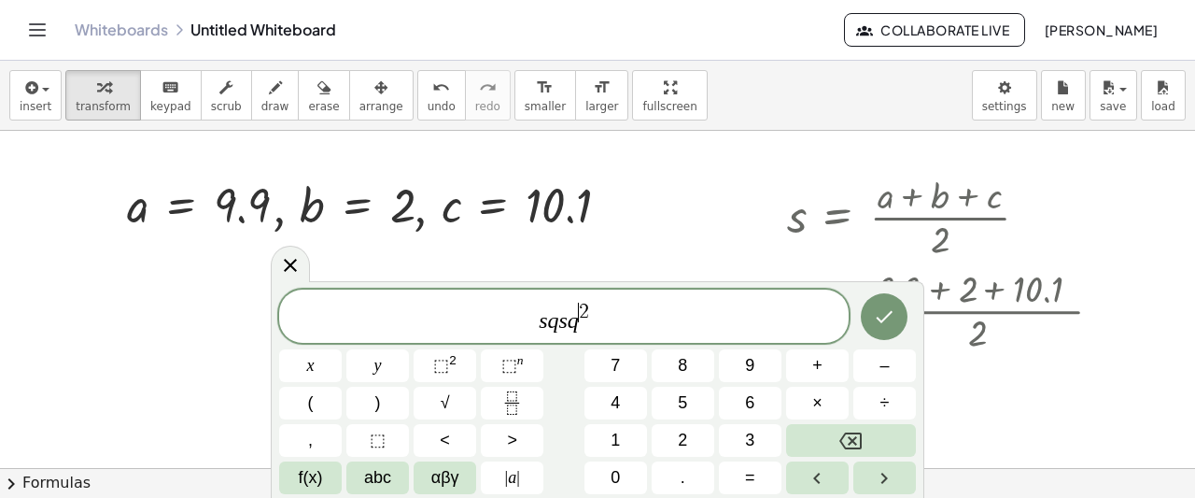
scroll to position [2, 0]
click at [609, 315] on span "s q s q 2 ​" at bounding box center [564, 318] width 570 height 34
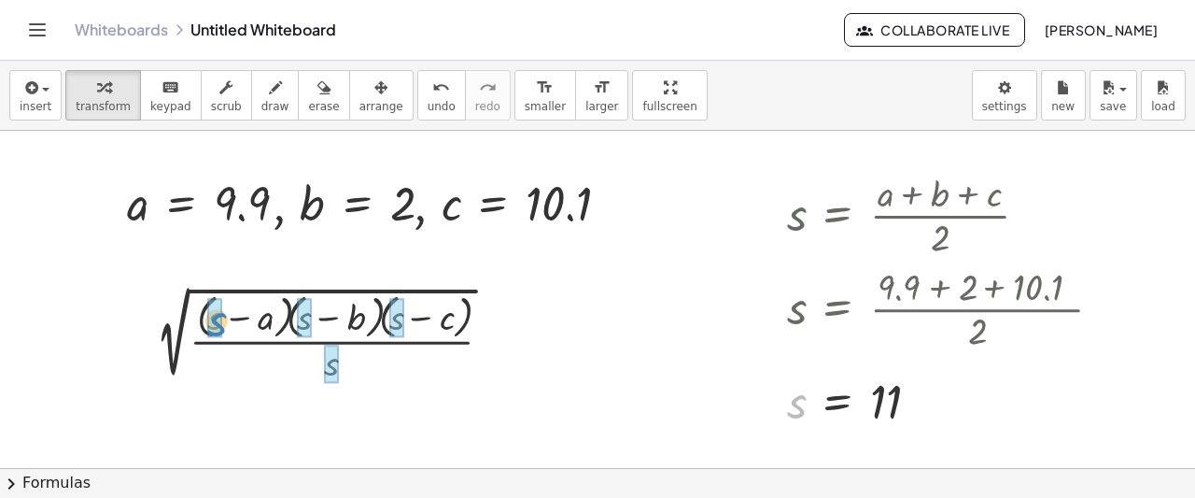
drag, startPoint x: 801, startPoint y: 405, endPoint x: 221, endPoint y: 323, distance: 585.6
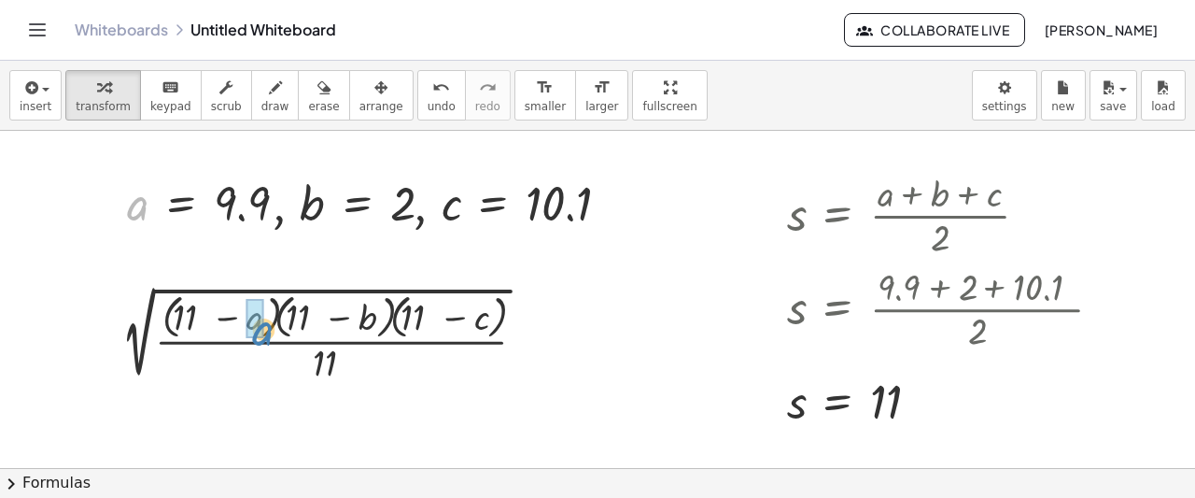
drag, startPoint x: 136, startPoint y: 212, endPoint x: 261, endPoint y: 337, distance: 176.9
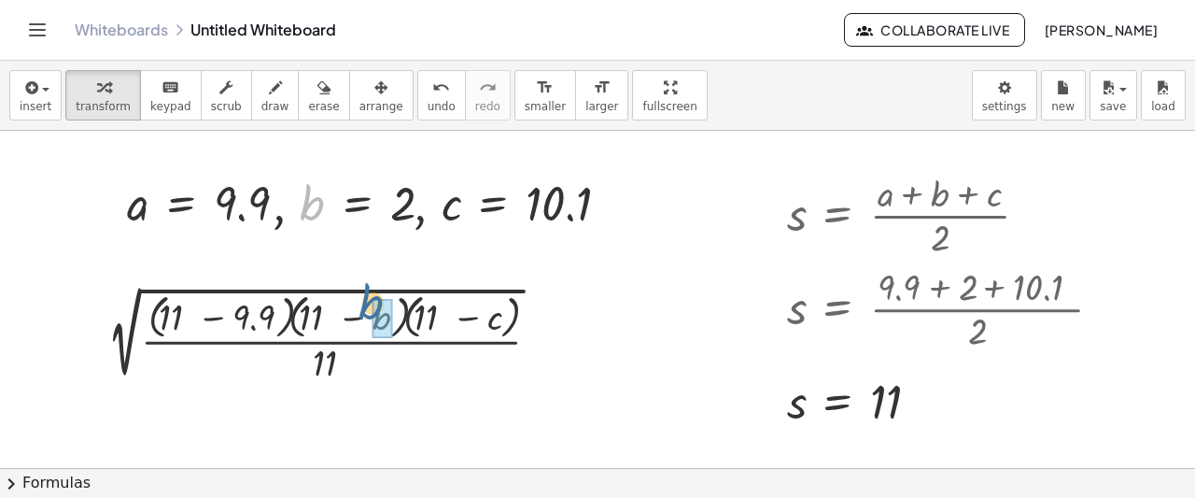
drag, startPoint x: 316, startPoint y: 207, endPoint x: 377, endPoint y: 318, distance: 127.0
drag, startPoint x: 456, startPoint y: 206, endPoint x: 504, endPoint y: 317, distance: 120.4
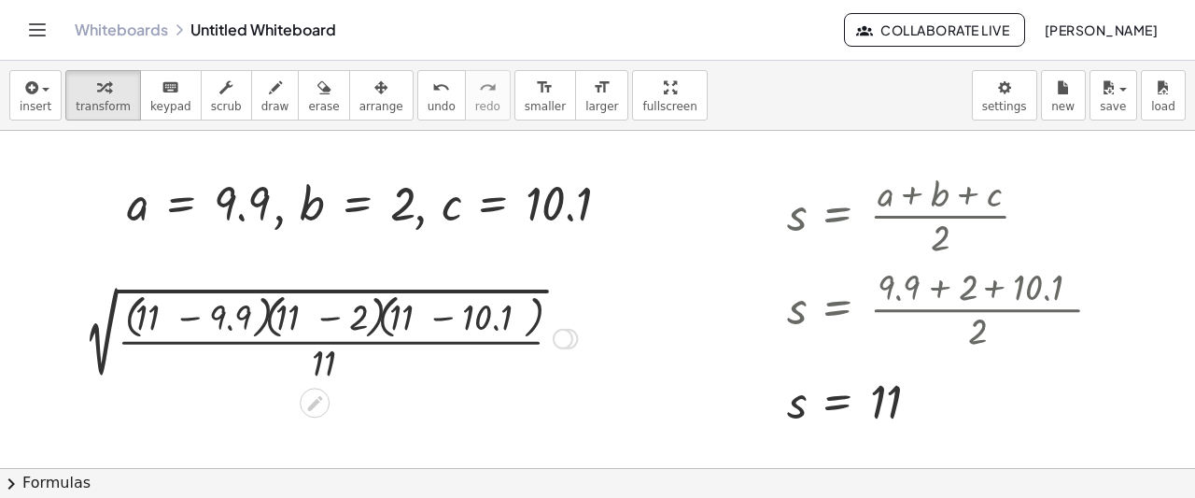
click at [429, 317] on div at bounding box center [325, 337] width 521 height 99
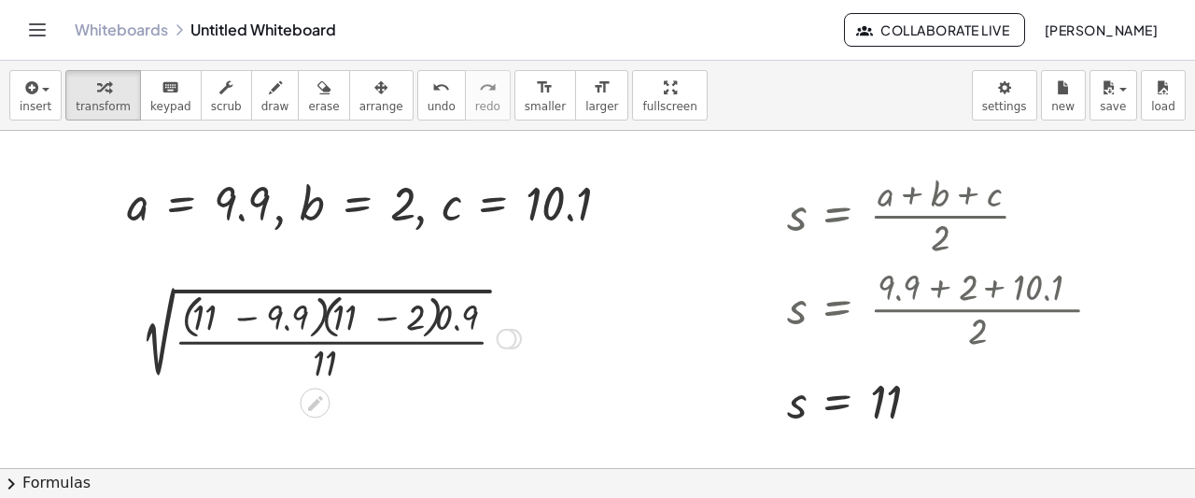
click at [387, 317] on div at bounding box center [326, 337] width 408 height 99
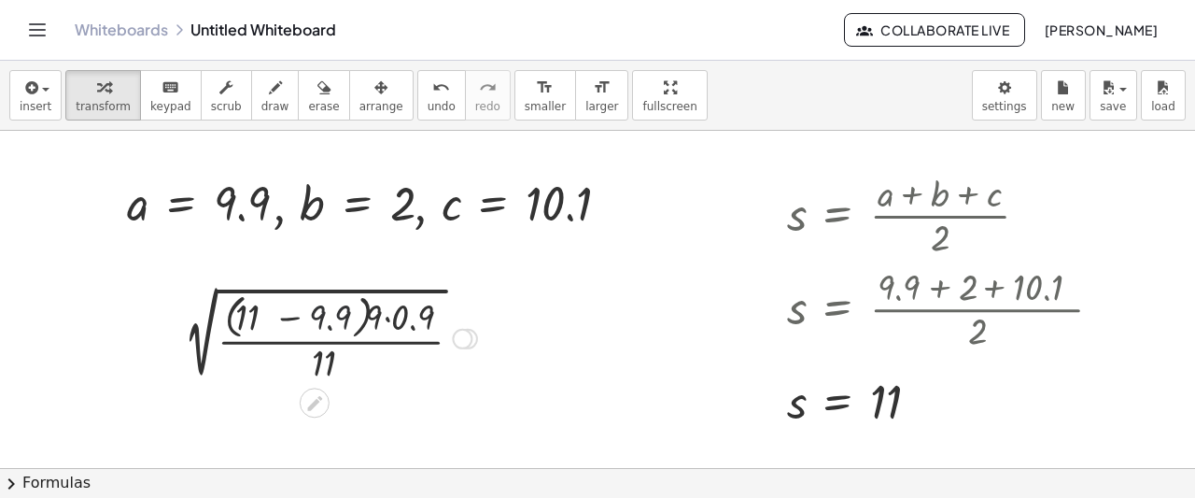
click at [314, 308] on div at bounding box center [325, 337] width 321 height 99
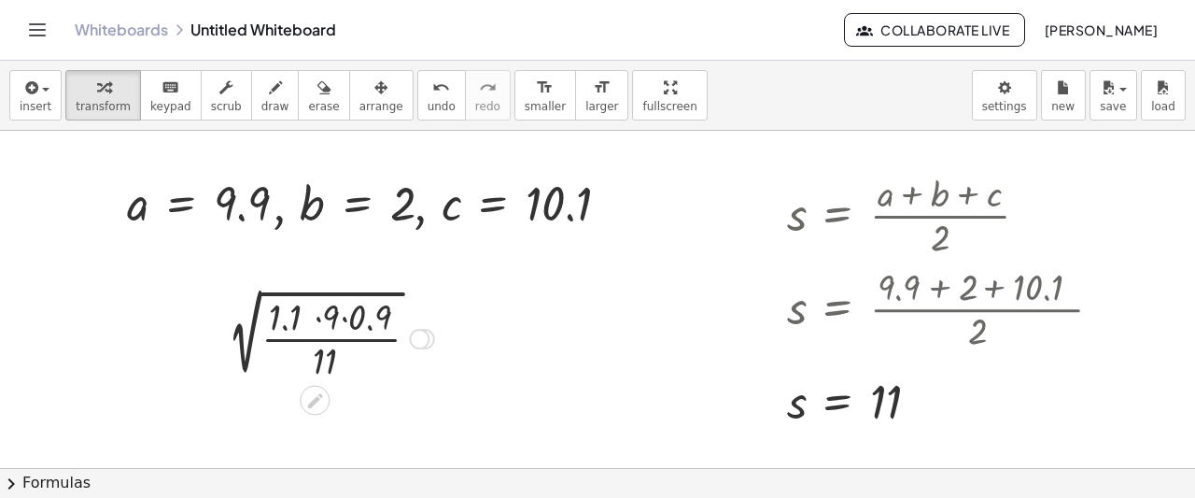
click at [314, 308] on div at bounding box center [326, 336] width 234 height 93
click at [352, 315] on div at bounding box center [326, 336] width 234 height 93
click at [352, 315] on div at bounding box center [325, 336] width 207 height 93
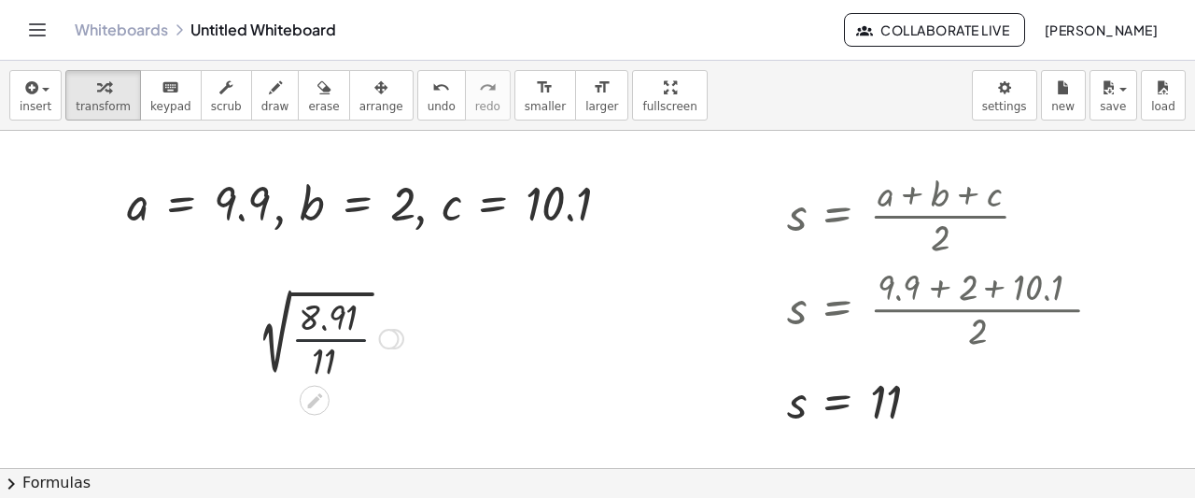
click at [327, 333] on div at bounding box center [326, 336] width 174 height 93
click at [327, 333] on div at bounding box center [326, 336] width 180 height 63
